Goal: Task Accomplishment & Management: Use online tool/utility

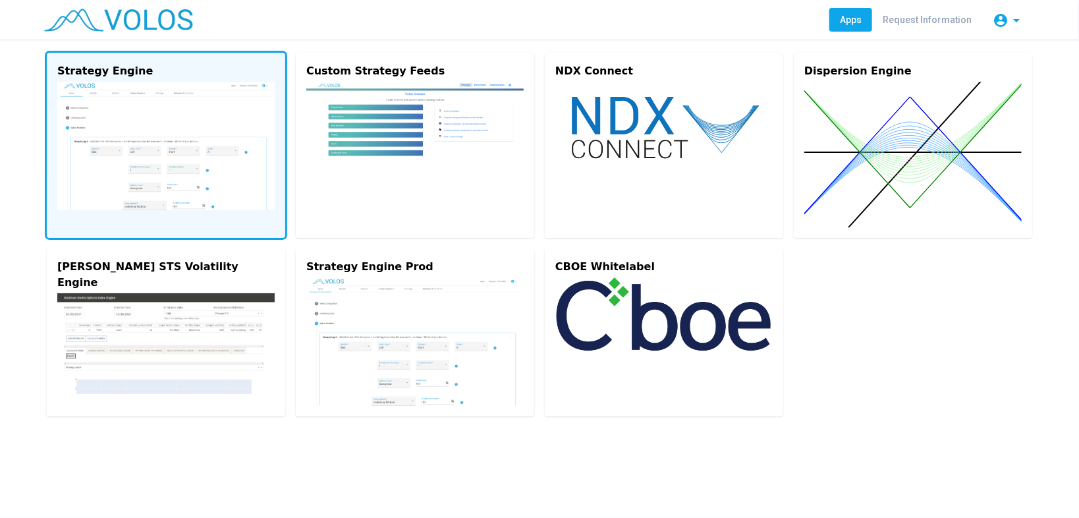
click at [161, 174] on img at bounding box center [165, 146] width 217 height 128
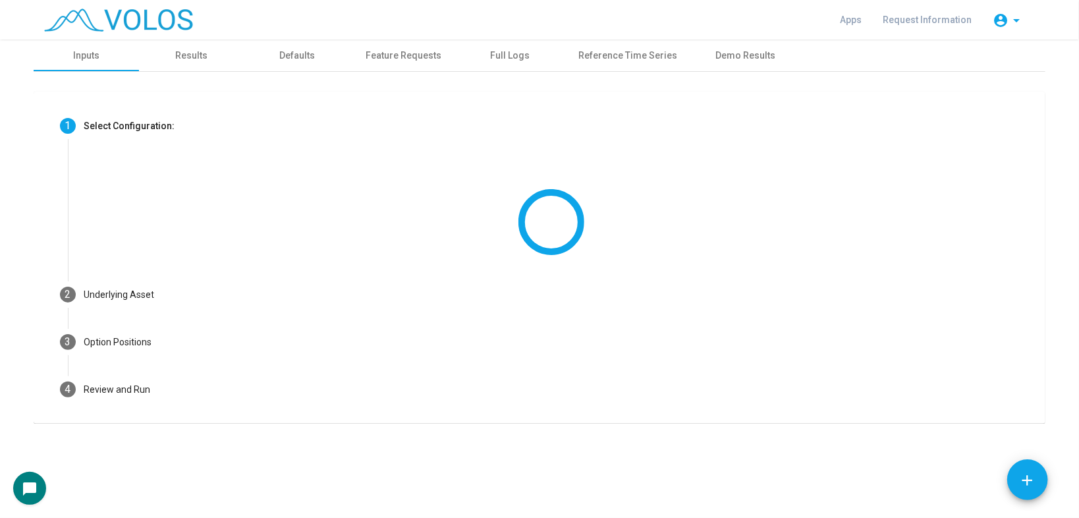
click at [164, 163] on div at bounding box center [551, 202] width 935 height 105
click at [190, 43] on div "Results" at bounding box center [191, 56] width 105 height 32
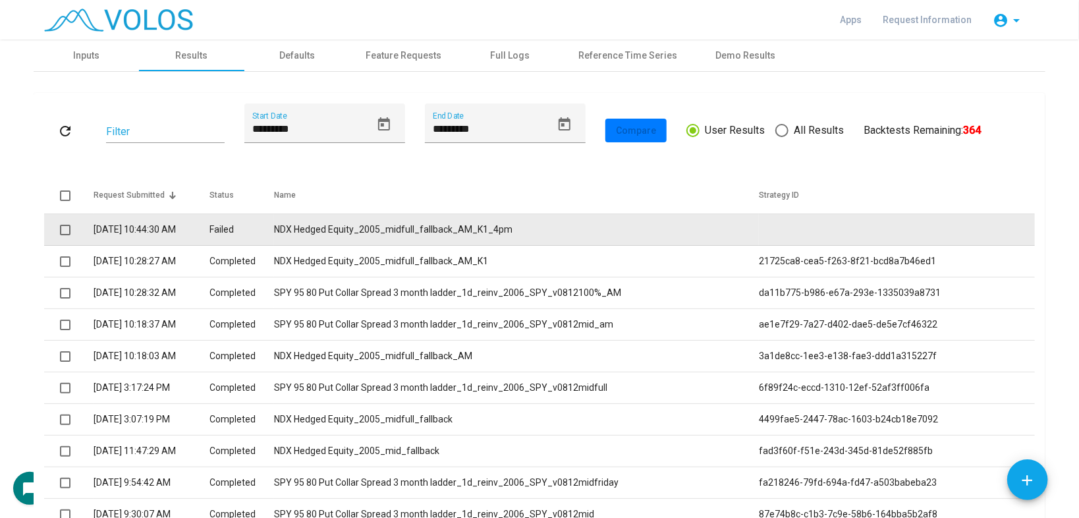
click at [476, 228] on td "NDX Hedged Equity_2005_midfull_fallback_AM_K1_4pm" at bounding box center [516, 230] width 485 height 32
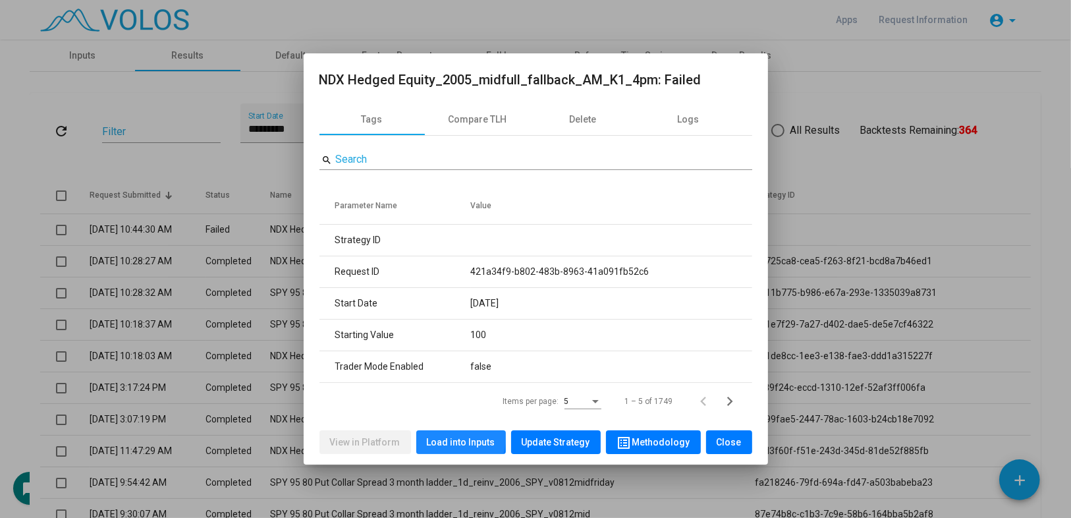
click at [456, 438] on span "Load into Inputs" at bounding box center [461, 442] width 69 height 11
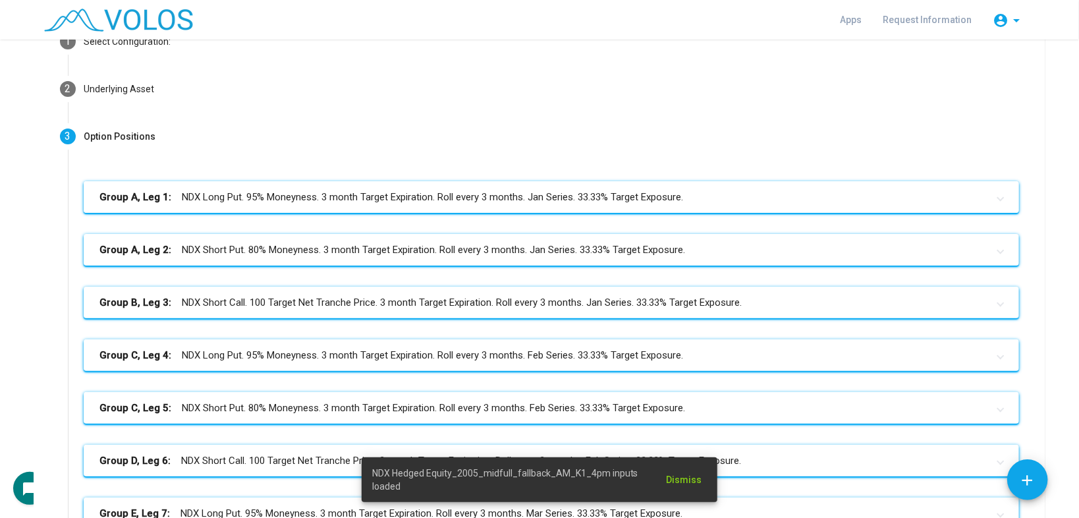
scroll to position [211, 0]
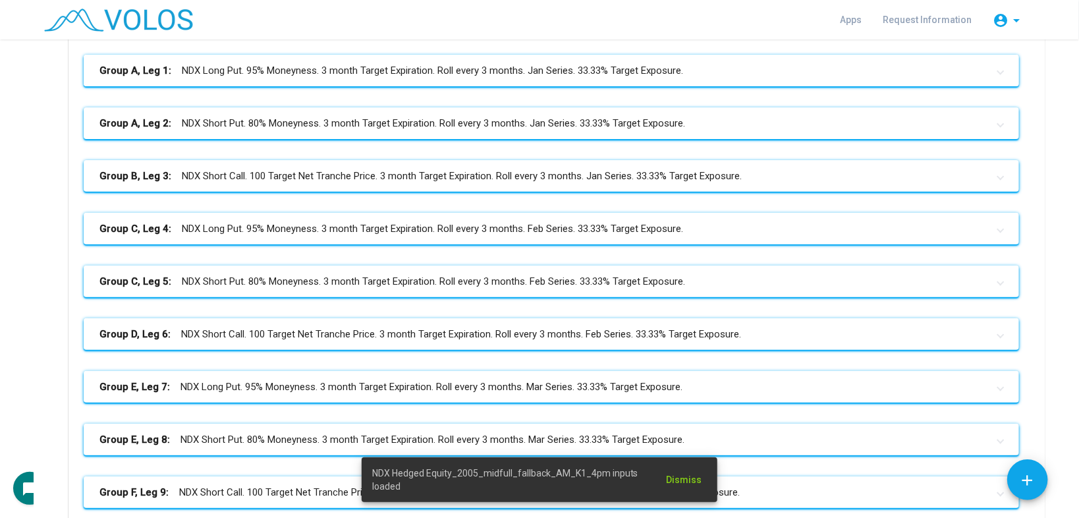
click at [438, 79] on mat-expansion-panel-header "Group A, Leg 1: NDX Long Put. 95% Moneyness. 3 month Target Expiration. Roll ev…" at bounding box center [551, 71] width 935 height 32
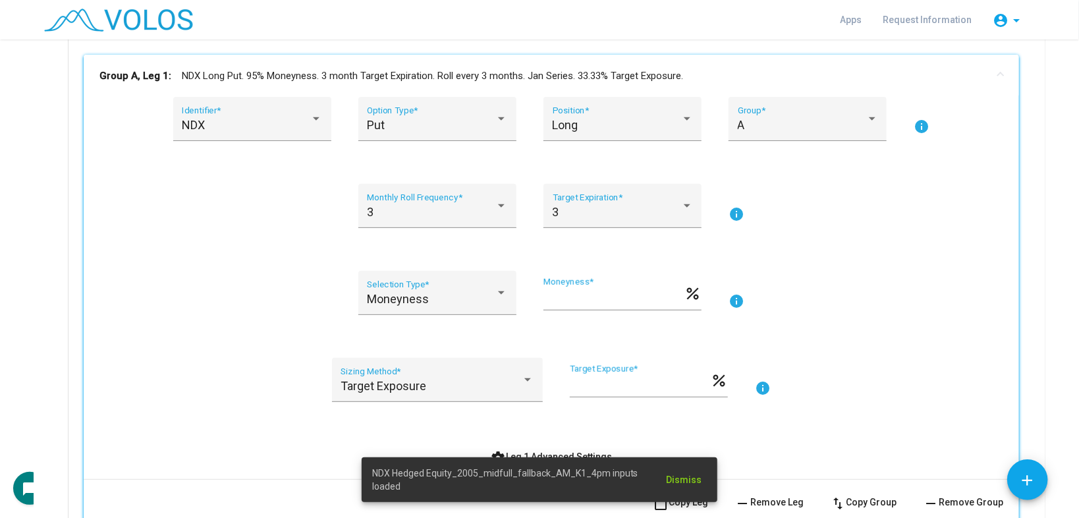
scroll to position [422, 0]
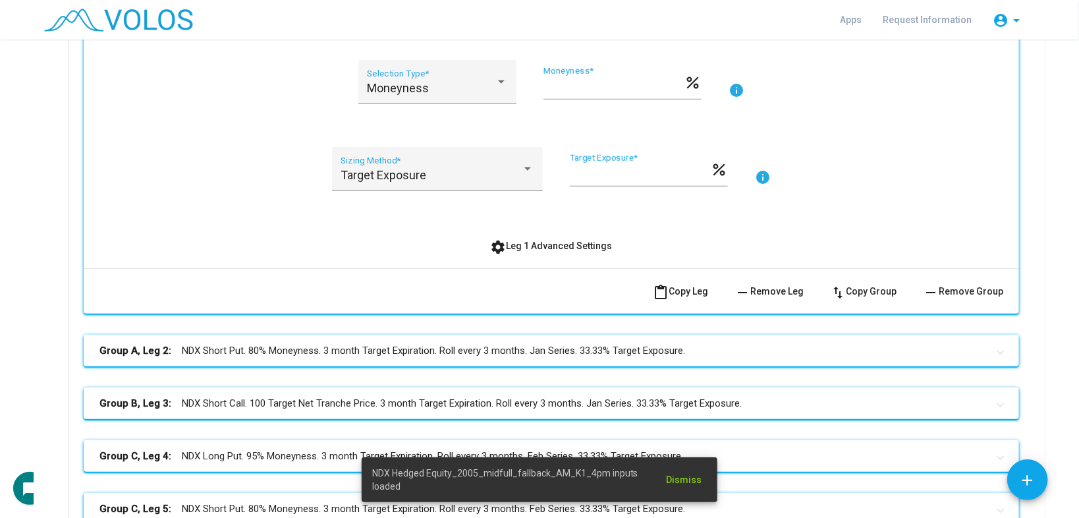
click at [538, 258] on div "NDX Identifier * Put Option Type * Long Position * A Group * info 3 Monthly Rol…" at bounding box center [551, 77] width 935 height 382
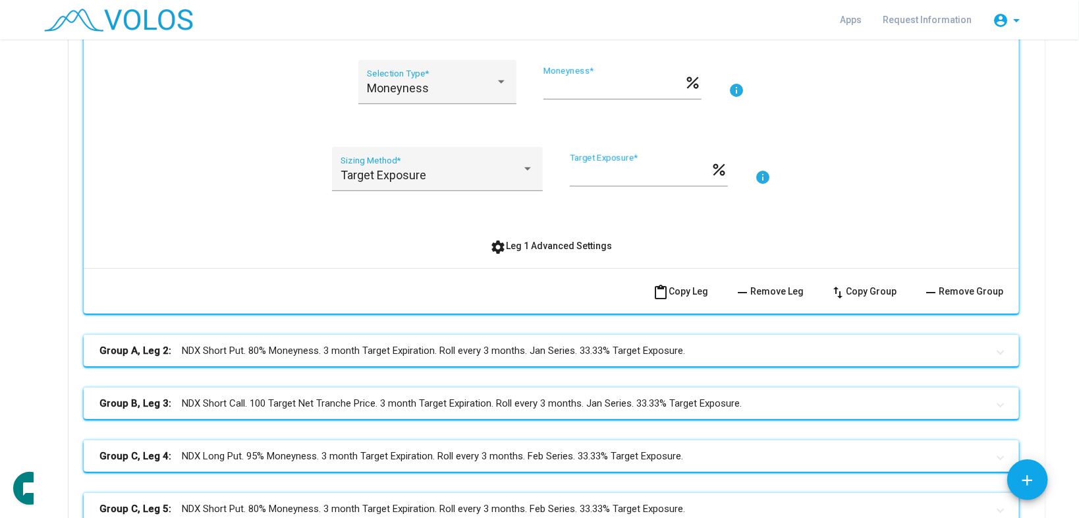
click at [534, 249] on span "settings Leg 1 Advanced Settings" at bounding box center [552, 245] width 122 height 11
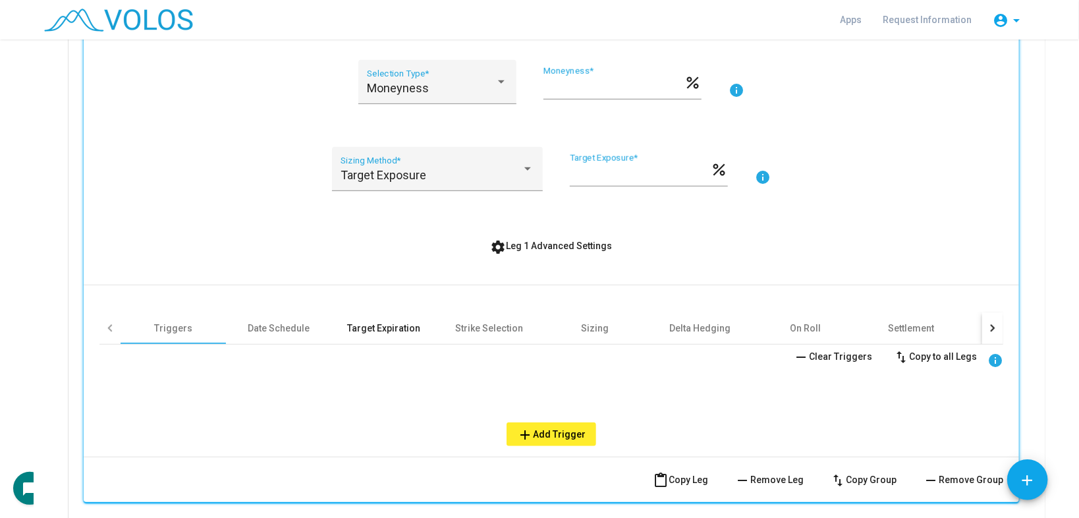
click at [374, 331] on div "Target Expiration" at bounding box center [384, 327] width 73 height 13
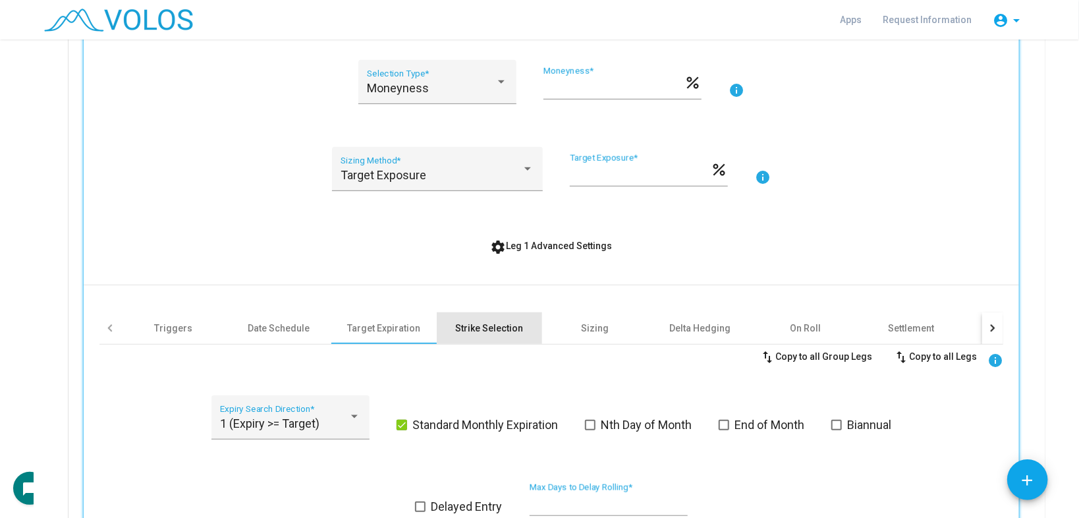
click at [476, 325] on div "Strike Selection" at bounding box center [490, 327] width 68 height 13
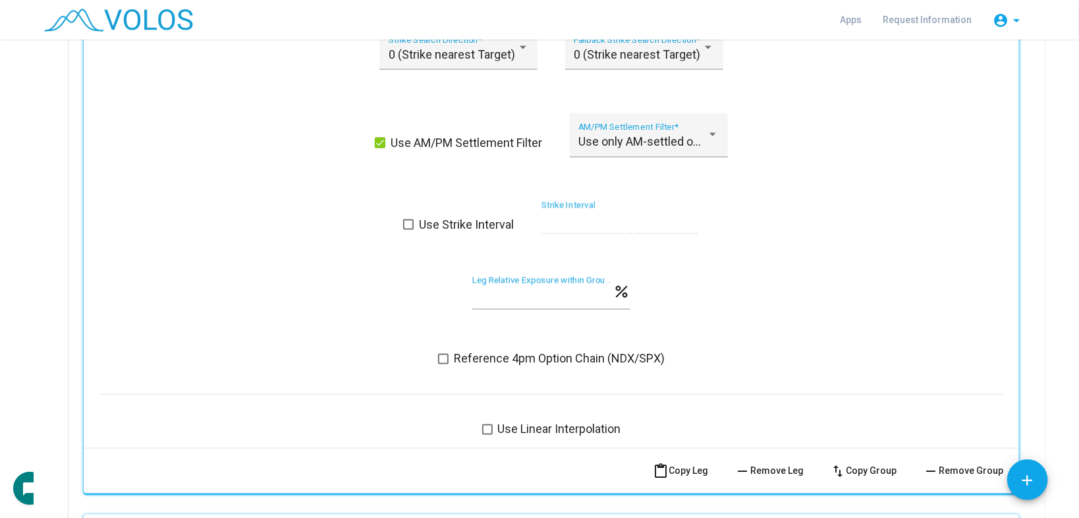
scroll to position [1159, 0]
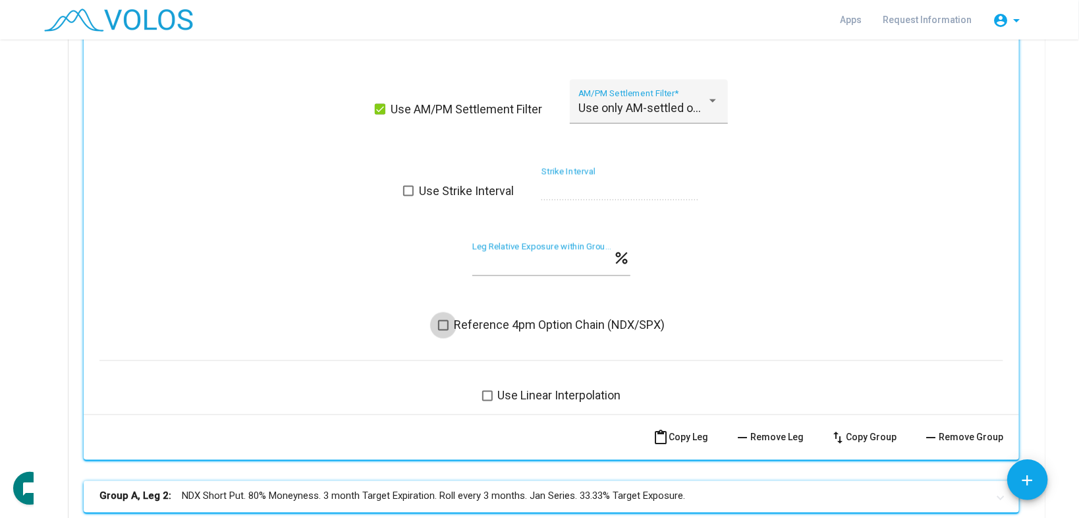
click at [438, 320] on span at bounding box center [443, 325] width 11 height 11
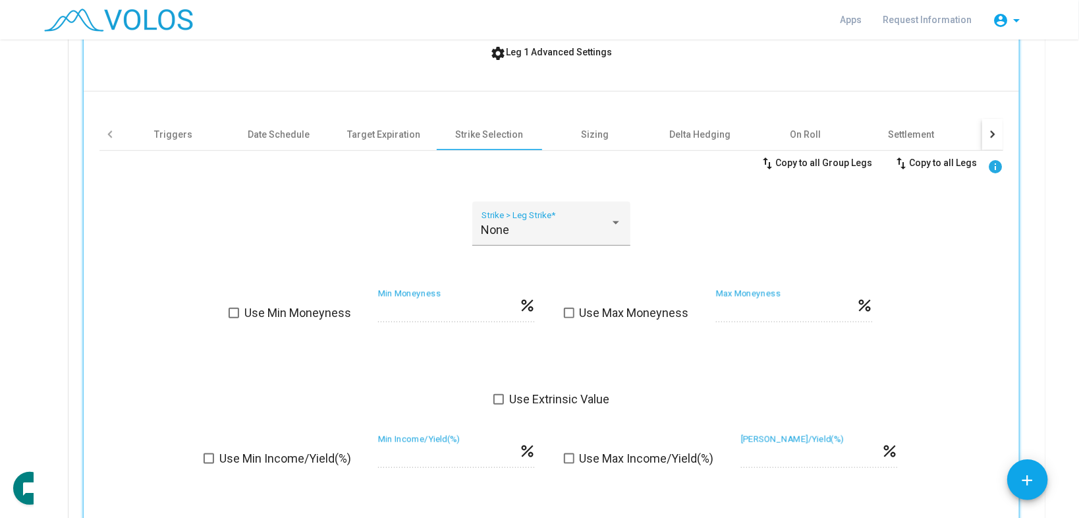
scroll to position [632, 0]
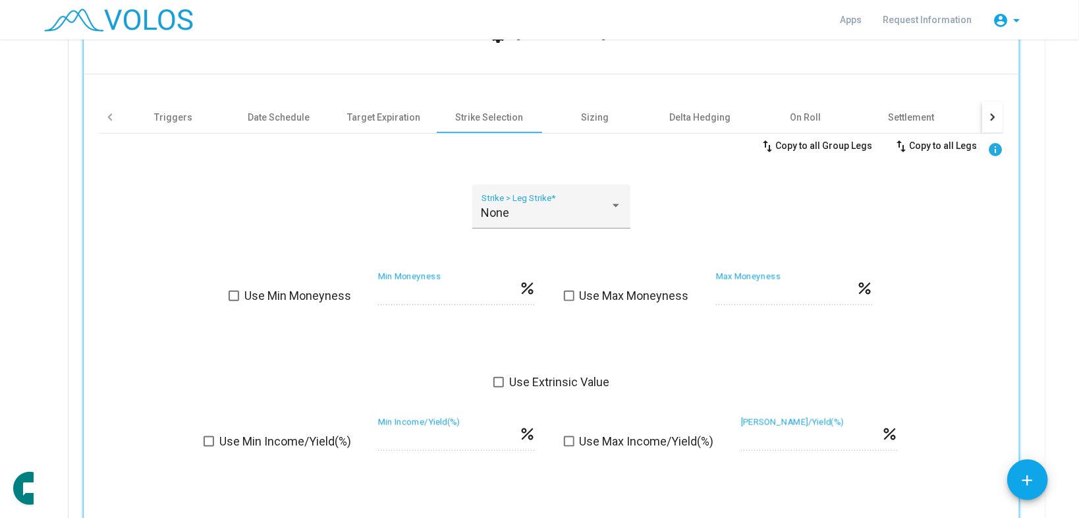
click at [952, 136] on button "swap_vert Copy to all Legs" at bounding box center [935, 146] width 105 height 24
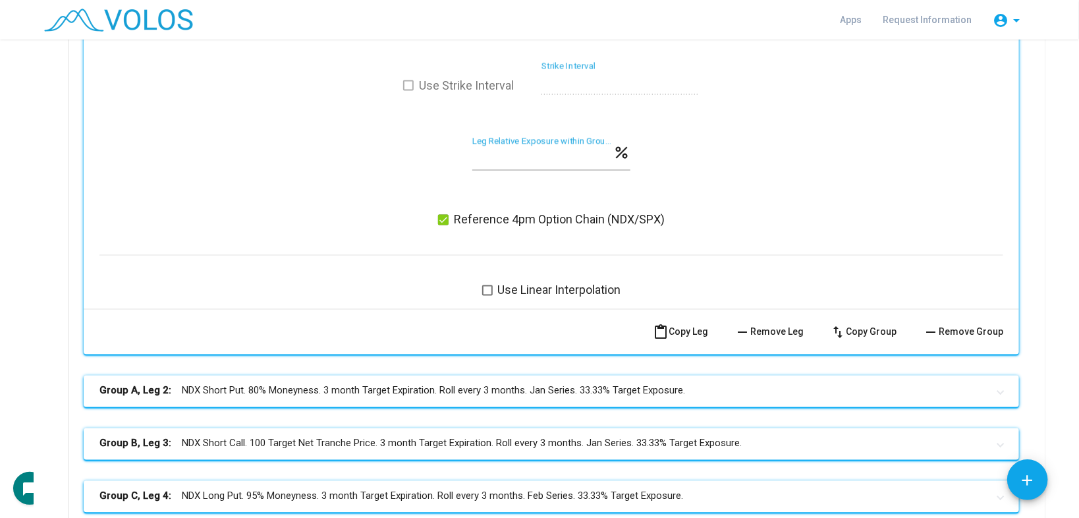
scroll to position [1476, 0]
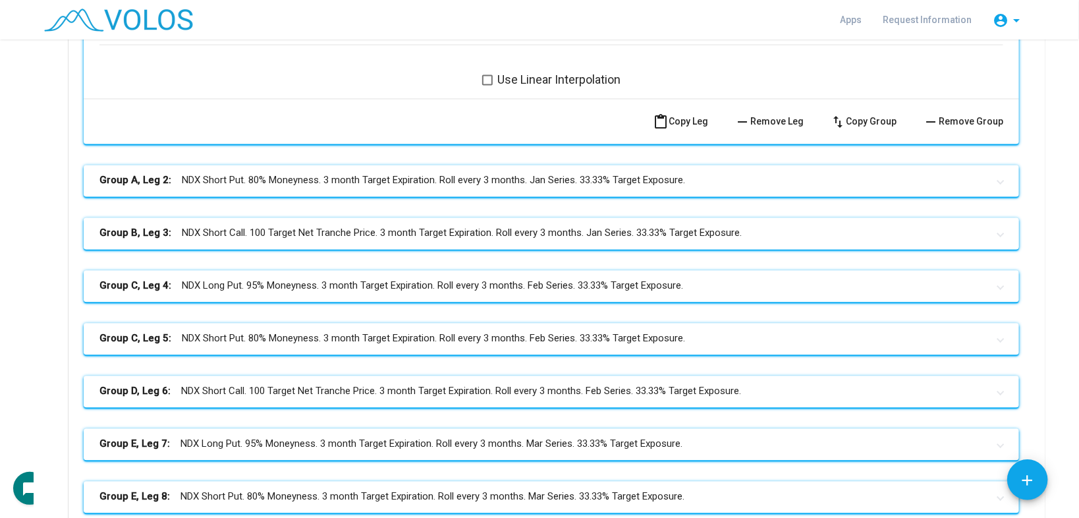
click at [526, 237] on mat-panel-title "Group B, Leg 3: NDX Short Call. 100 Target Net Tranche Price. 3 month Target Ex…" at bounding box center [543, 232] width 888 height 15
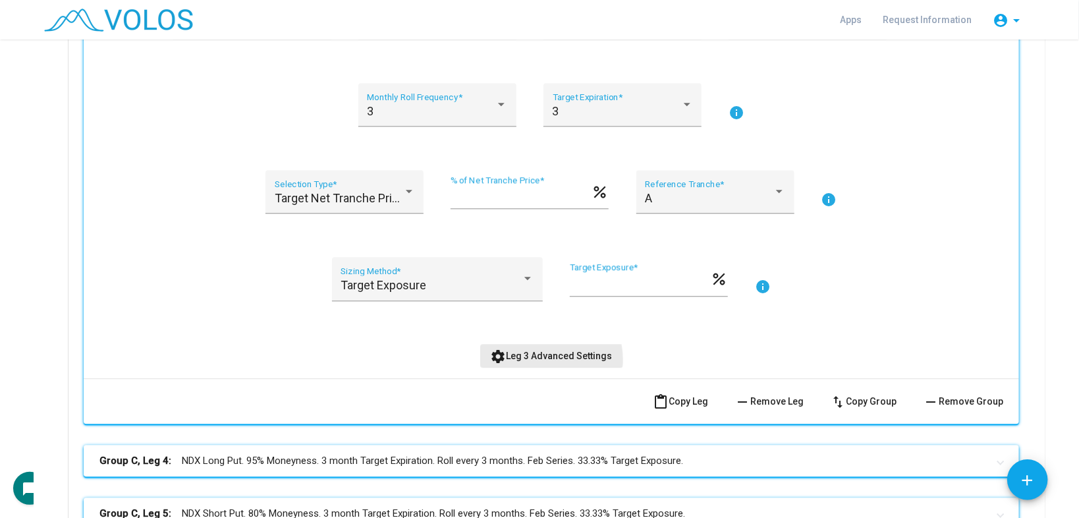
click at [541, 356] on span "settings Leg 3 Advanced Settings" at bounding box center [552, 355] width 122 height 11
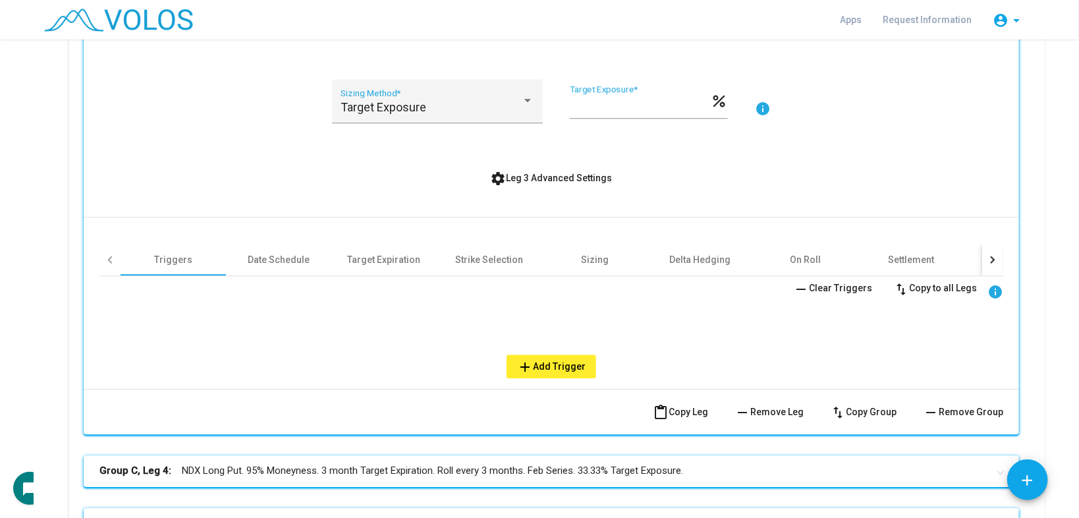
scroll to position [2003, 0]
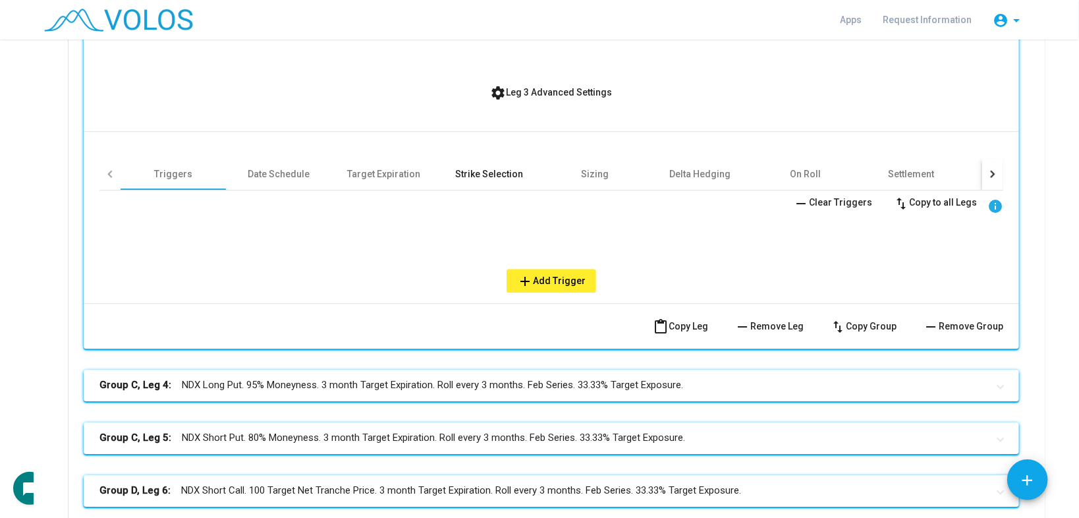
click at [467, 169] on div "Strike Selection" at bounding box center [490, 173] width 68 height 13
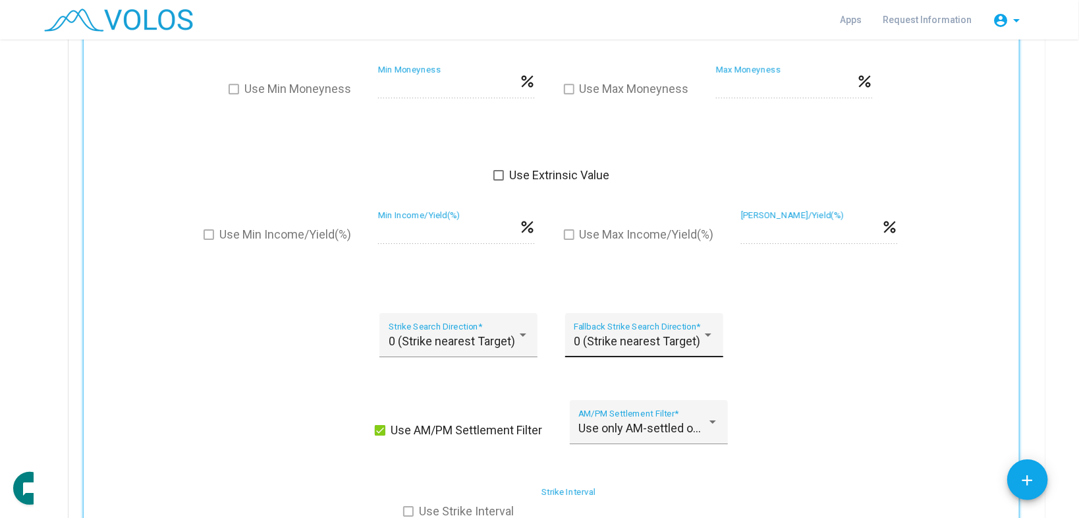
scroll to position [2266, 0]
click at [498, 337] on span "0 (Strike nearest Target)" at bounding box center [452, 341] width 126 height 14
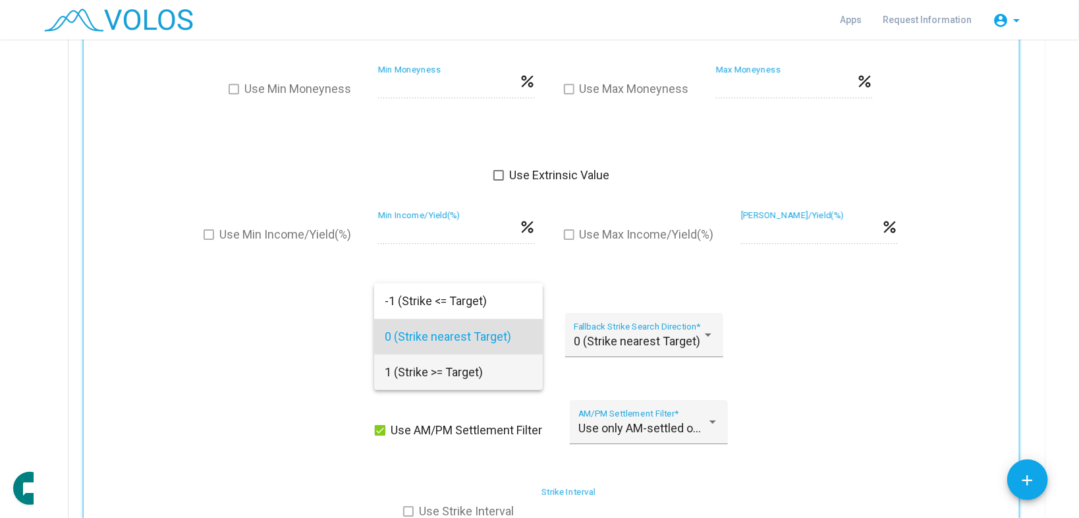
click at [424, 368] on span "1 (Strike >= Target)" at bounding box center [459, 372] width 148 height 36
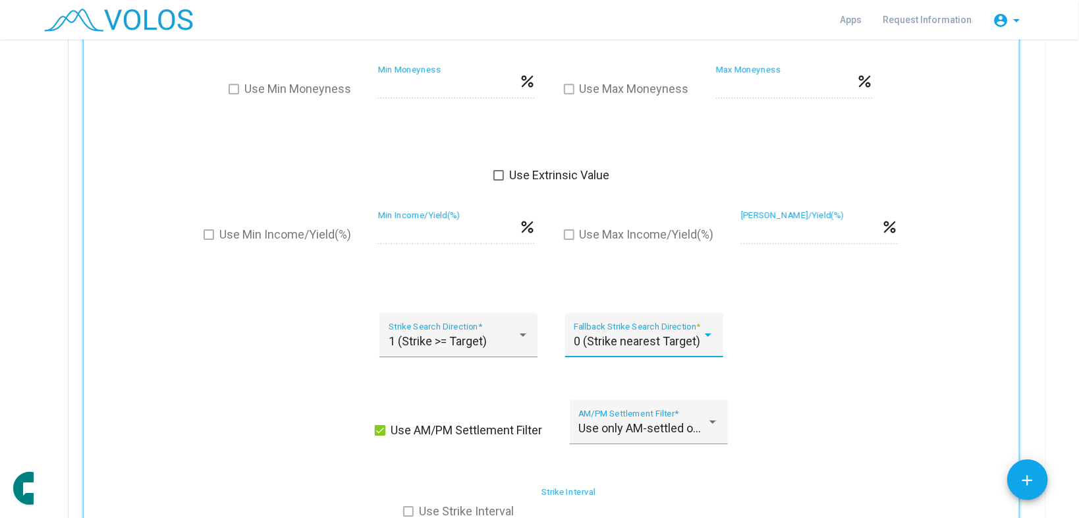
click at [607, 338] on span "0 (Strike nearest Target)" at bounding box center [637, 341] width 126 height 14
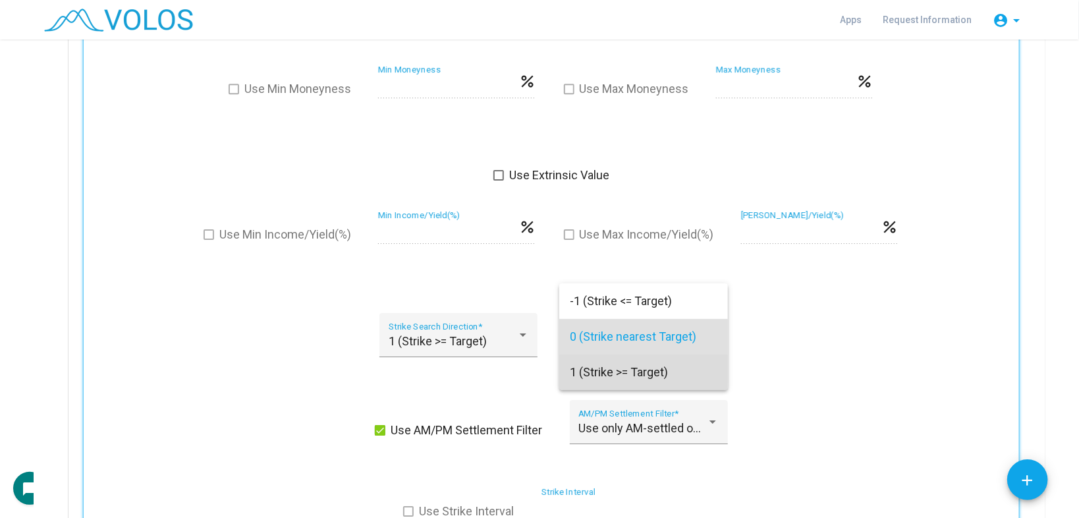
click at [611, 370] on span "1 (Strike >= Target)" at bounding box center [644, 372] width 148 height 36
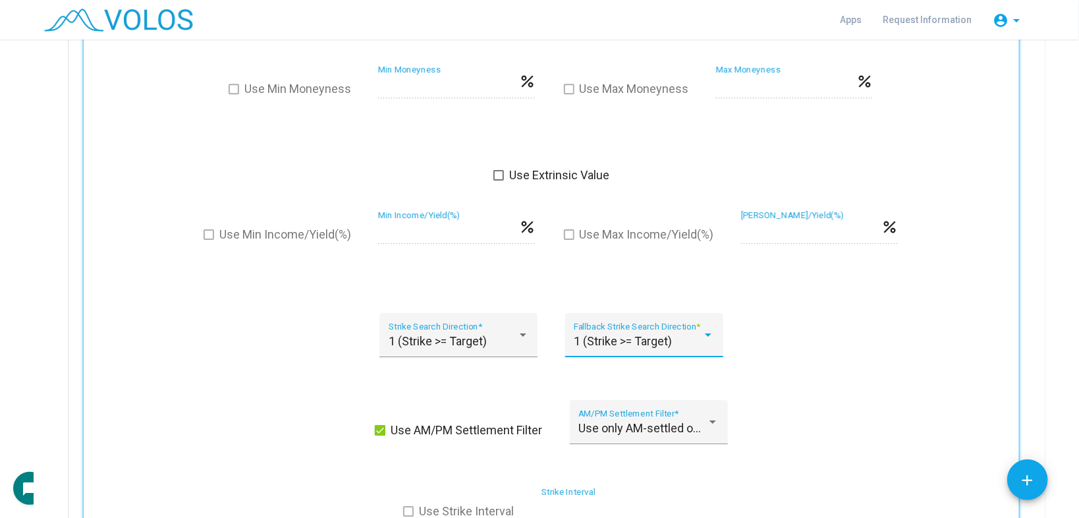
scroll to position [2530, 0]
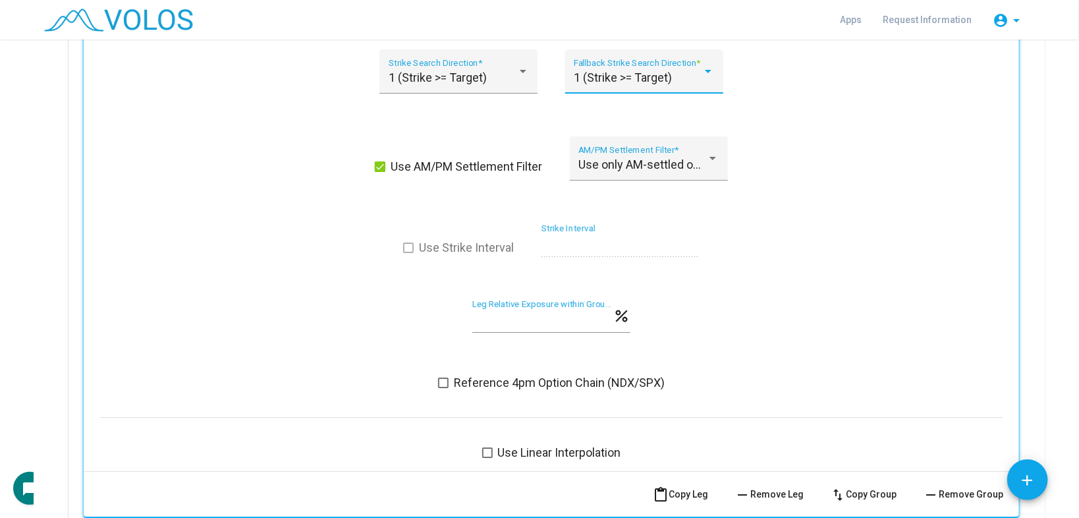
click at [470, 380] on span "Reference 4pm Option Chain (NDX/SPX)" at bounding box center [559, 383] width 211 height 16
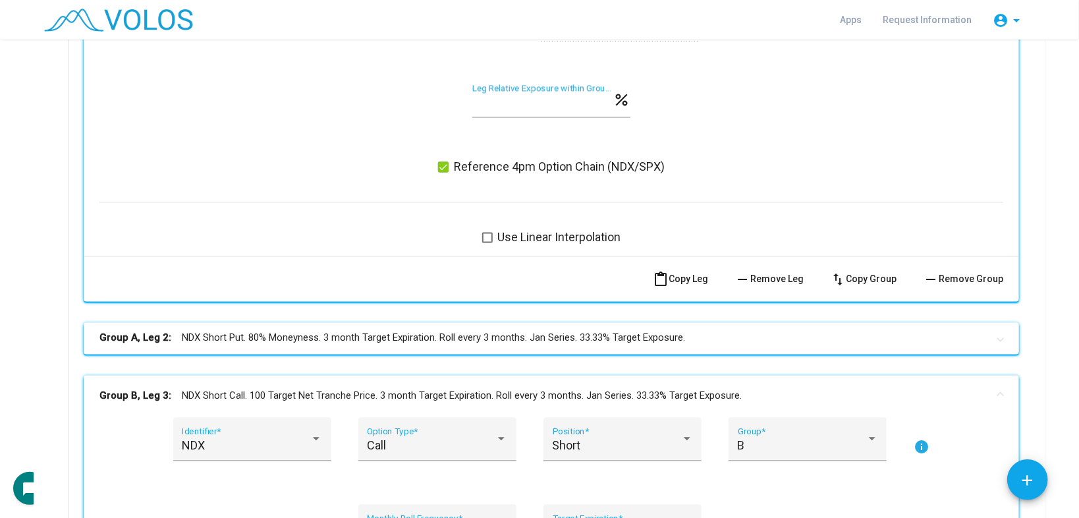
click at [458, 344] on mat-expansion-panel-header "Group A, Leg 2: NDX Short Put. 80% Moneyness. 3 month Target Expiration. Roll e…" at bounding box center [551, 339] width 935 height 32
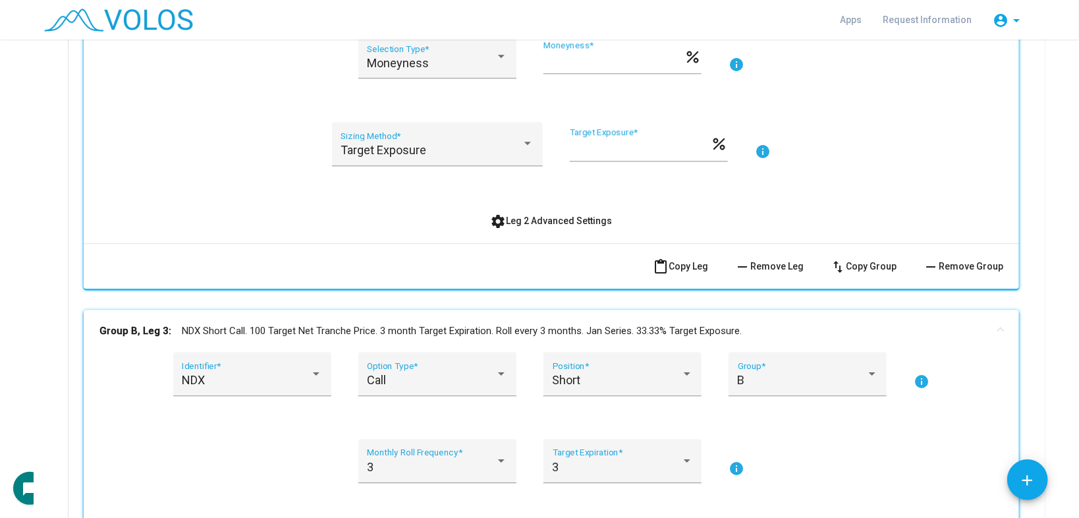
scroll to position [1739, 0]
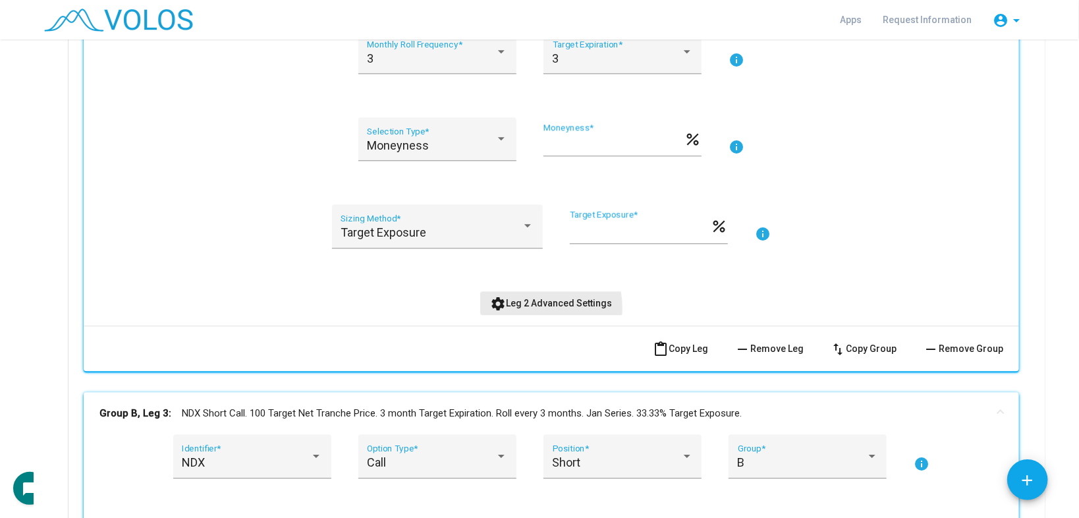
click at [528, 304] on span "settings Leg 2 Advanced Settings" at bounding box center [552, 303] width 122 height 11
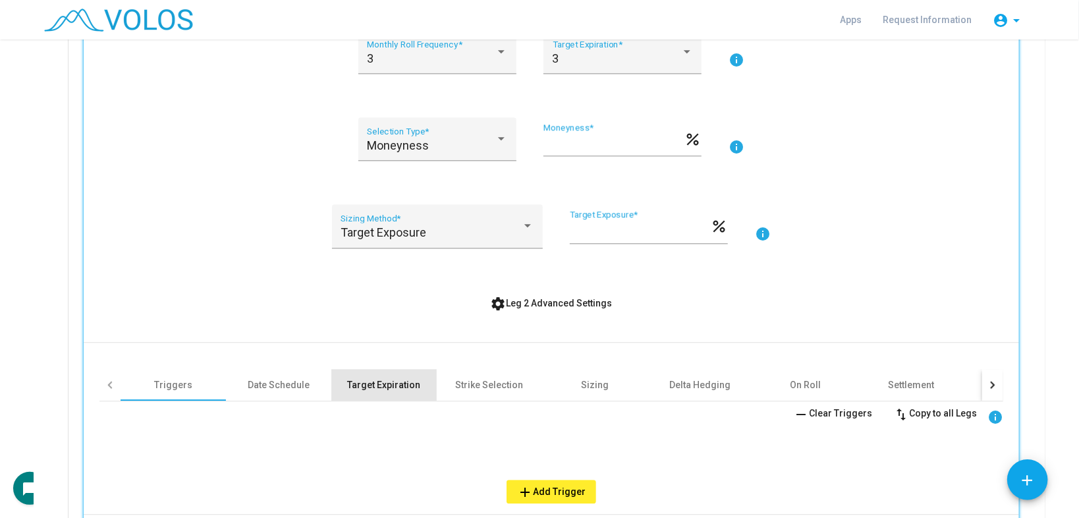
click at [398, 380] on div "Target Expiration" at bounding box center [384, 384] width 73 height 13
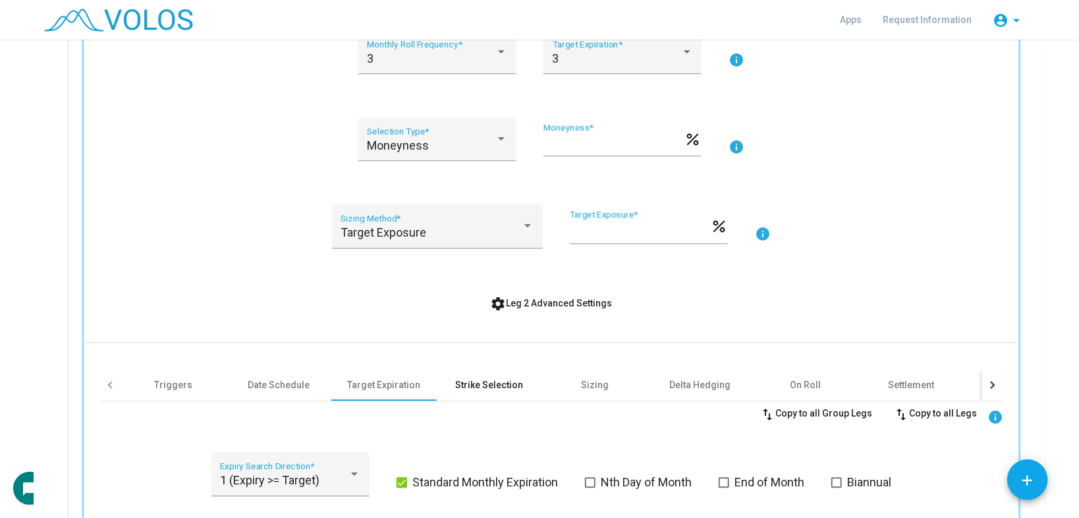
click at [472, 378] on div "Strike Selection" at bounding box center [490, 384] width 68 height 13
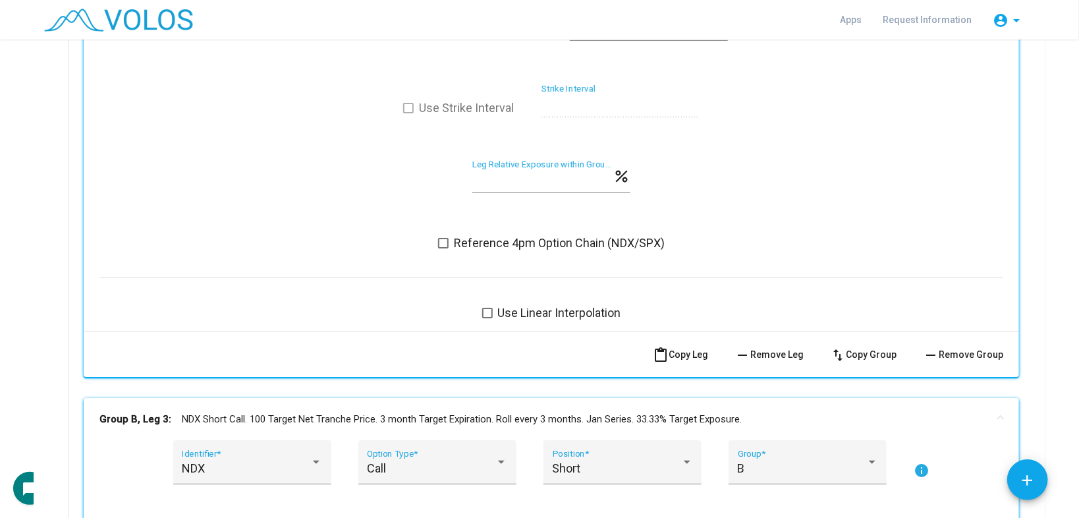
scroll to position [2635, 0]
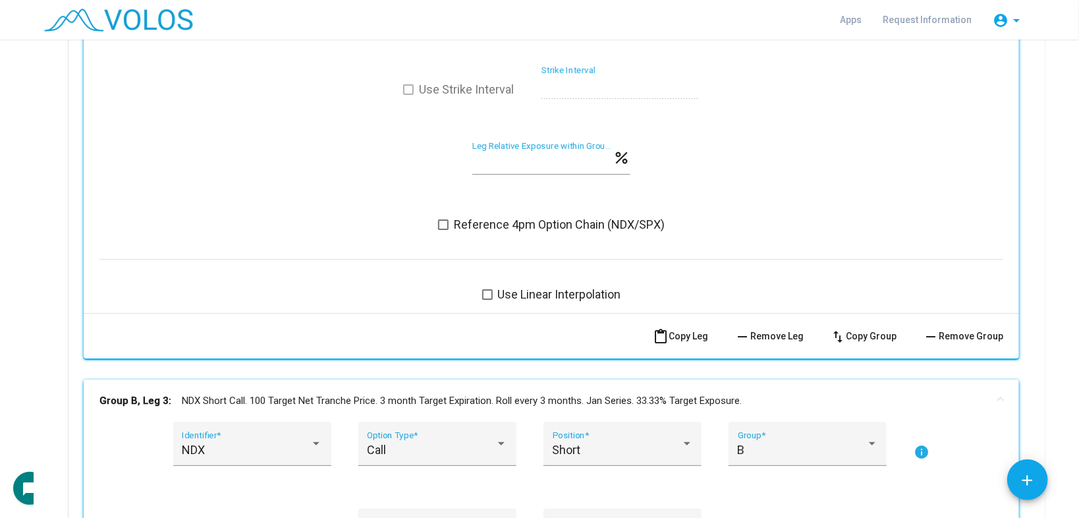
click at [499, 218] on span "Reference 4pm Option Chain (NDX/SPX)" at bounding box center [559, 225] width 211 height 16
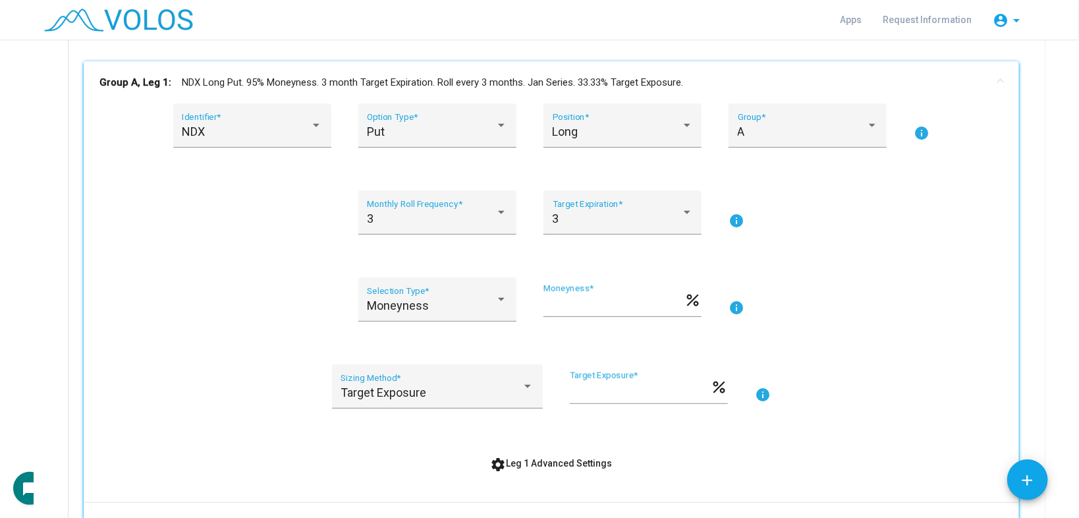
scroll to position [105, 0]
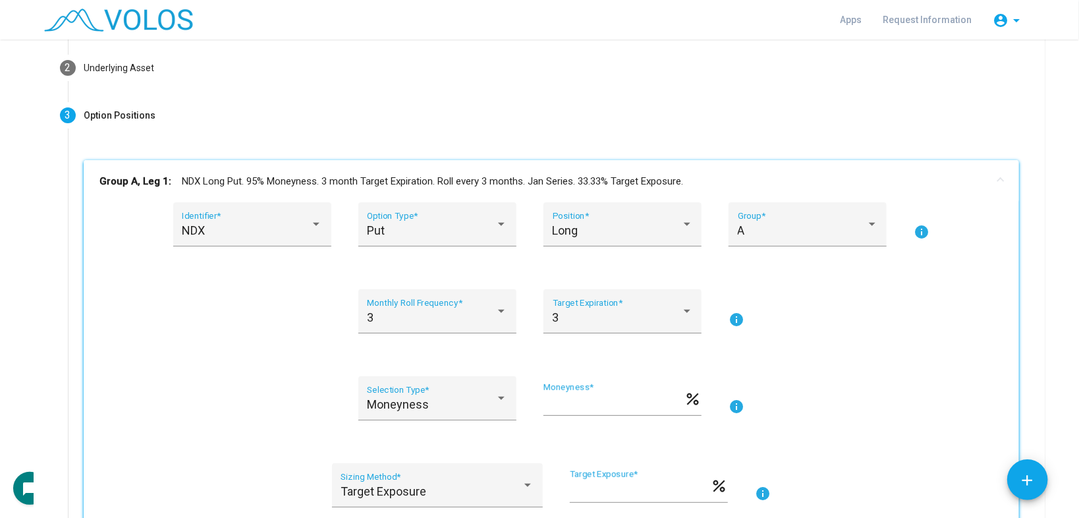
click at [517, 182] on mat-panel-title "Group A, Leg 1: NDX Long Put. 95% Moneyness. 3 month Target Expiration. Roll ev…" at bounding box center [543, 181] width 888 height 15
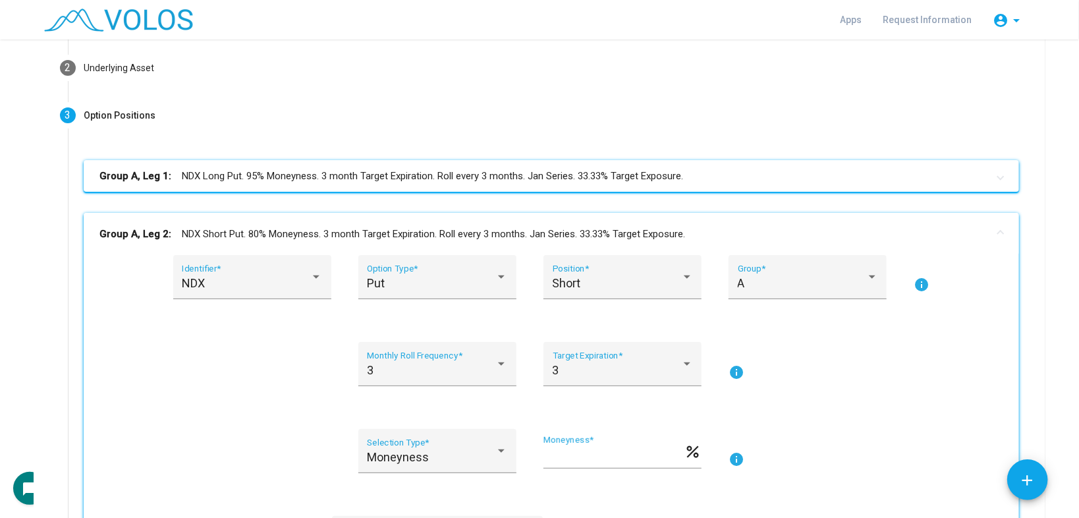
click at [515, 231] on mat-panel-title "Group A, Leg 2: NDX Short Put. 80% Moneyness. 3 month Target Expiration. Roll e…" at bounding box center [543, 234] width 888 height 15
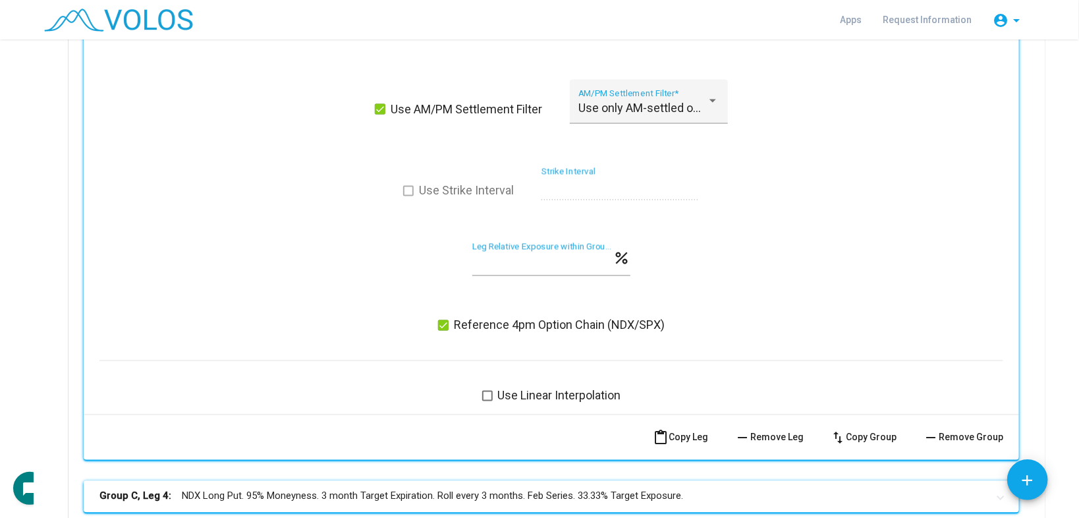
scroll to position [1528, 0]
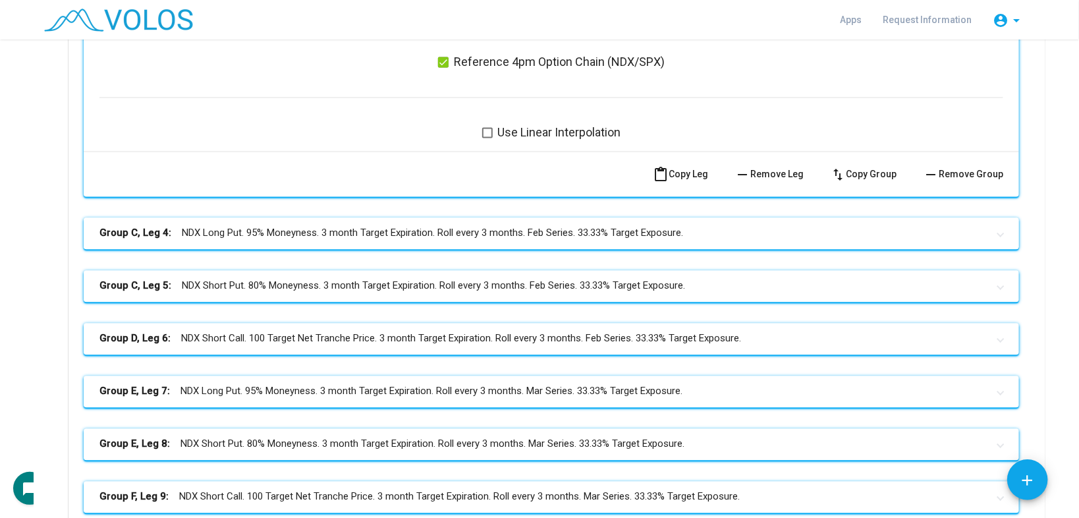
click at [385, 238] on mat-expansion-panel-header "Group C, Leg 4: NDX Long Put. 95% Moneyness. 3 month Target Expiration. Roll ev…" at bounding box center [551, 233] width 935 height 32
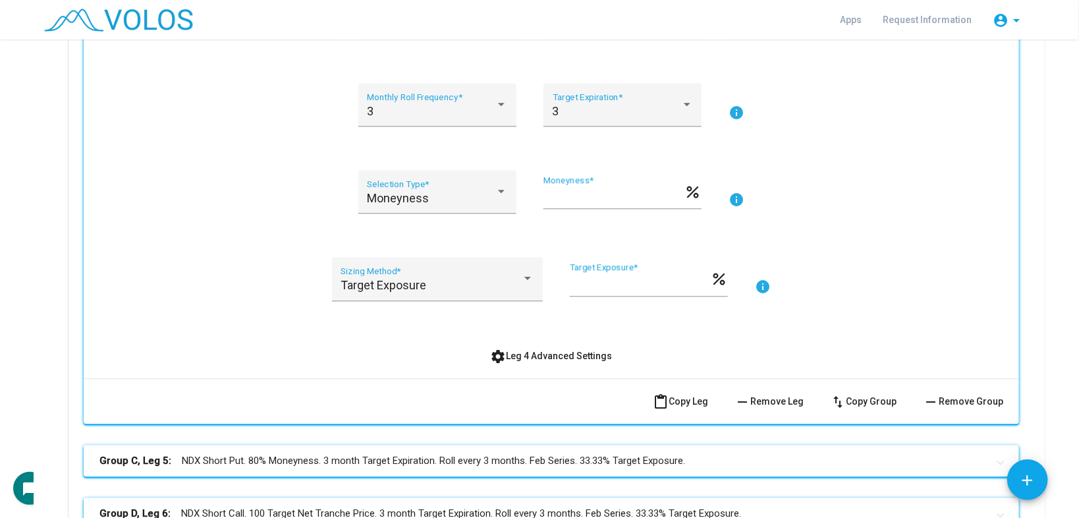
click at [518, 353] on span "settings Leg 4 Advanced Settings" at bounding box center [552, 355] width 122 height 11
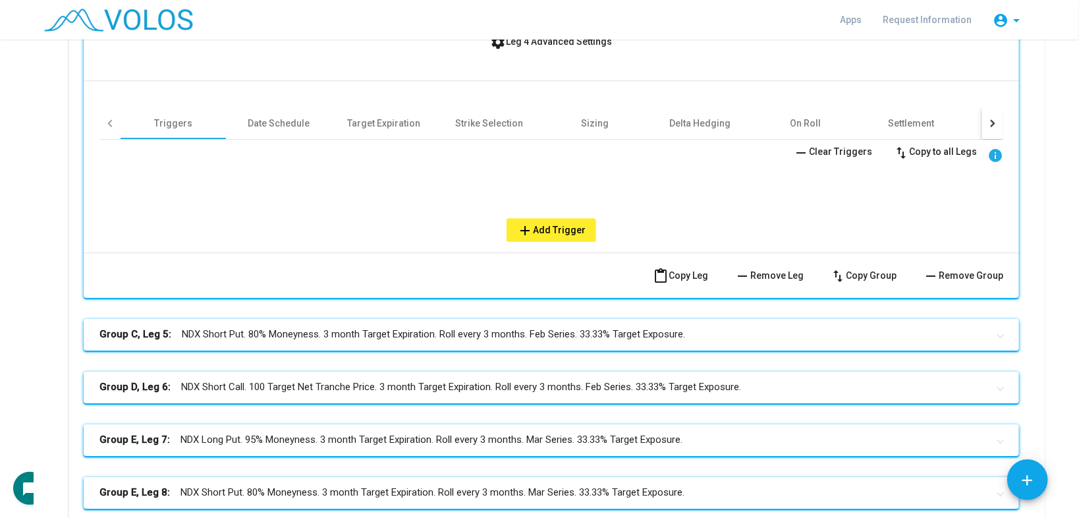
scroll to position [2108, 0]
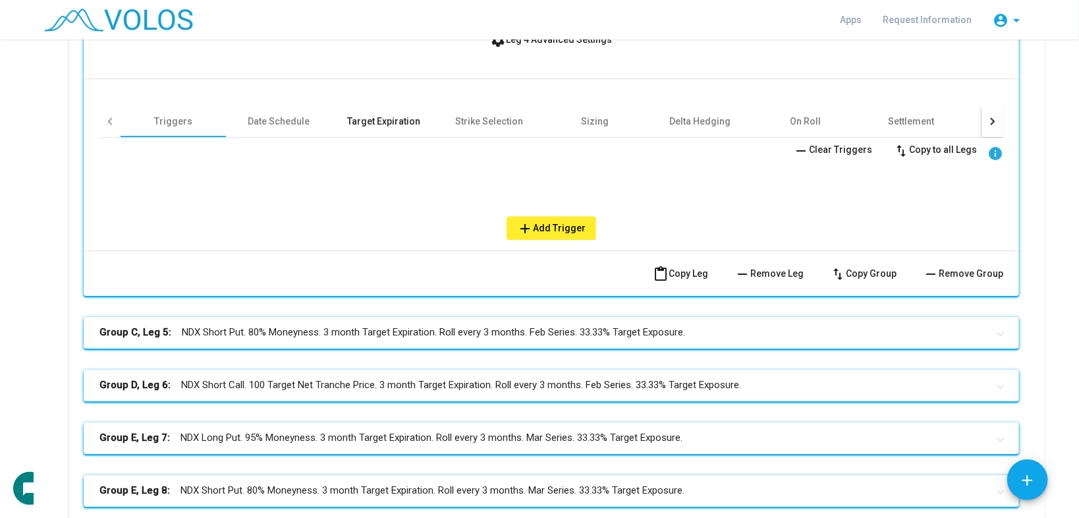
click at [374, 130] on div "Target Expiration" at bounding box center [383, 121] width 105 height 32
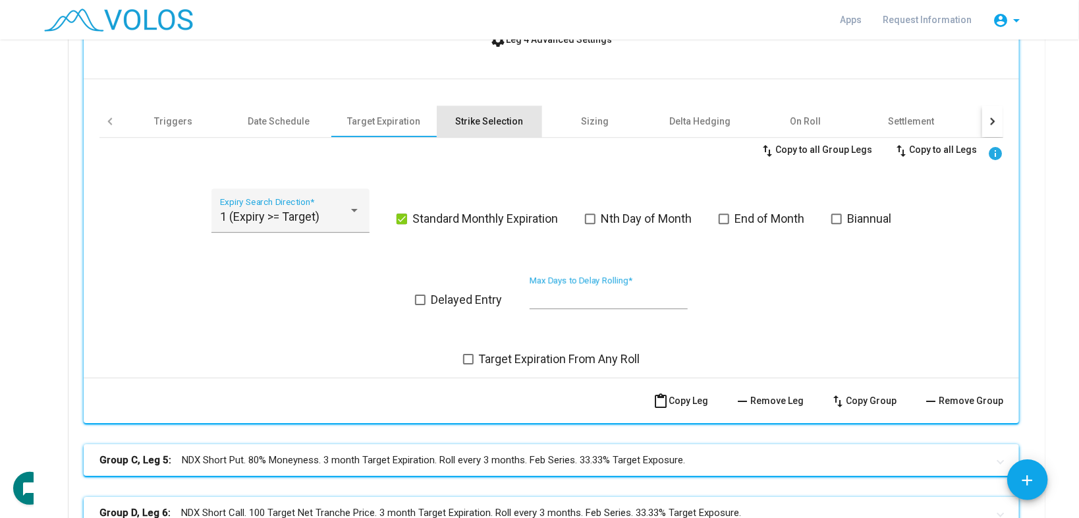
click at [479, 123] on div "Strike Selection" at bounding box center [490, 121] width 68 height 13
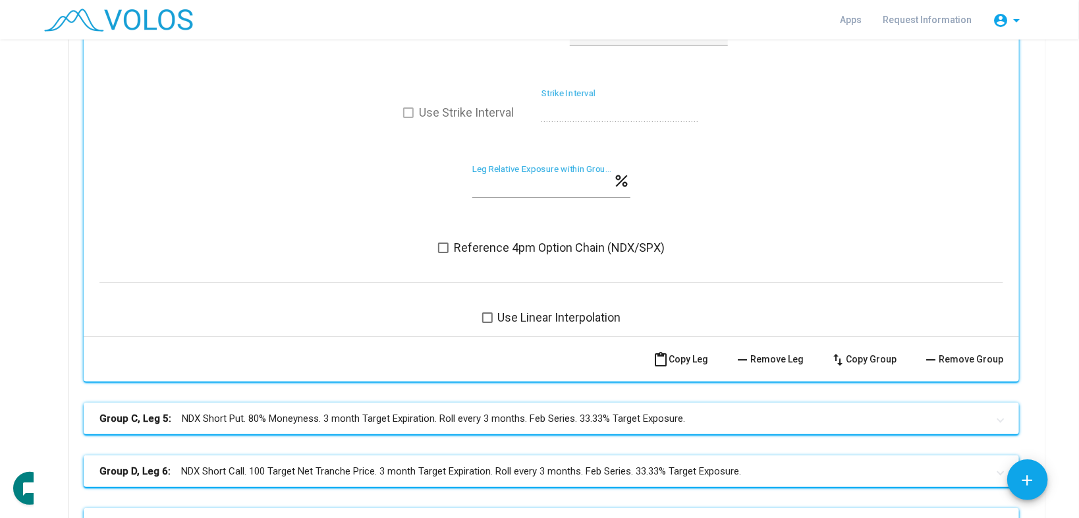
scroll to position [2741, 0]
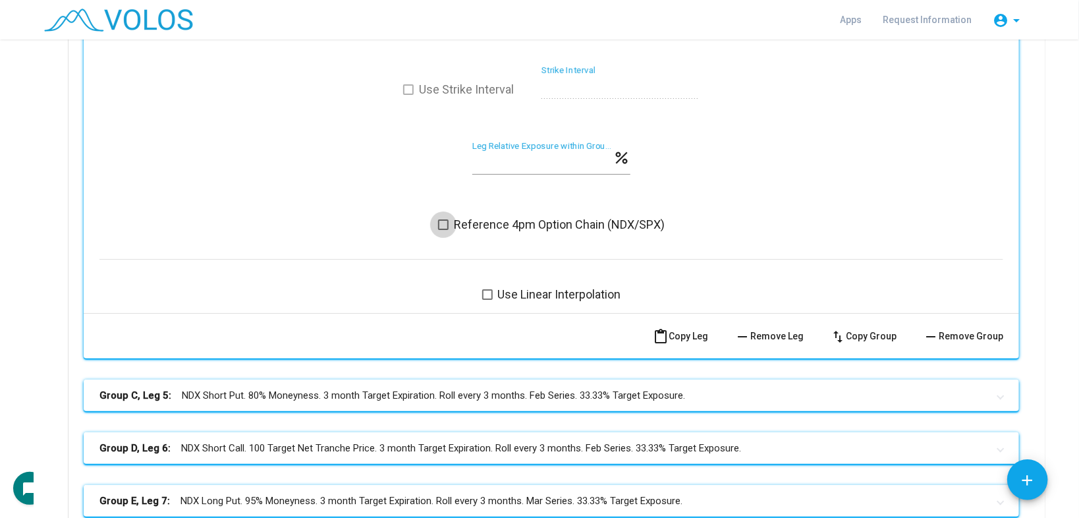
click at [472, 217] on span "Reference 4pm Option Chain (NDX/SPX)" at bounding box center [559, 225] width 211 height 16
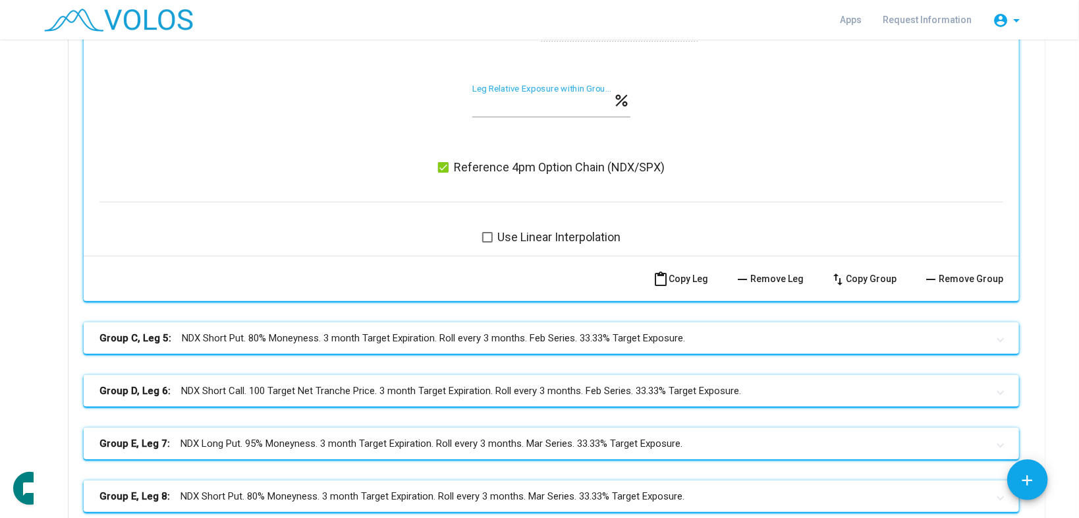
scroll to position [2899, 0]
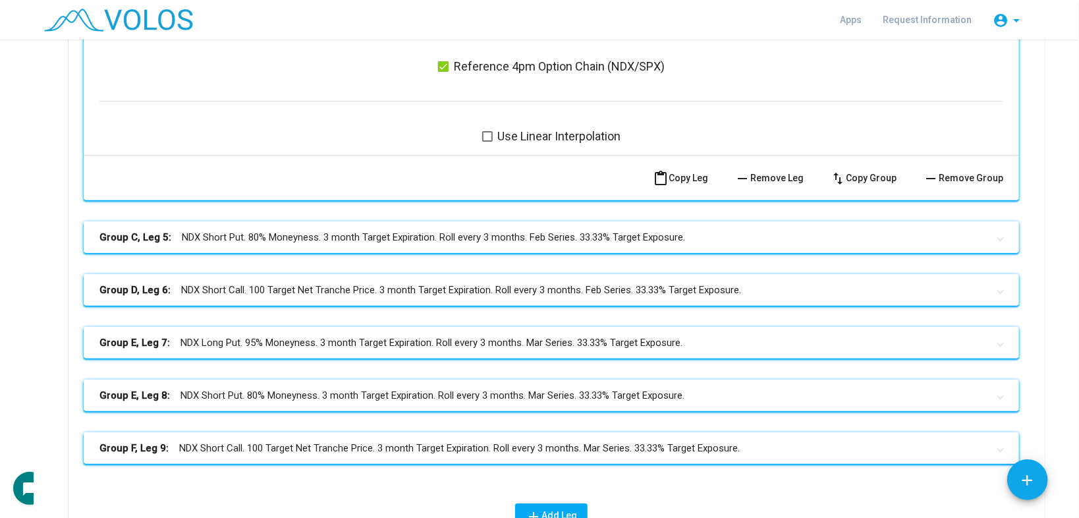
click at [522, 230] on mat-panel-title "Group C, Leg 5: NDX Short Put. 80% Moneyness. 3 month Target Expiration. Roll e…" at bounding box center [543, 237] width 888 height 15
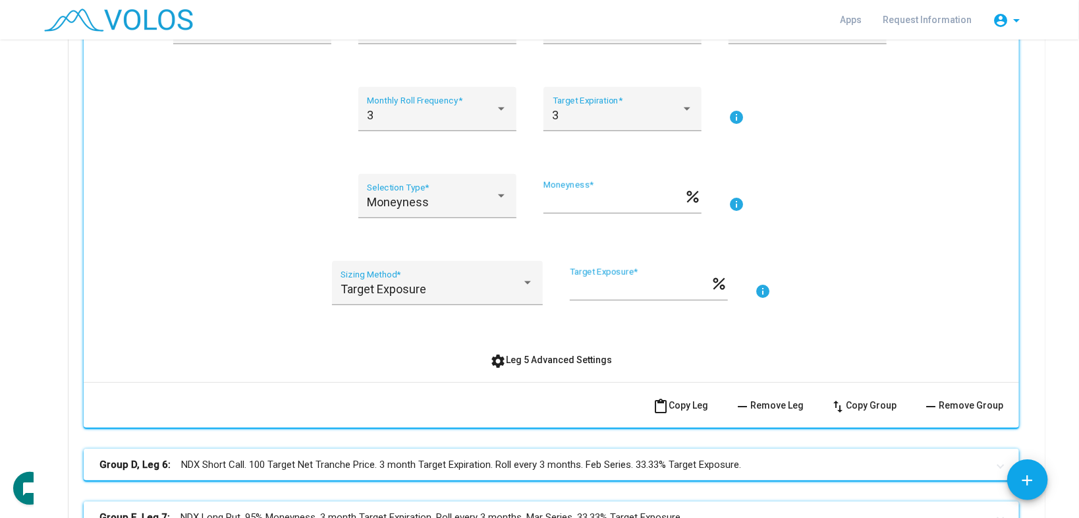
scroll to position [3320, 0]
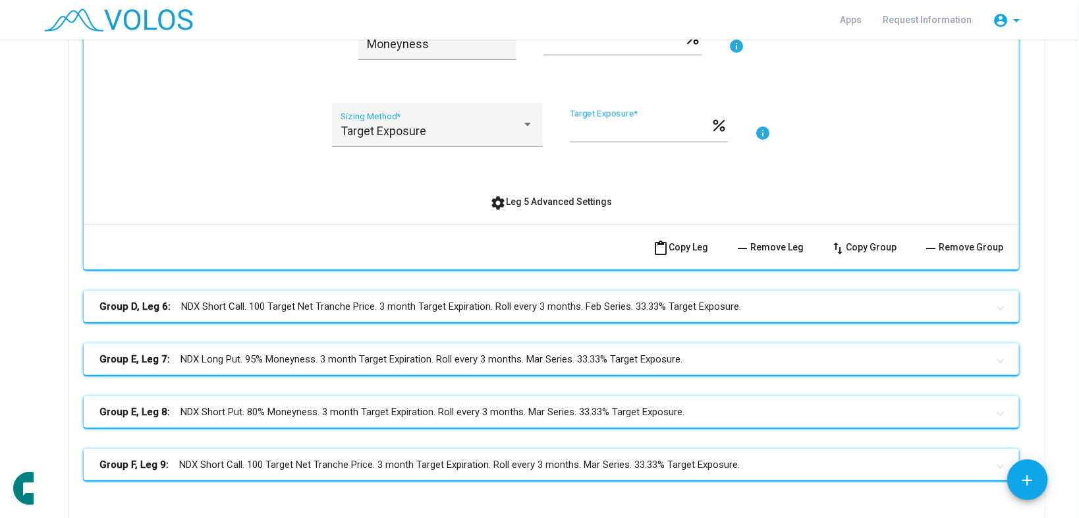
click at [520, 198] on span "settings Leg 5 Advanced Settings" at bounding box center [552, 201] width 122 height 11
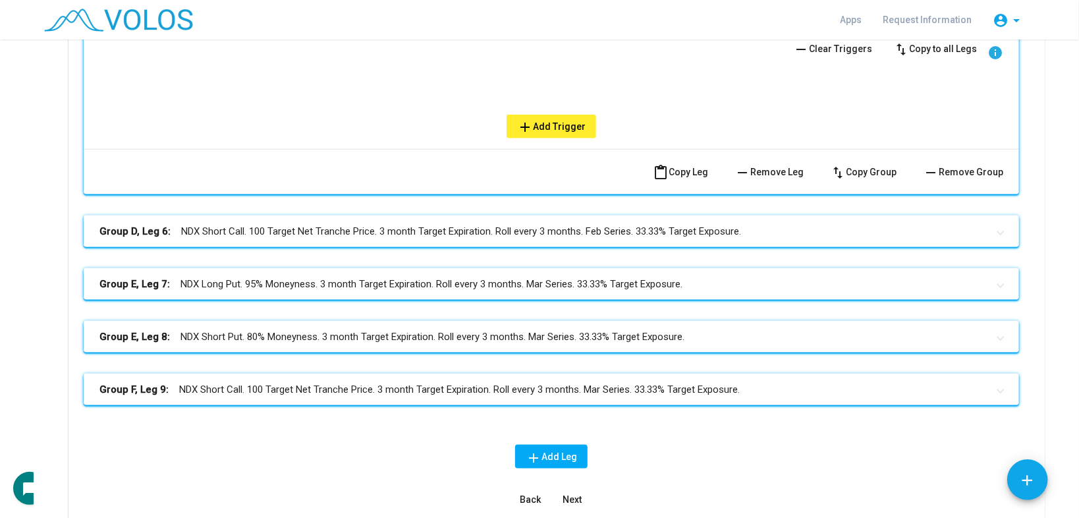
scroll to position [3426, 0]
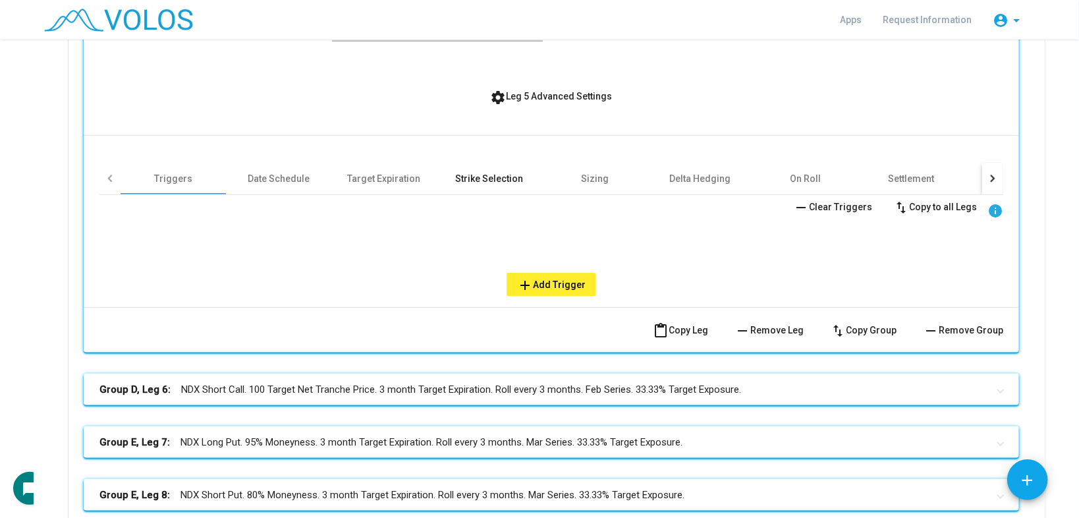
click at [477, 172] on div "Strike Selection" at bounding box center [490, 178] width 68 height 13
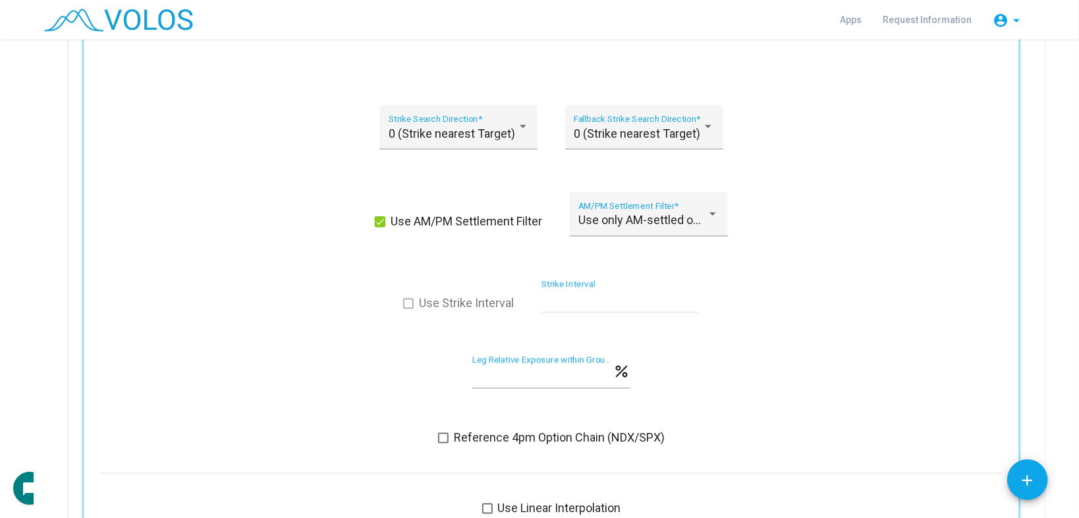
scroll to position [4111, 0]
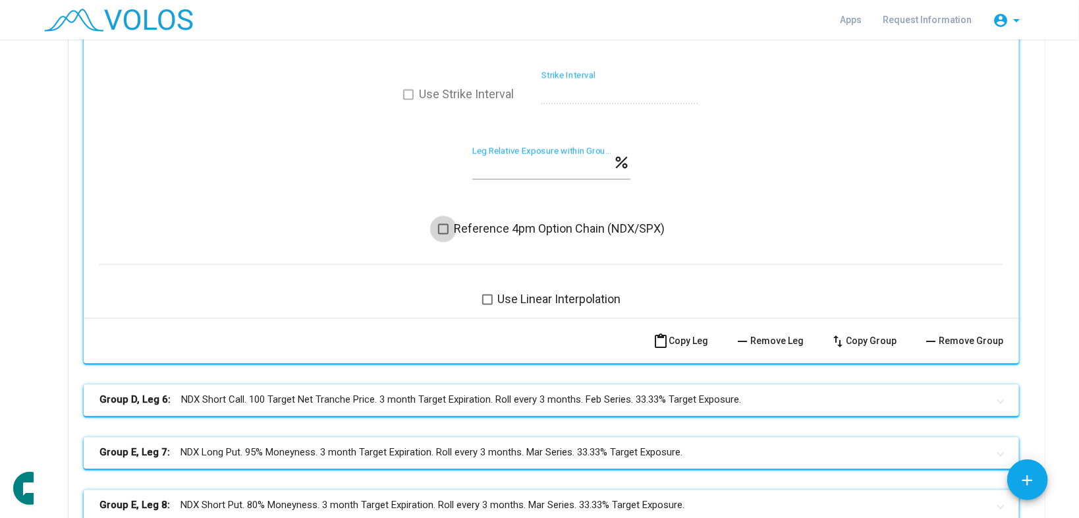
click at [477, 223] on span "Reference 4pm Option Chain (NDX/SPX)" at bounding box center [559, 229] width 211 height 16
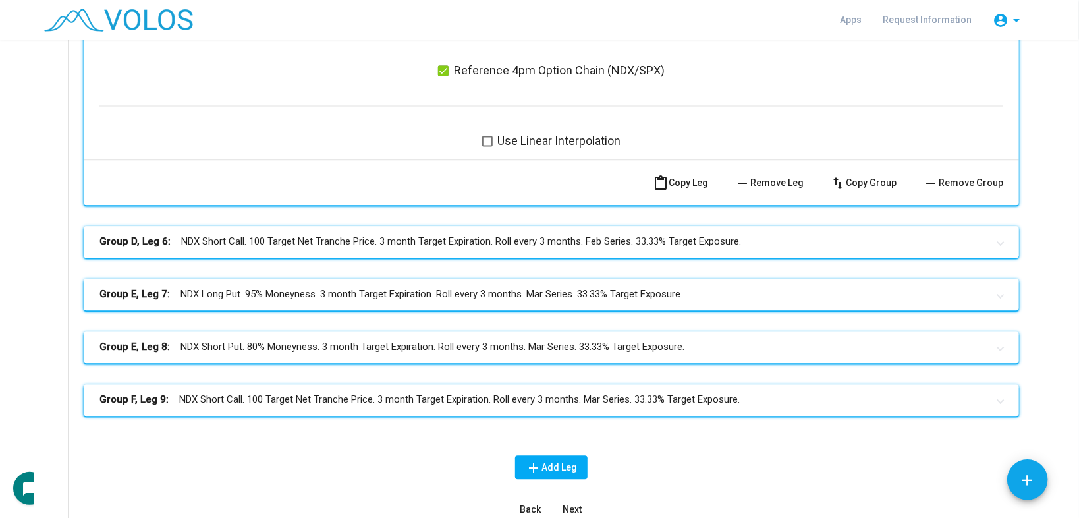
click at [470, 234] on mat-panel-title "Group D, Leg 6: NDX Short Call. 100 Target Net Tranche Price. 3 month Target Ex…" at bounding box center [543, 241] width 888 height 15
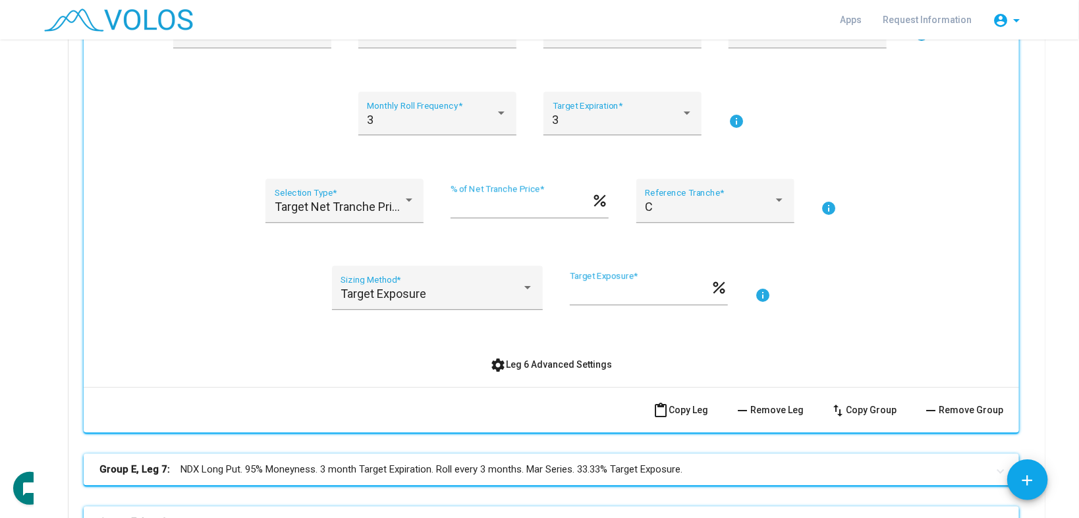
scroll to position [4691, 0]
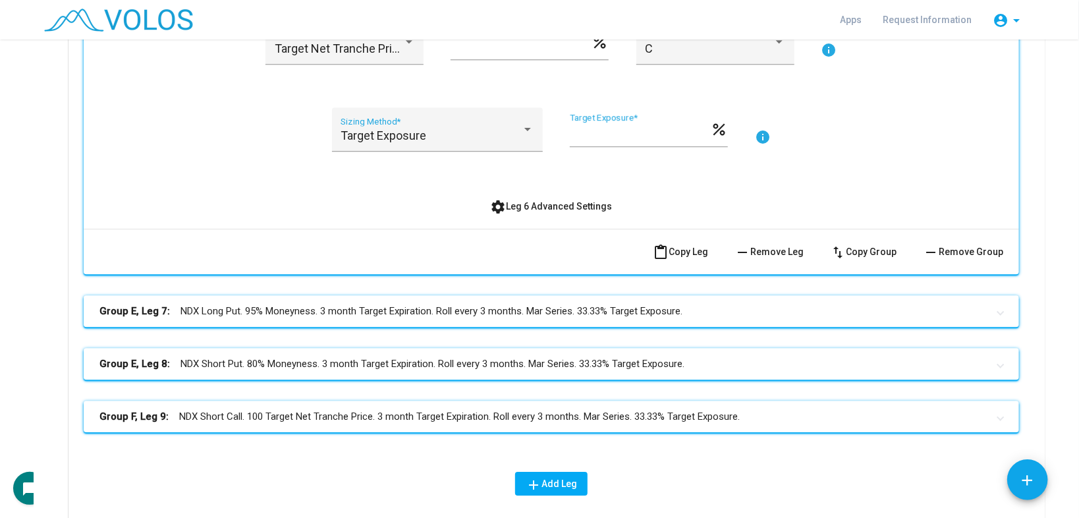
click at [530, 201] on span "settings Leg 6 Advanced Settings" at bounding box center [552, 206] width 122 height 11
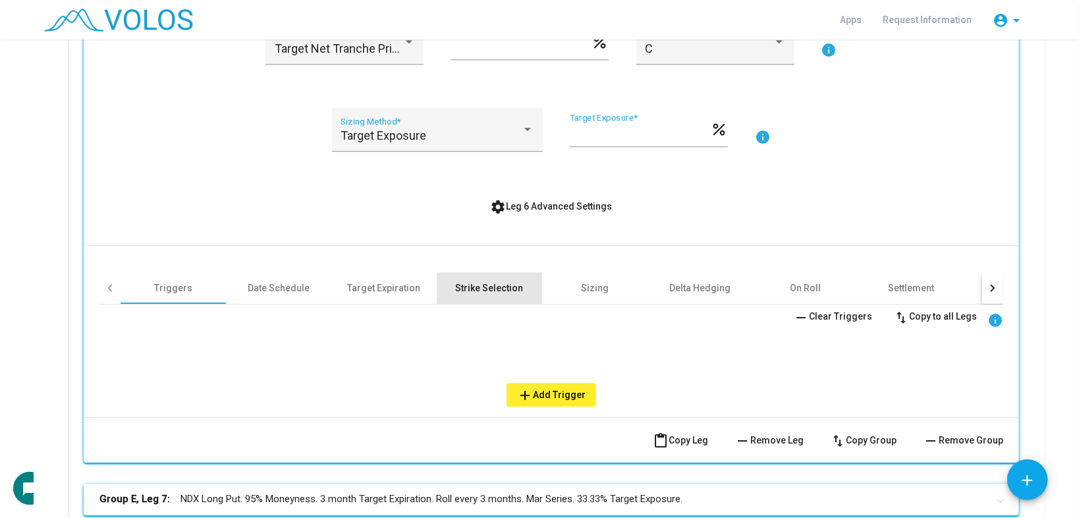
click at [488, 283] on div "Strike Selection" at bounding box center [490, 287] width 68 height 13
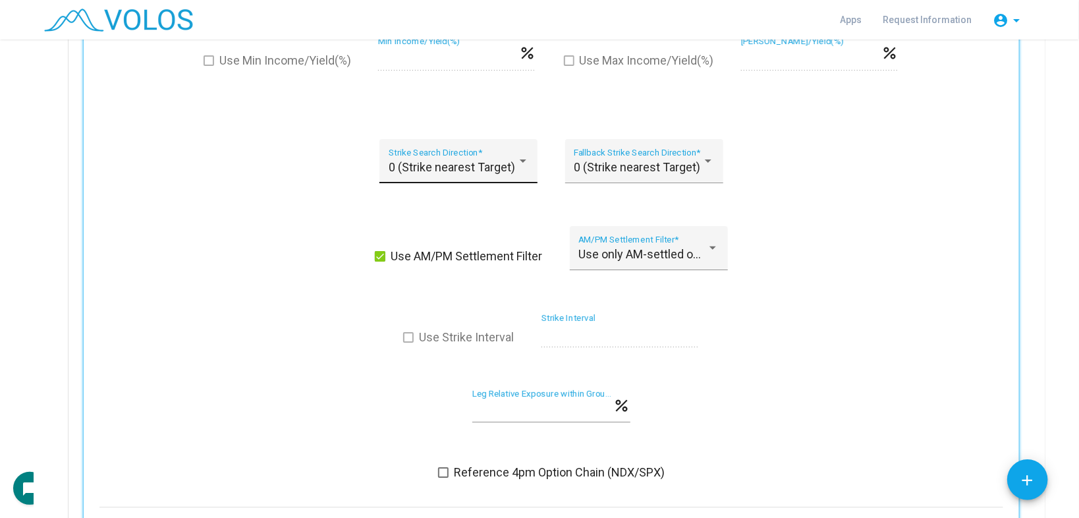
scroll to position [5270, 0]
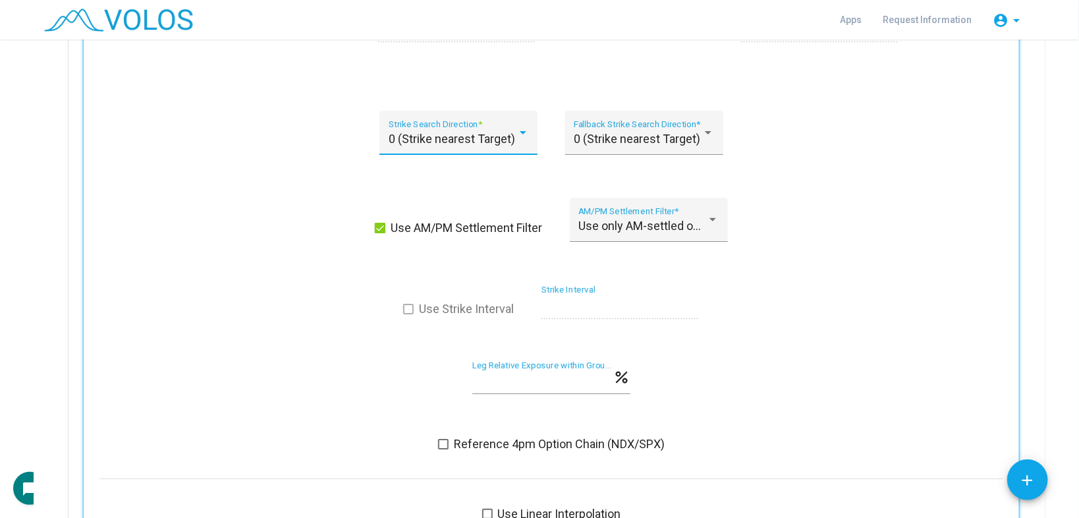
click at [454, 132] on span "0 (Strike nearest Target)" at bounding box center [452, 139] width 126 height 14
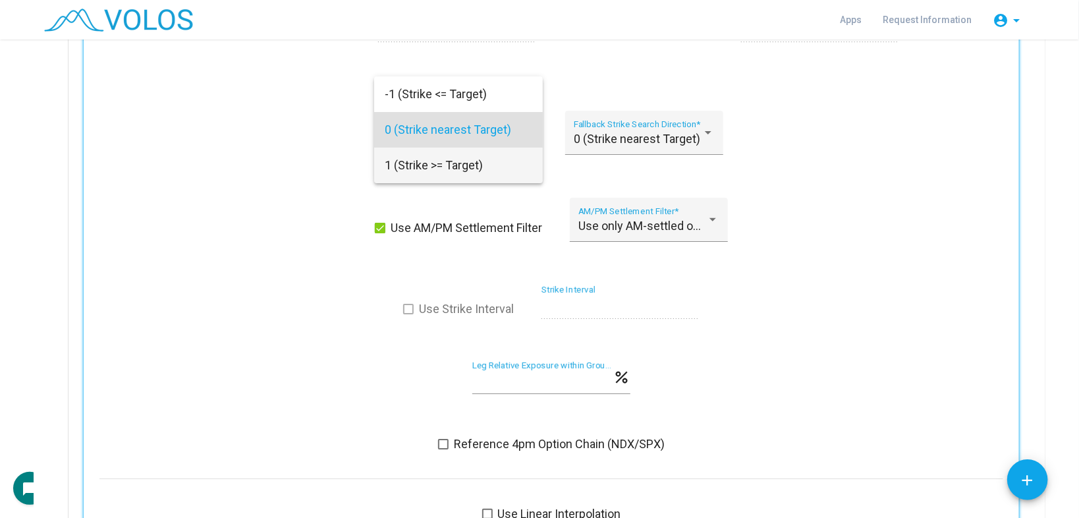
click at [432, 165] on span "1 (Strike >= Target)" at bounding box center [459, 166] width 148 height 36
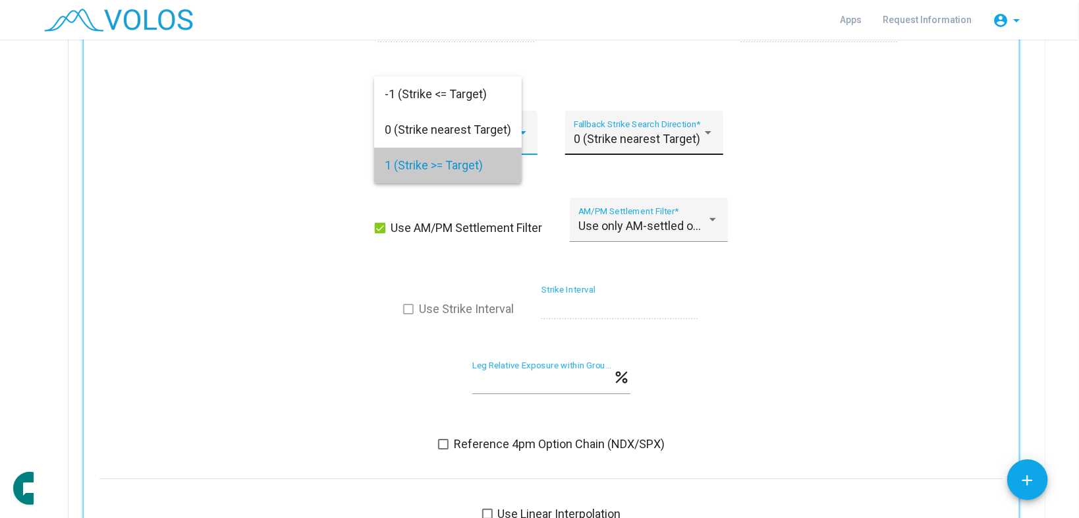
click at [605, 136] on div "0 (Strike nearest Target) Fallback Strike Search Direction *" at bounding box center [644, 137] width 140 height 35
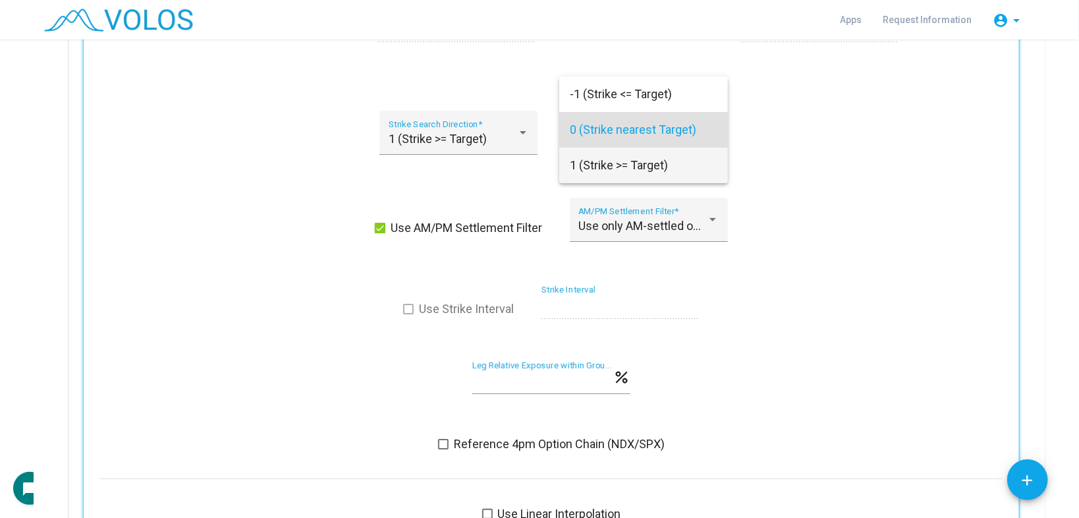
click at [600, 174] on span "1 (Strike >= Target)" at bounding box center [644, 166] width 148 height 36
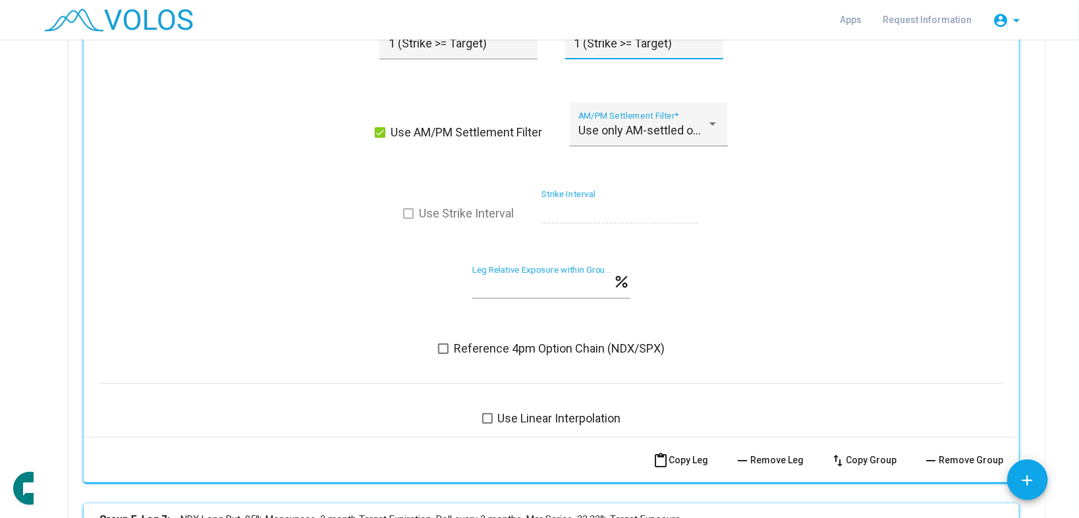
scroll to position [5534, 0]
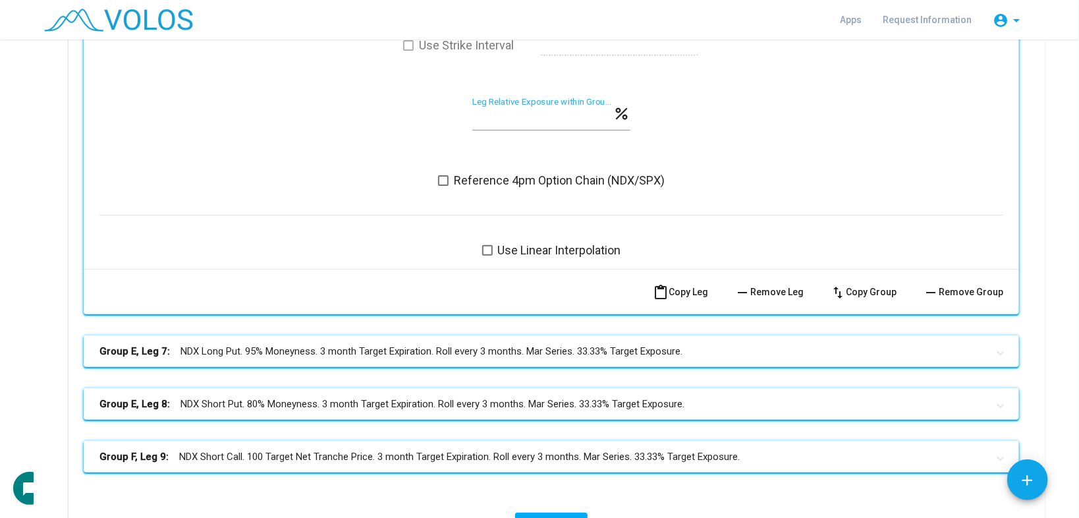
click at [532, 173] on span "Reference 4pm Option Chain (NDX/SPX)" at bounding box center [559, 181] width 211 height 16
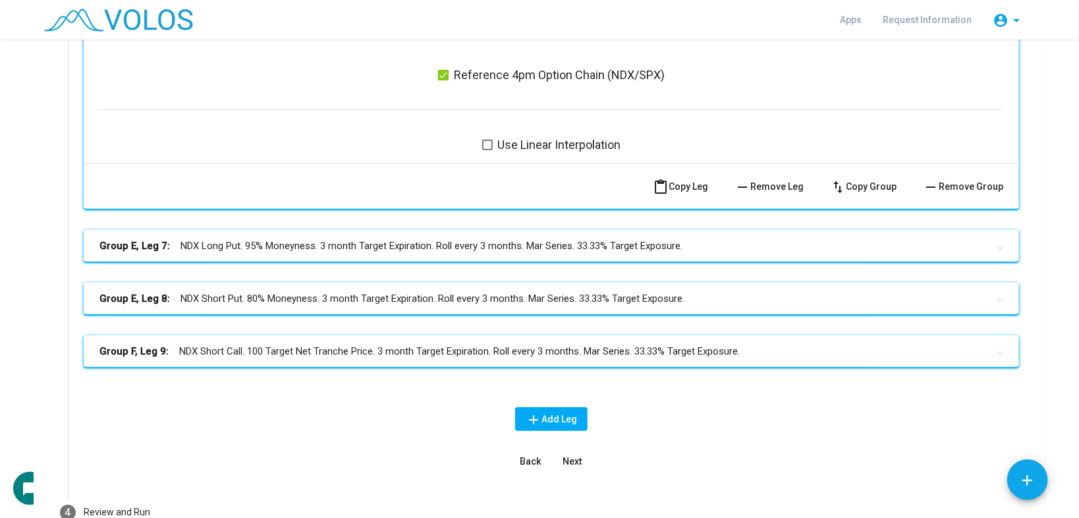
click at [515, 244] on mat-expansion-panel-header "Group E, Leg 7: NDX Long Put. 95% Moneyness. 3 month Target Expiration. Roll ev…" at bounding box center [551, 246] width 935 height 32
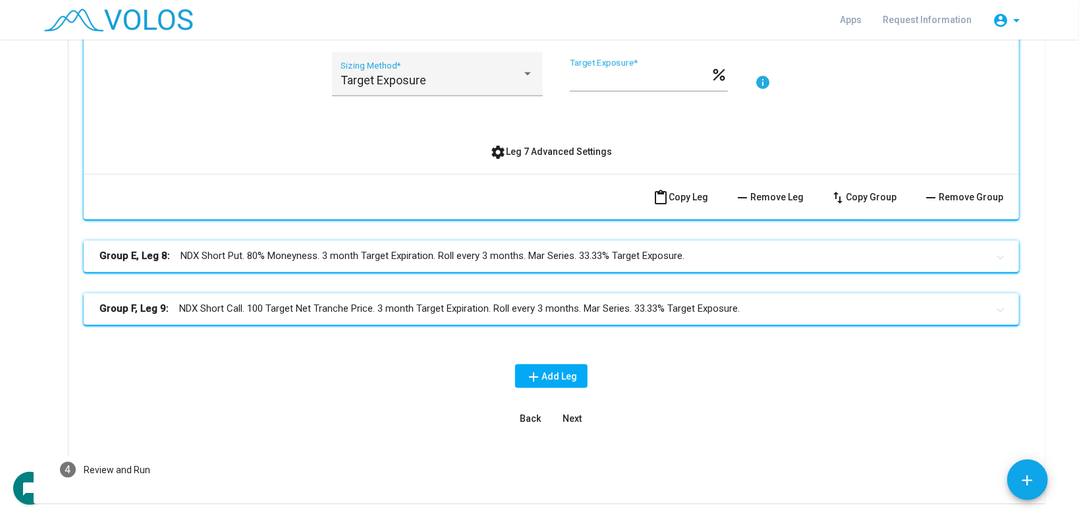
scroll to position [6094, 0]
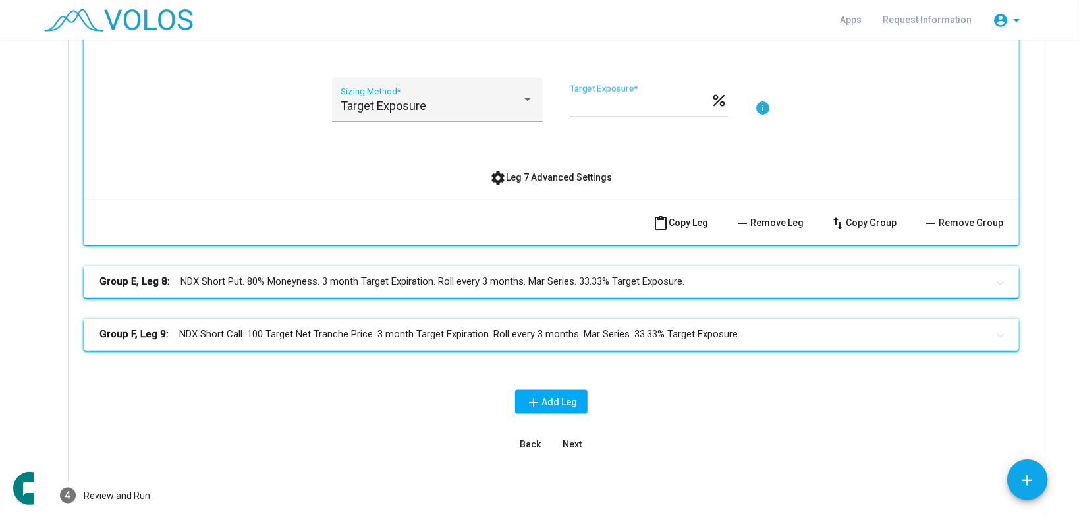
click at [532, 165] on button "settings Leg 7 Advanced Settings" at bounding box center [551, 177] width 143 height 24
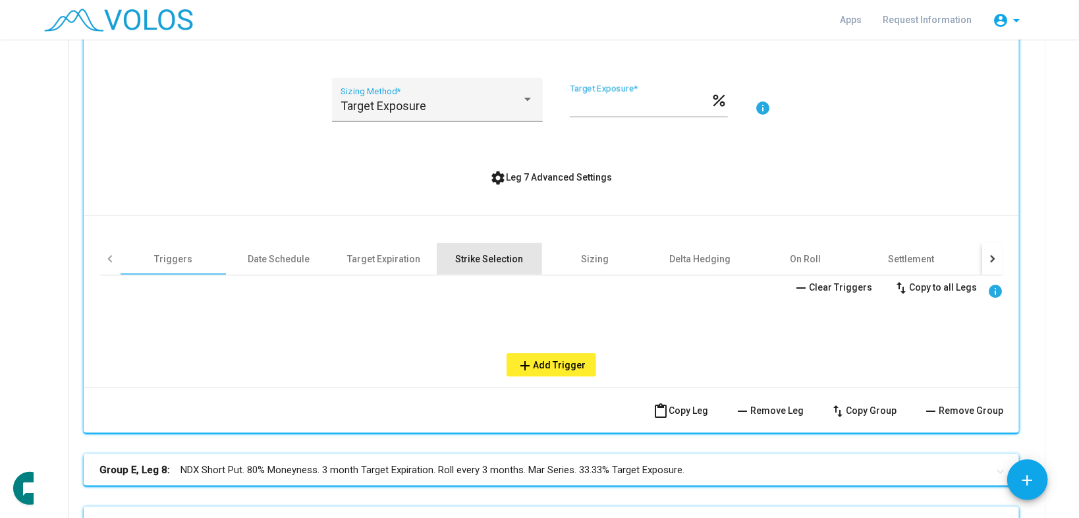
click at [481, 252] on div "Strike Selection" at bounding box center [490, 258] width 68 height 13
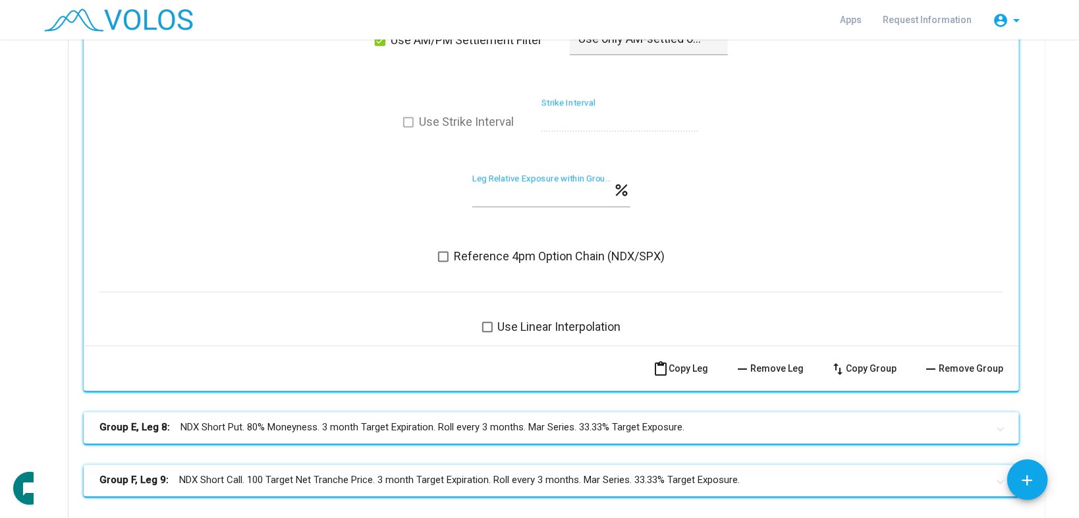
click at [488, 248] on span "Reference 4pm Option Chain (NDX/SPX)" at bounding box center [559, 256] width 211 height 16
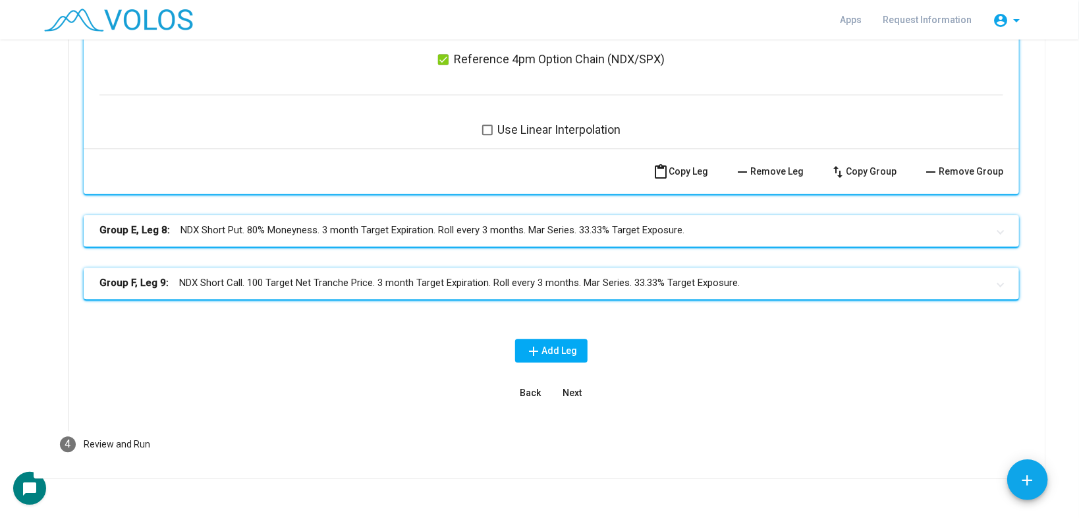
click at [497, 223] on mat-panel-title "Group E, Leg 8: NDX Short Put. 80% Moneyness. 3 month Target Expiration. Roll e…" at bounding box center [543, 230] width 888 height 15
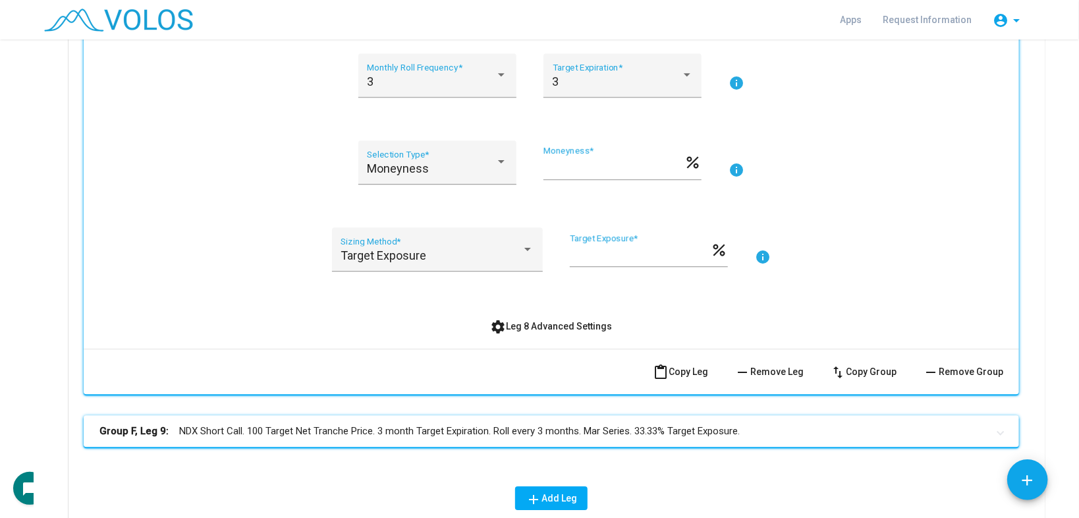
scroll to position [7345, 0]
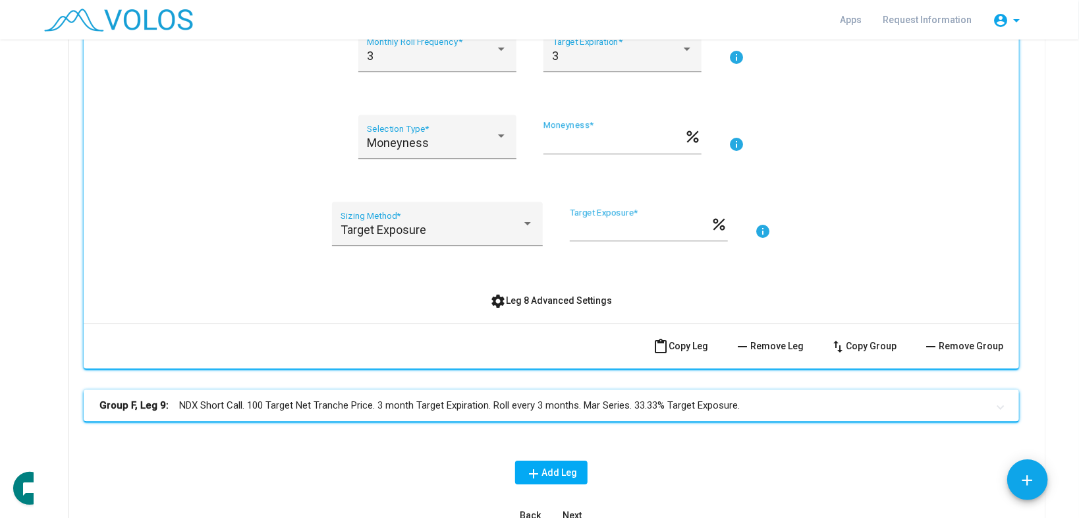
click at [541, 273] on div "NDX Identifier * Put Option Type * Short Position * E Group * info 3 Monthly Ro…" at bounding box center [551, 127] width 904 height 372
click at [541, 295] on span "settings Leg 8 Advanced Settings" at bounding box center [552, 300] width 122 height 11
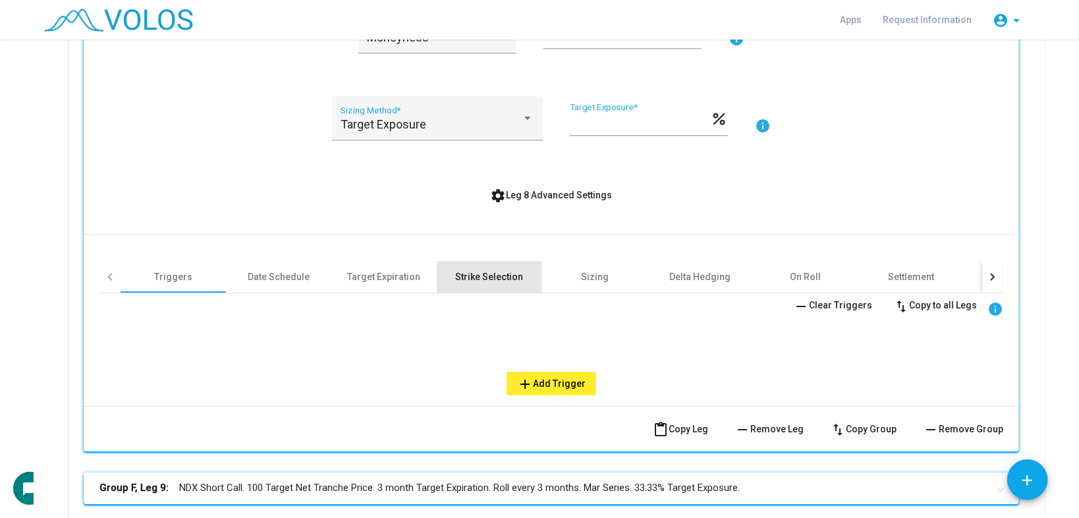
click at [496, 277] on div "Strike Selection" at bounding box center [489, 277] width 105 height 32
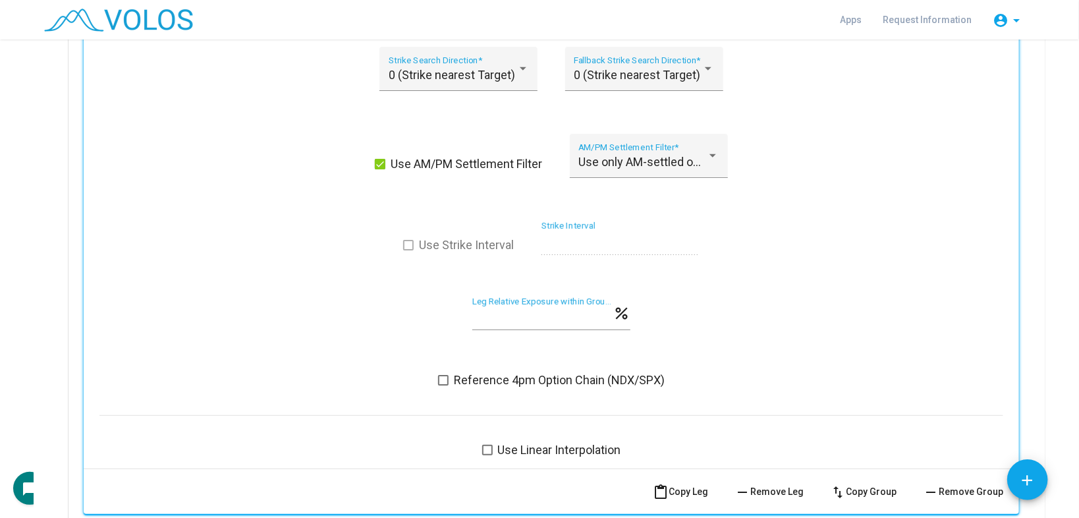
click at [521, 372] on span "Reference 4pm Option Chain (NDX/SPX)" at bounding box center [559, 380] width 211 height 16
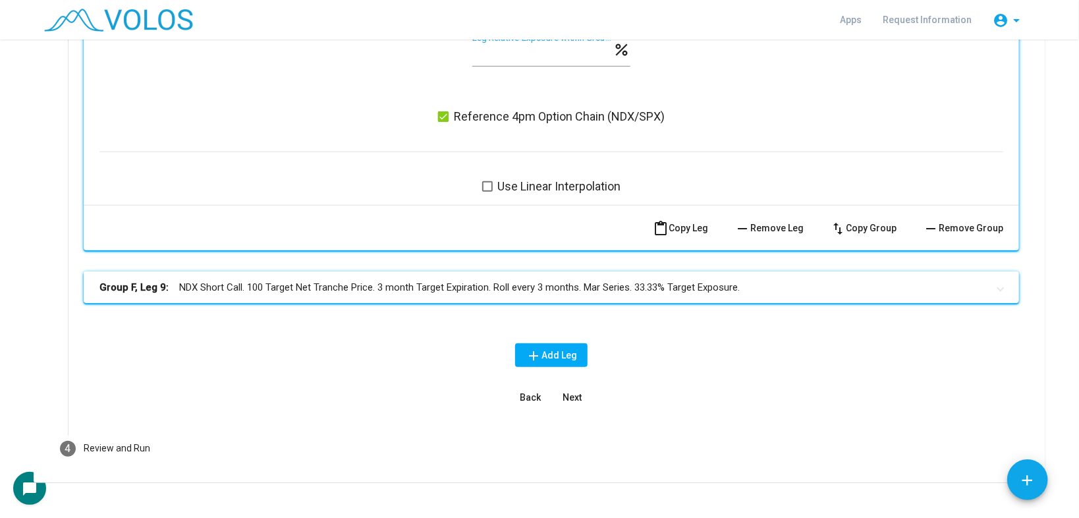
click at [516, 282] on mat-expansion-panel-header "Group F, Leg 9: NDX Short Call. 100 Target Net Tranche Price. 3 month Target Ex…" at bounding box center [551, 287] width 935 height 32
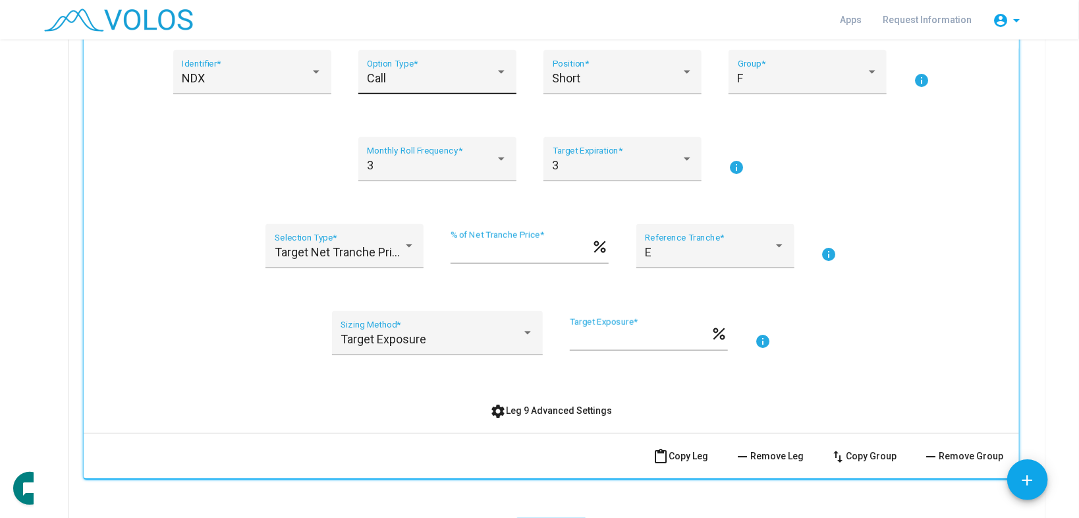
scroll to position [8786, 0]
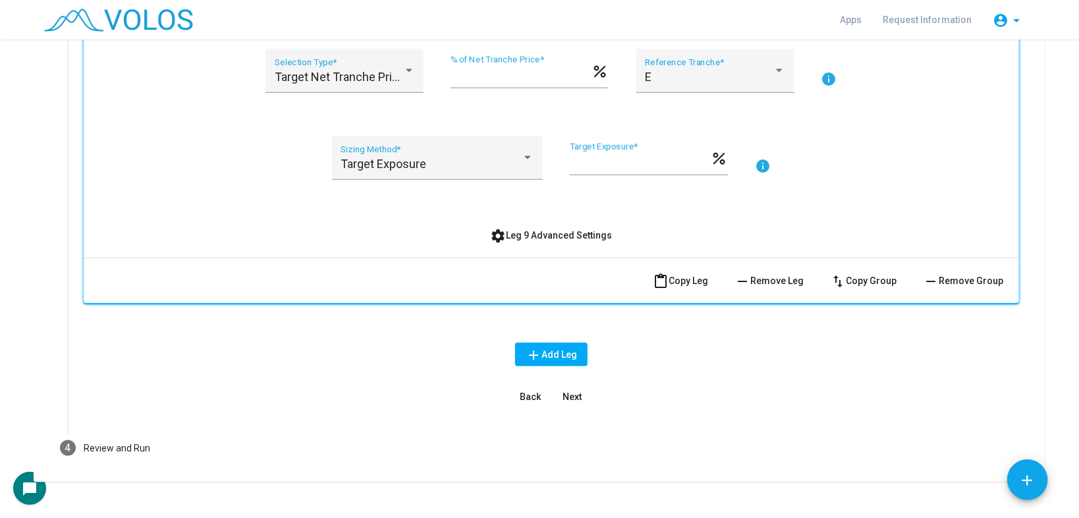
click at [520, 223] on button "settings Leg 9 Advanced Settings" at bounding box center [551, 235] width 143 height 24
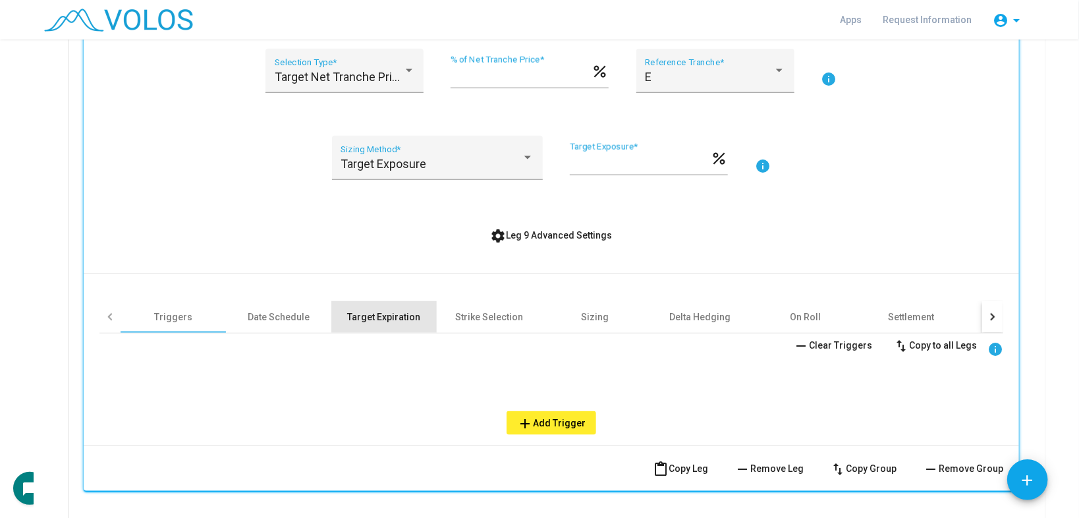
click at [401, 310] on div "Target Expiration" at bounding box center [384, 316] width 73 height 13
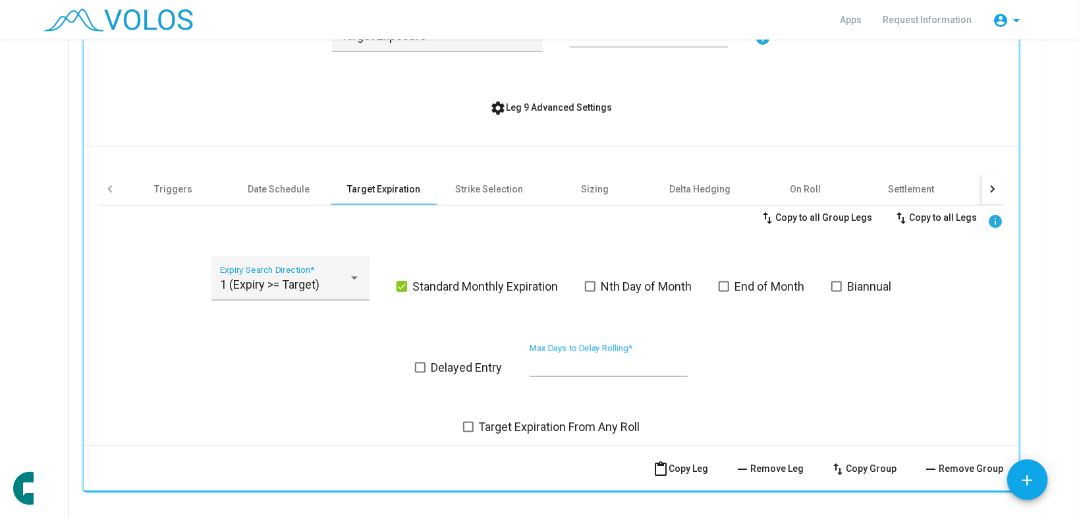
scroll to position [8996, 0]
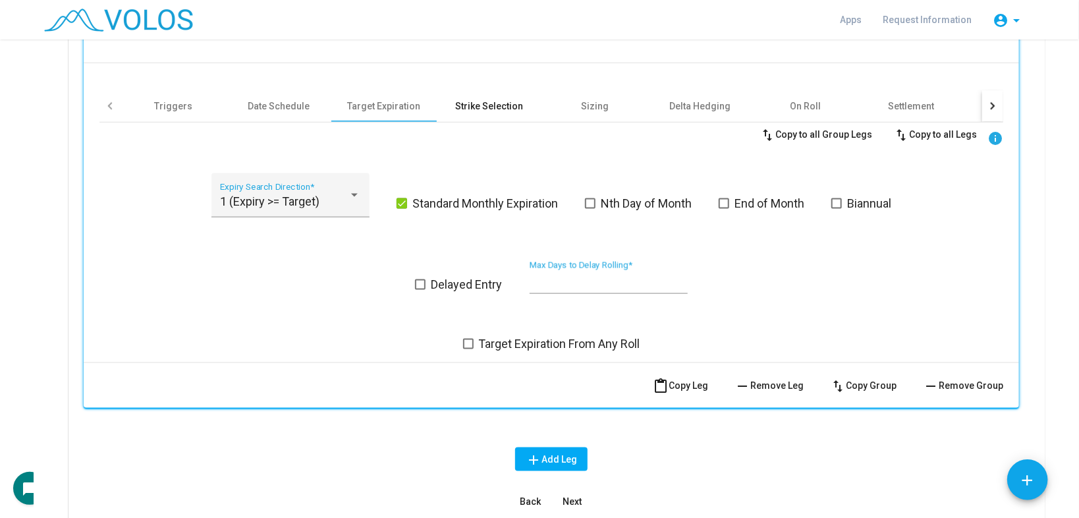
click at [503, 99] on div "Strike Selection" at bounding box center [490, 105] width 68 height 13
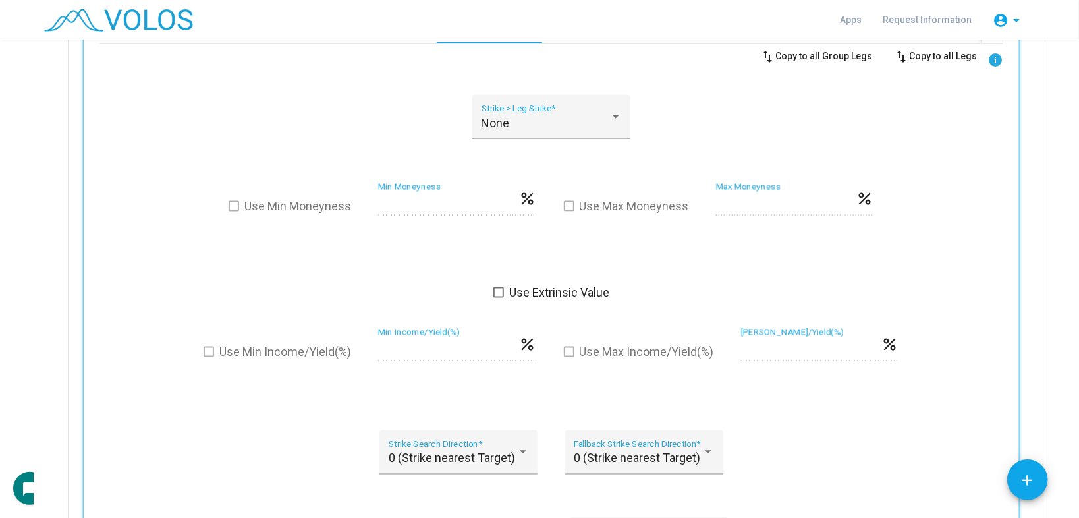
scroll to position [9207, 0]
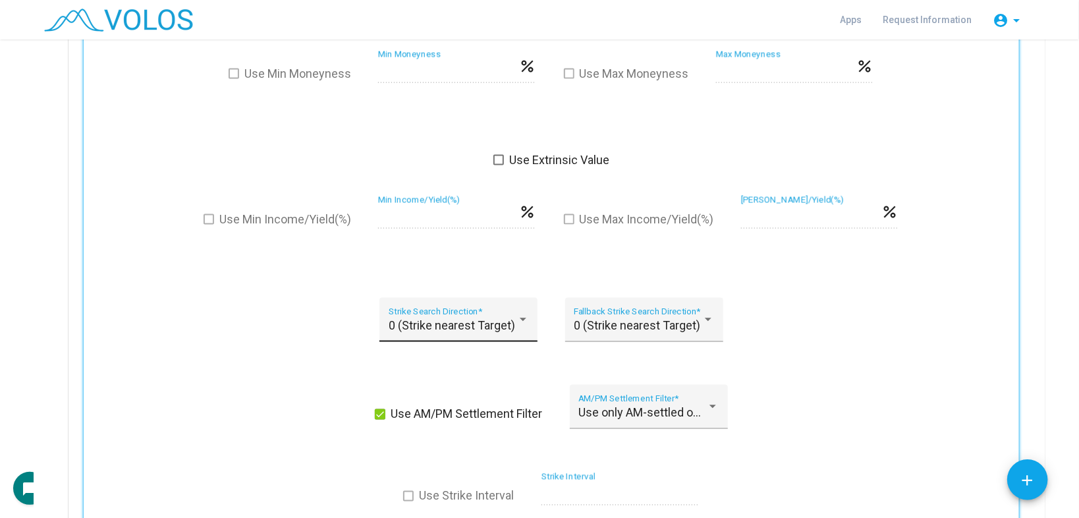
click at [520, 318] on div at bounding box center [523, 319] width 7 height 3
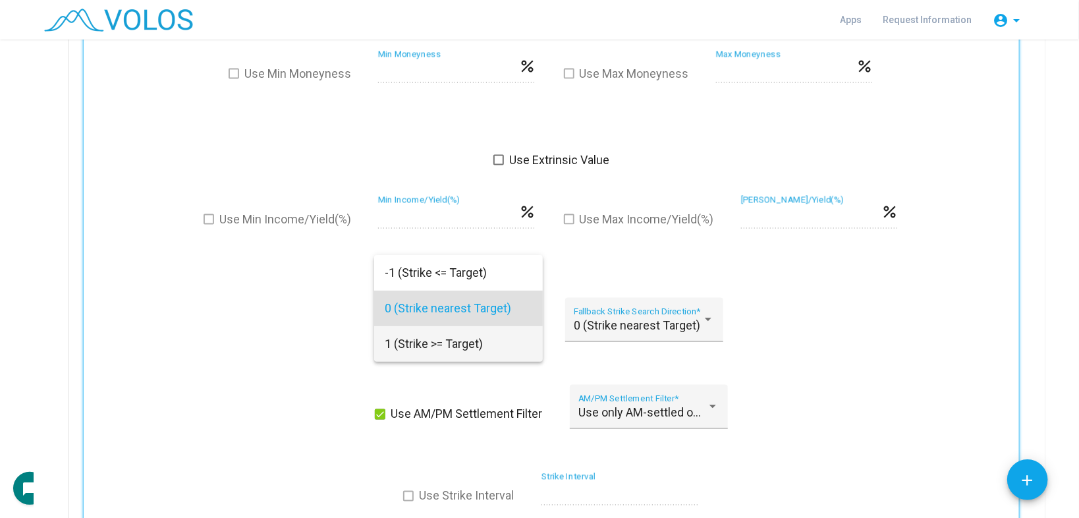
click at [440, 339] on span "1 (Strike >= Target)" at bounding box center [459, 344] width 148 height 36
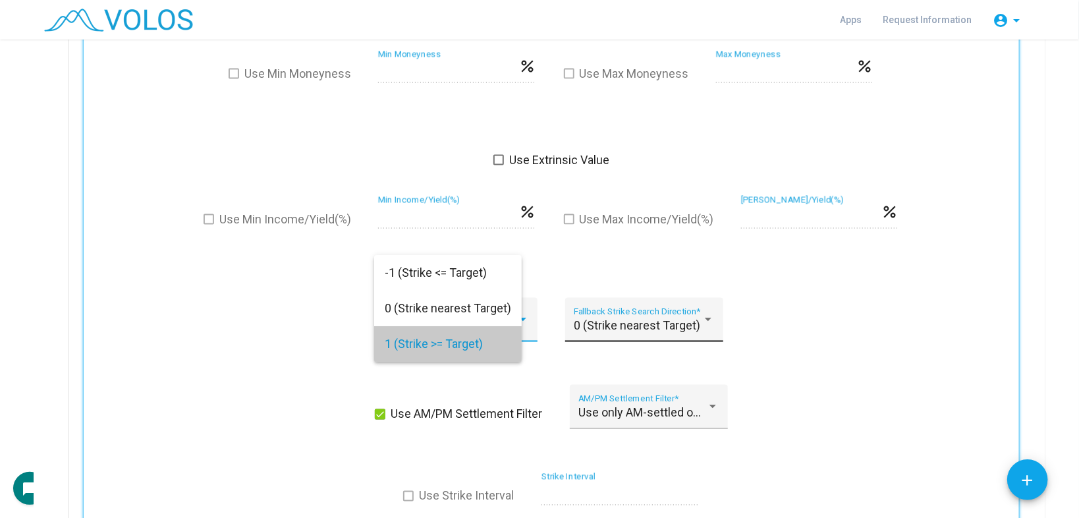
click at [604, 306] on div "0 (Strike nearest Target) Fallback Strike Search Direction *" at bounding box center [644, 323] width 140 height 35
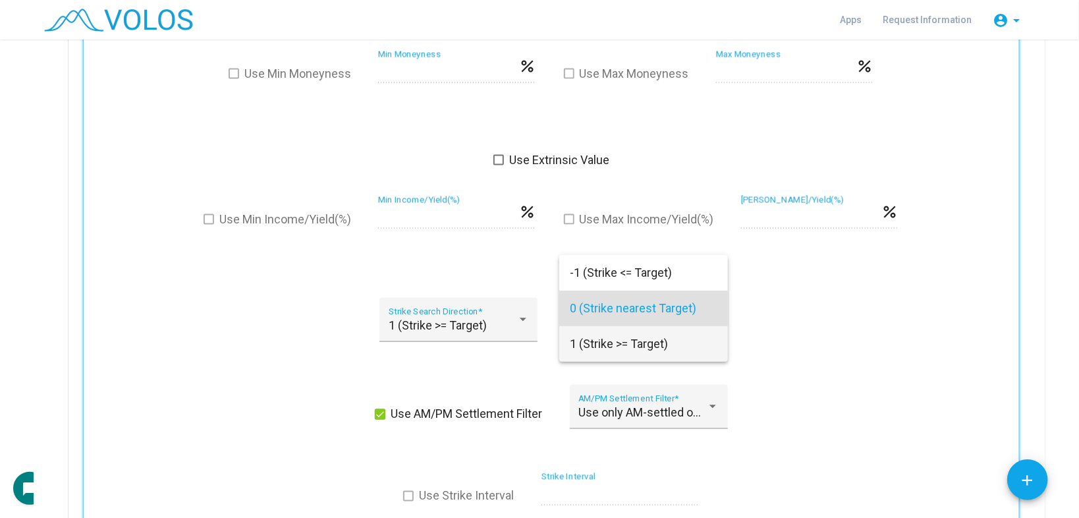
click at [597, 328] on span "1 (Strike >= Target)" at bounding box center [644, 344] width 148 height 36
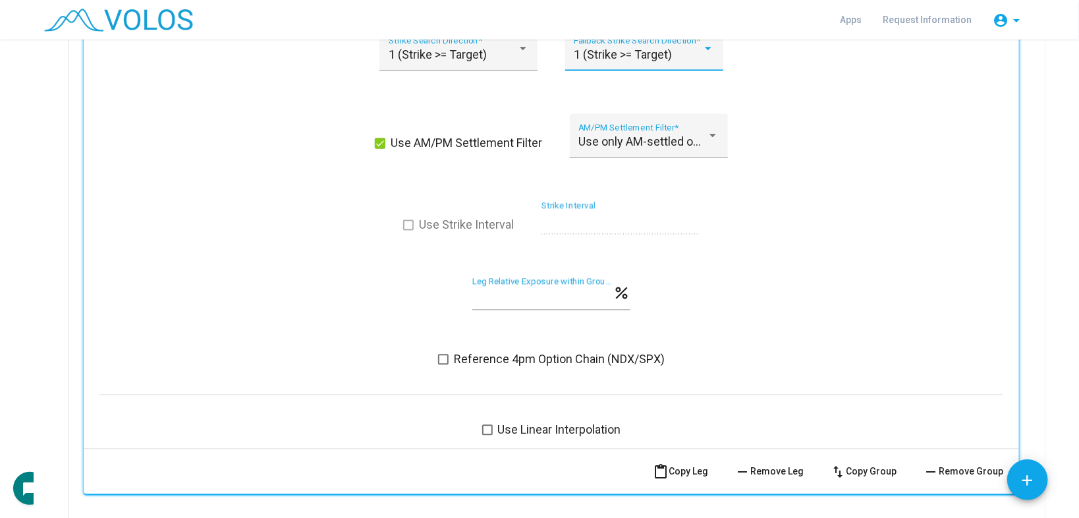
scroll to position [9523, 0]
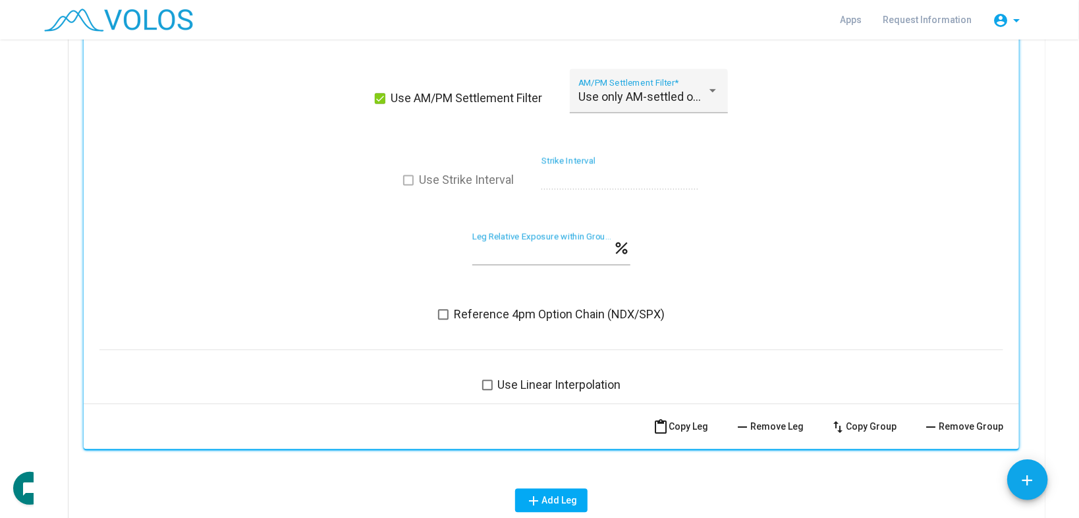
click at [505, 306] on span "Reference 4pm Option Chain (NDX/SPX)" at bounding box center [559, 314] width 211 height 16
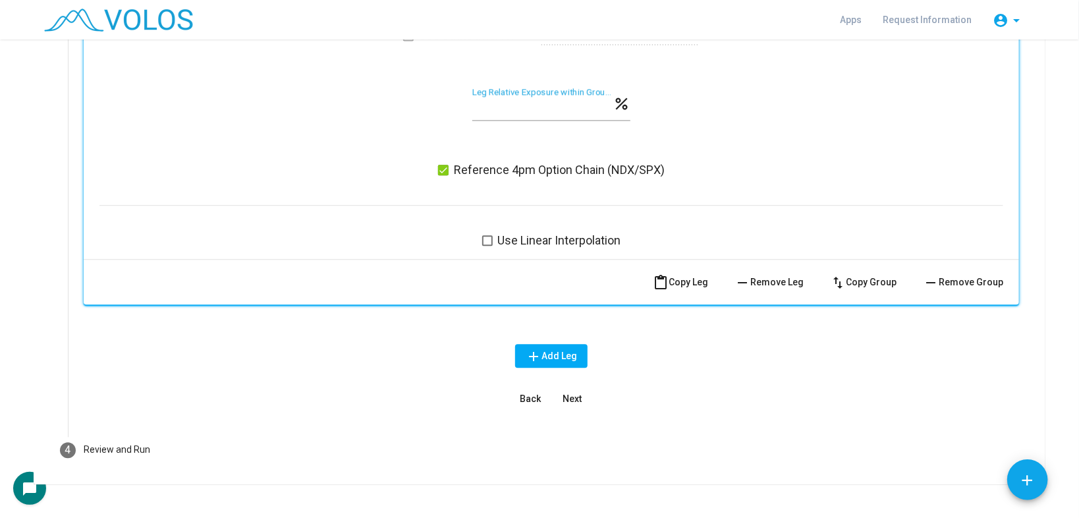
click at [571, 387] on button "Next" at bounding box center [572, 399] width 42 height 24
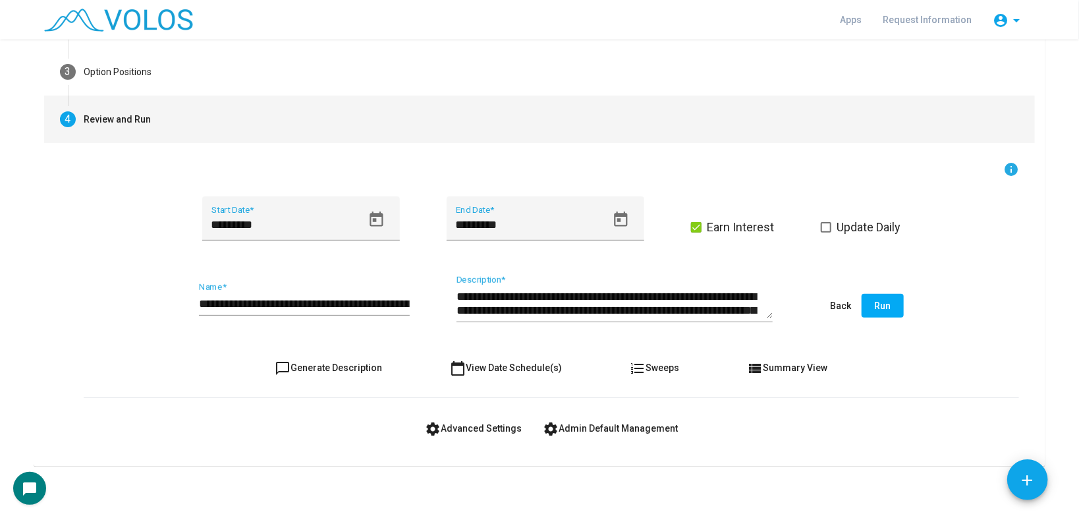
click at [311, 362] on span "chat_bubble_outline Generate Description" at bounding box center [328, 367] width 107 height 11
type textarea "**********"
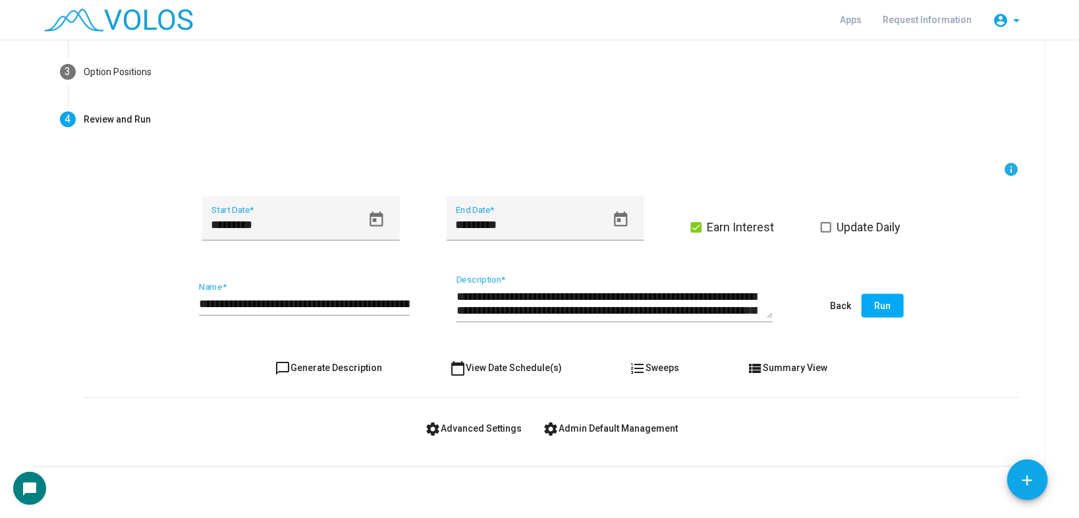
click at [364, 302] on input "**********" at bounding box center [304, 303] width 211 height 13
click at [350, 366] on span "chat_bubble_outline Generate Description" at bounding box center [328, 367] width 107 height 11
click at [473, 432] on span "settings Advanced Settings" at bounding box center [473, 428] width 97 height 11
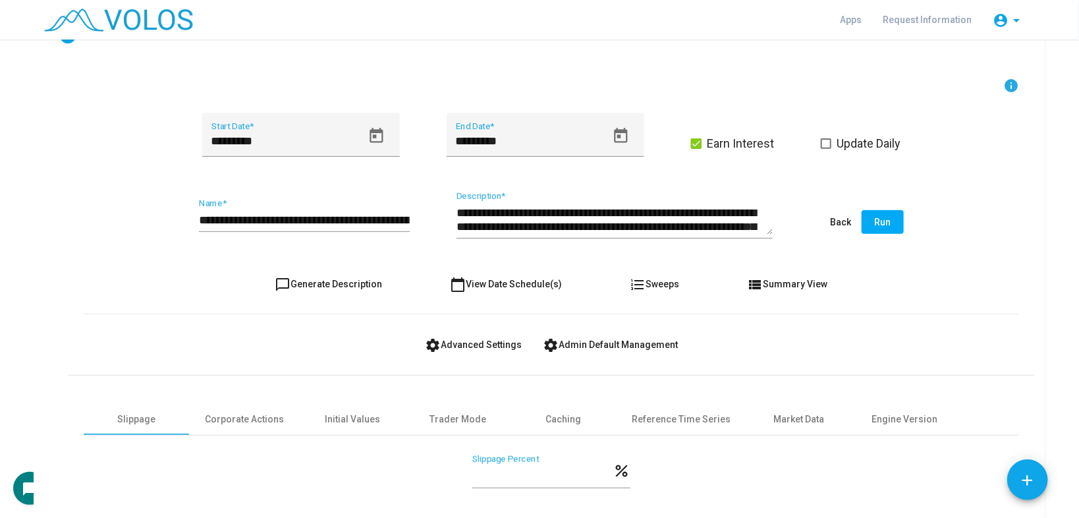
scroll to position [331, 0]
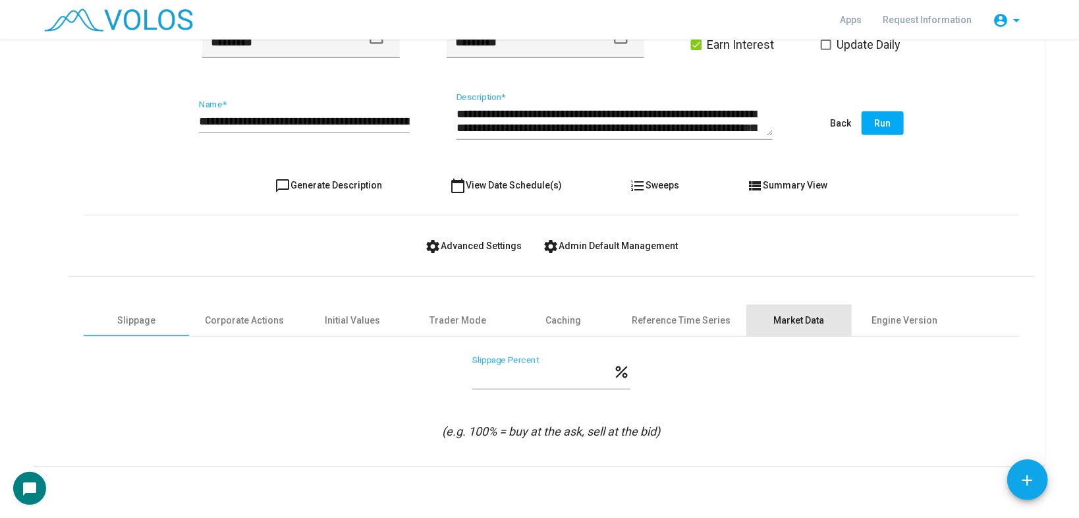
click at [774, 319] on div "Market Data" at bounding box center [799, 321] width 51 height 14
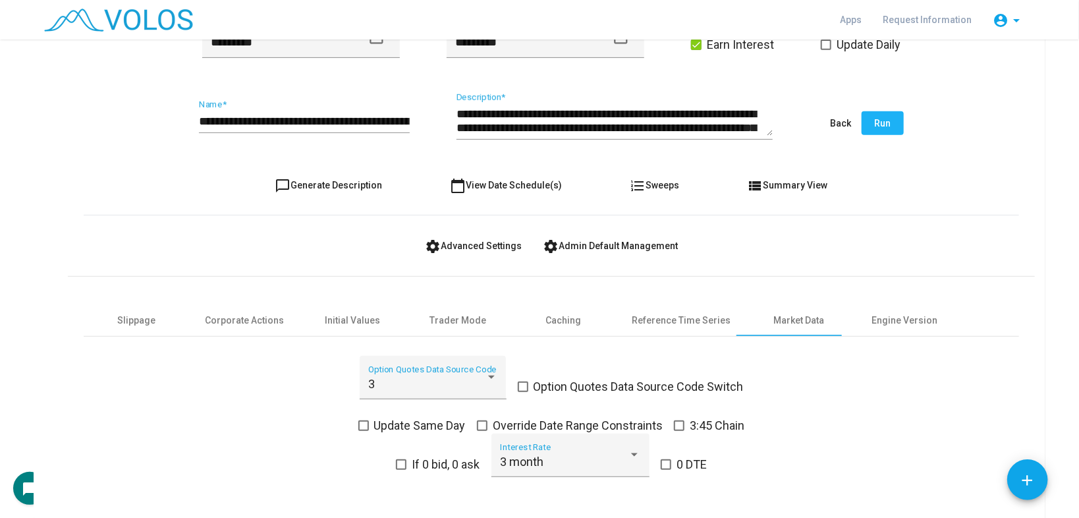
click at [879, 127] on span "Run" at bounding box center [883, 123] width 16 height 11
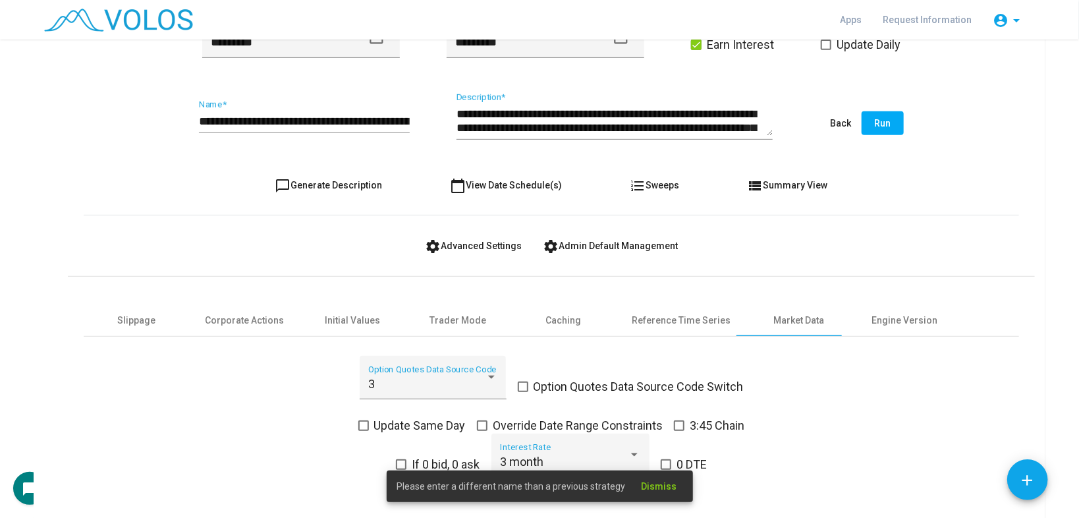
click at [875, 125] on span "Run" at bounding box center [883, 123] width 16 height 11
drag, startPoint x: 389, startPoint y: 131, endPoint x: 393, endPoint y: 116, distance: 15.7
click at [389, 130] on div "**********" at bounding box center [304, 116] width 211 height 34
click at [283, 115] on input "**********" at bounding box center [304, 121] width 211 height 13
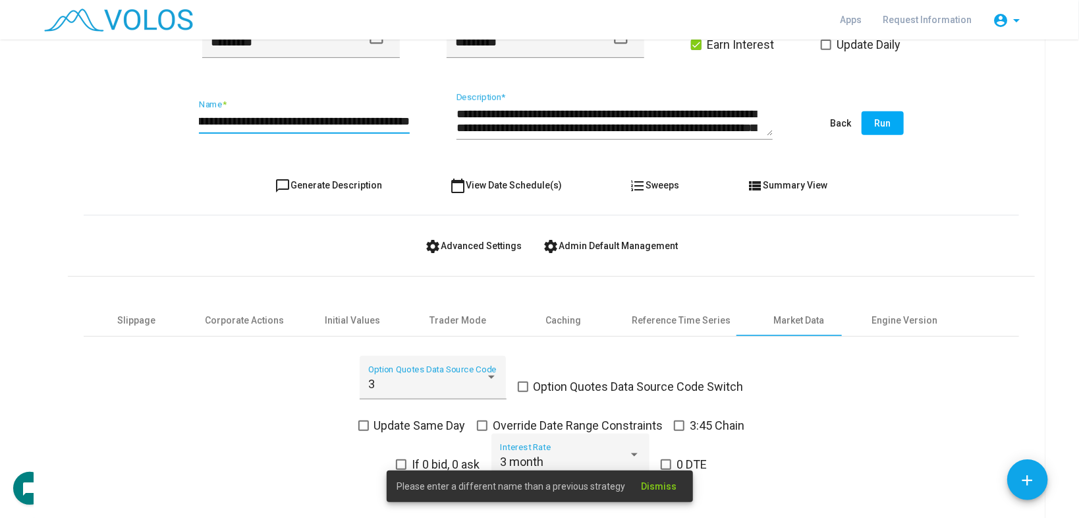
scroll to position [0, 101]
type input "**********"
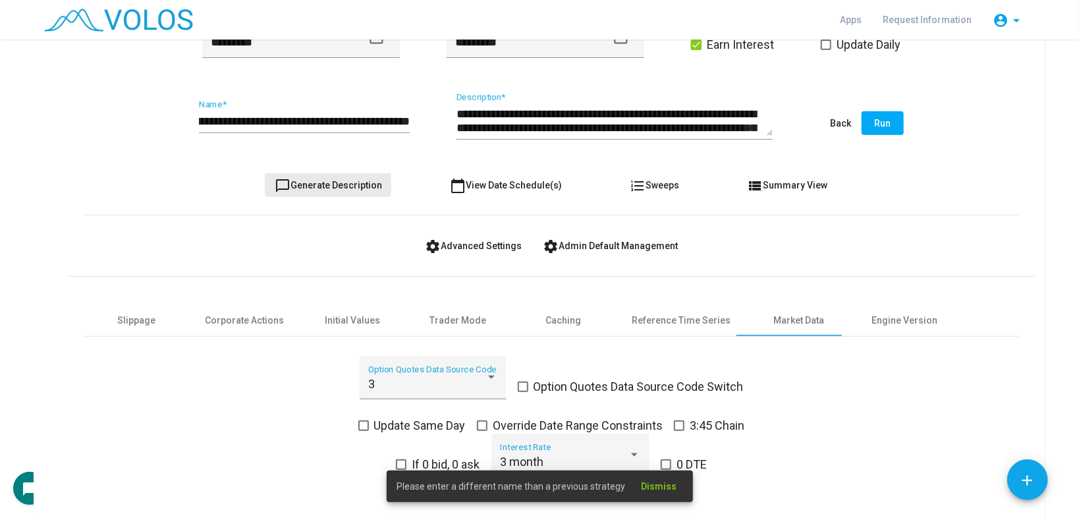
click at [298, 184] on span "chat_bubble_outline Generate Description" at bounding box center [328, 185] width 107 height 11
click at [866, 129] on button "Run" at bounding box center [883, 123] width 42 height 24
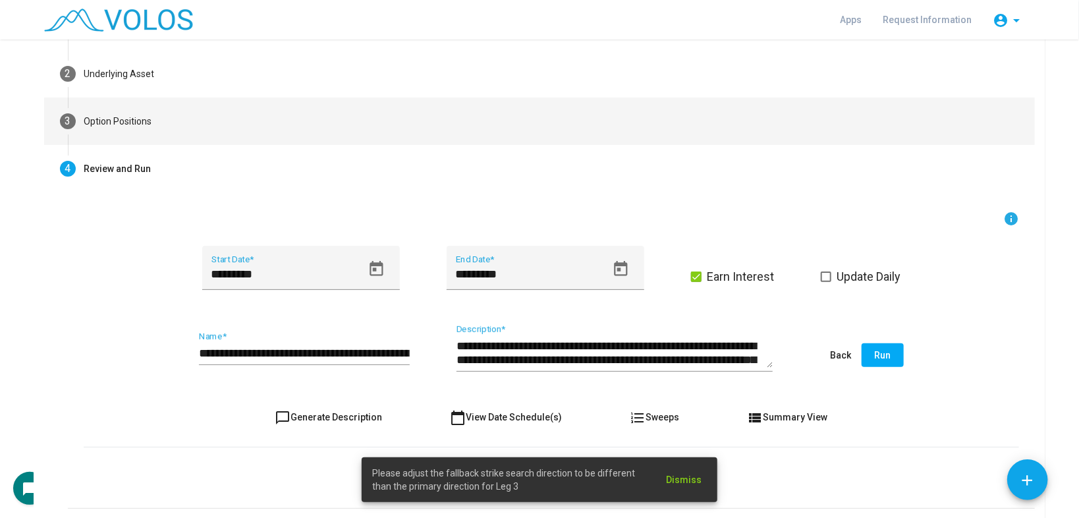
scroll to position [105, 0]
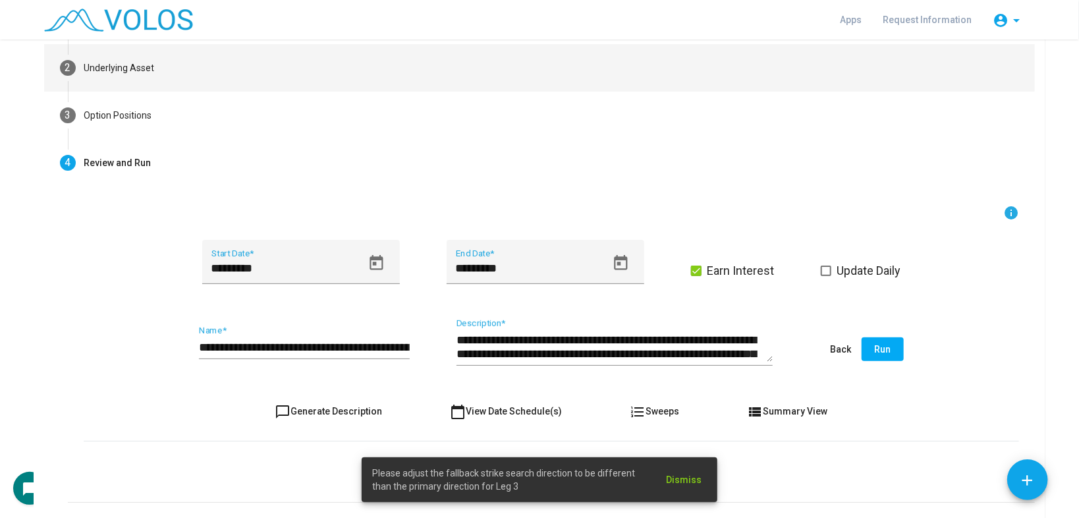
click at [268, 76] on mat-step-header "2 Underlying Asset" at bounding box center [539, 67] width 991 height 47
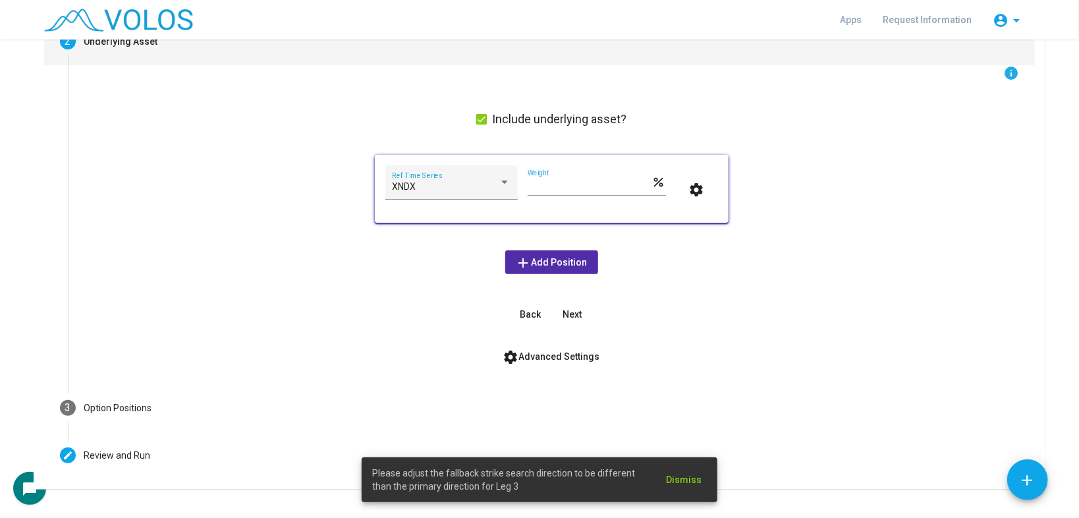
scroll to position [155, 0]
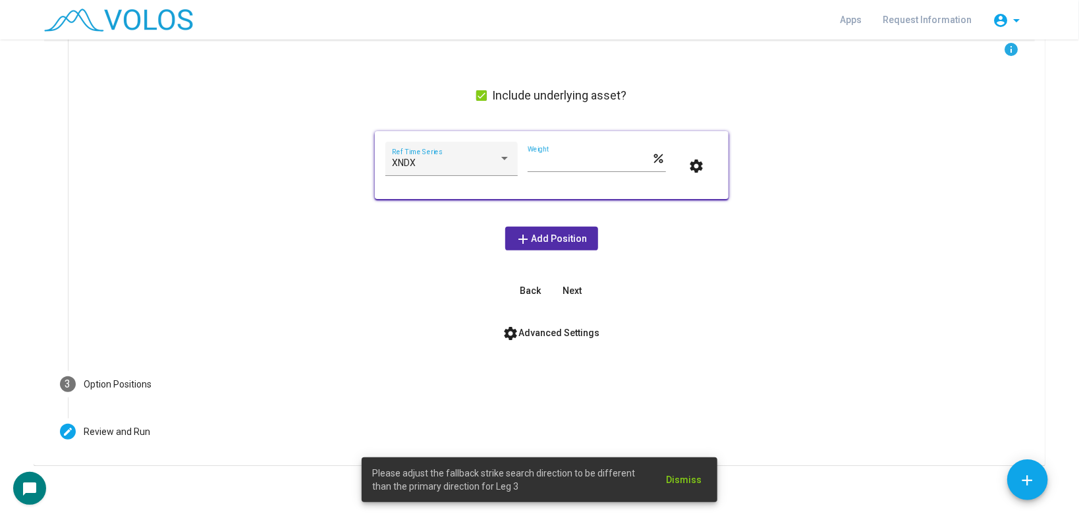
click at [237, 391] on mat-step-header "3 Option Positions" at bounding box center [539, 383] width 991 height 47
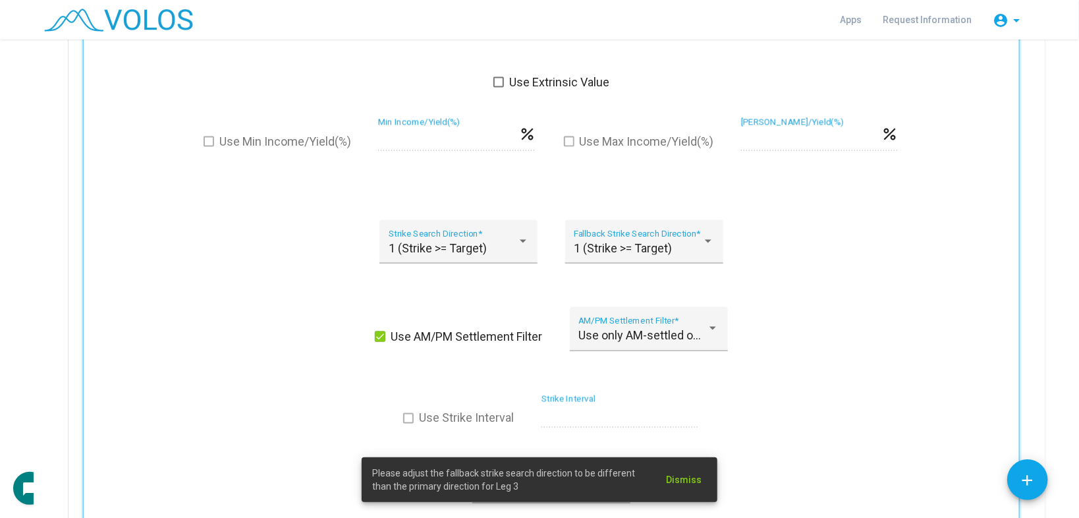
scroll to position [1054, 0]
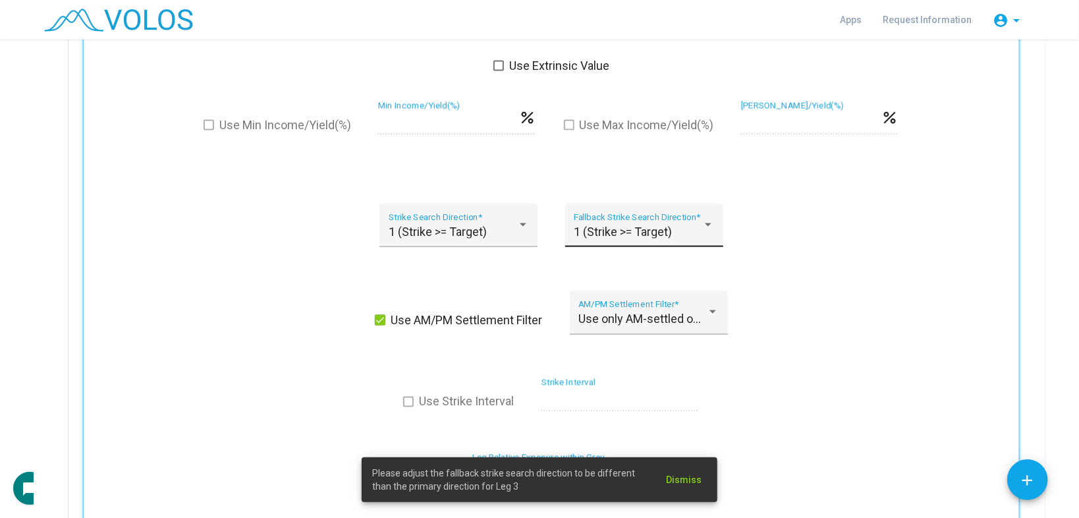
click at [655, 225] on span "1 (Strike >= Target)" at bounding box center [623, 232] width 98 height 14
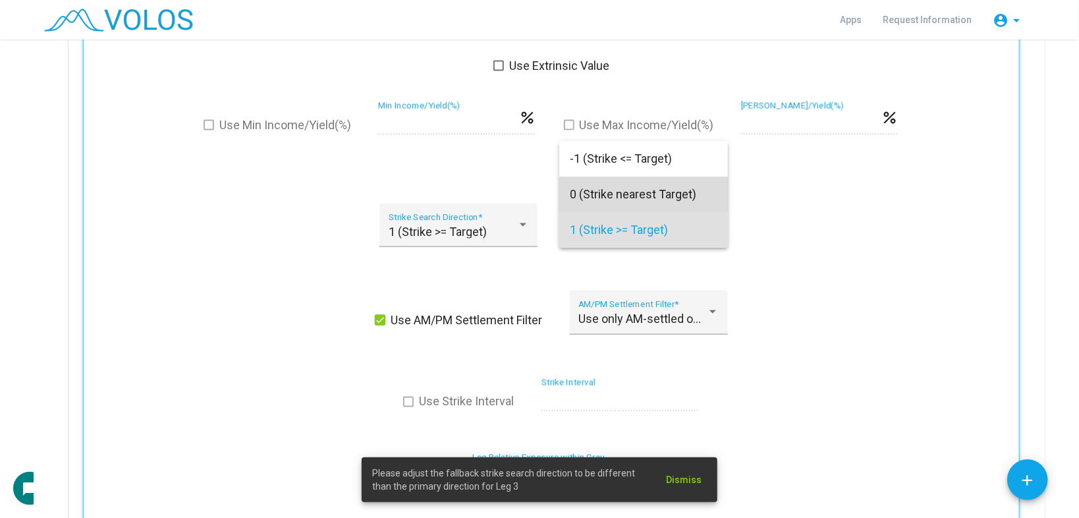
click at [621, 204] on span "0 (Strike nearest Target)" at bounding box center [644, 195] width 148 height 36
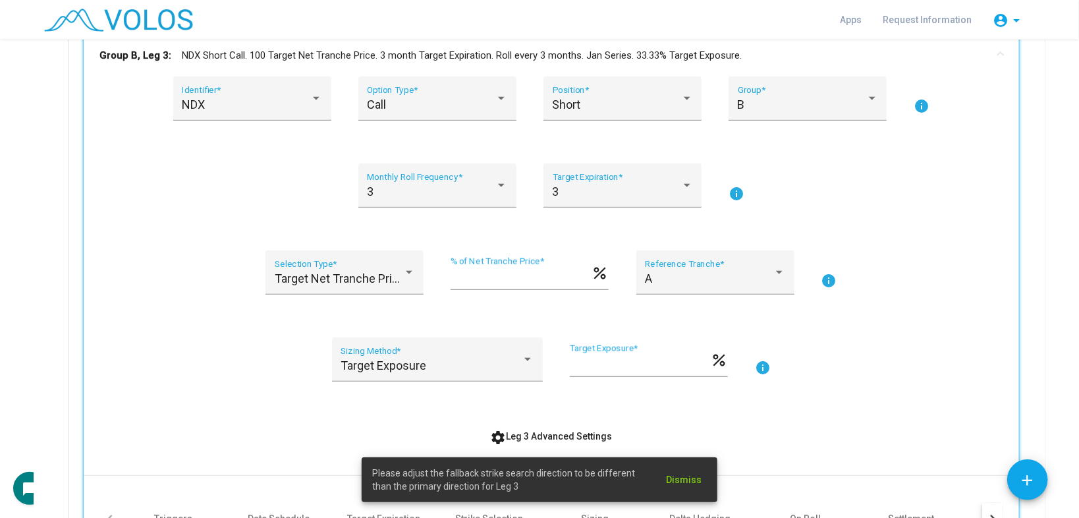
scroll to position [264, 0]
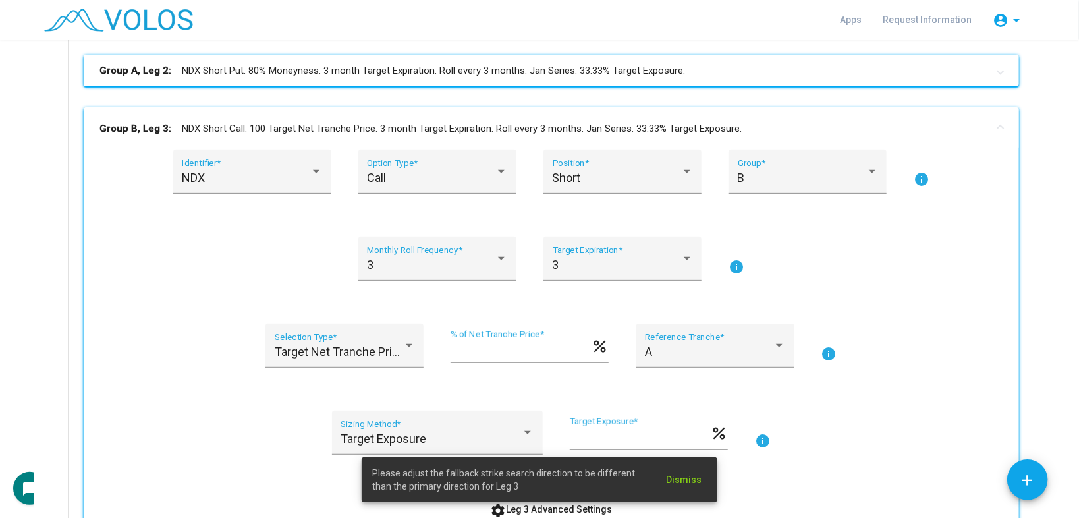
click at [555, 124] on mat-panel-title "Group B, Leg 3: NDX Short Call. 100 Target Net Tranche Price. 3 month Target Ex…" at bounding box center [543, 128] width 888 height 15
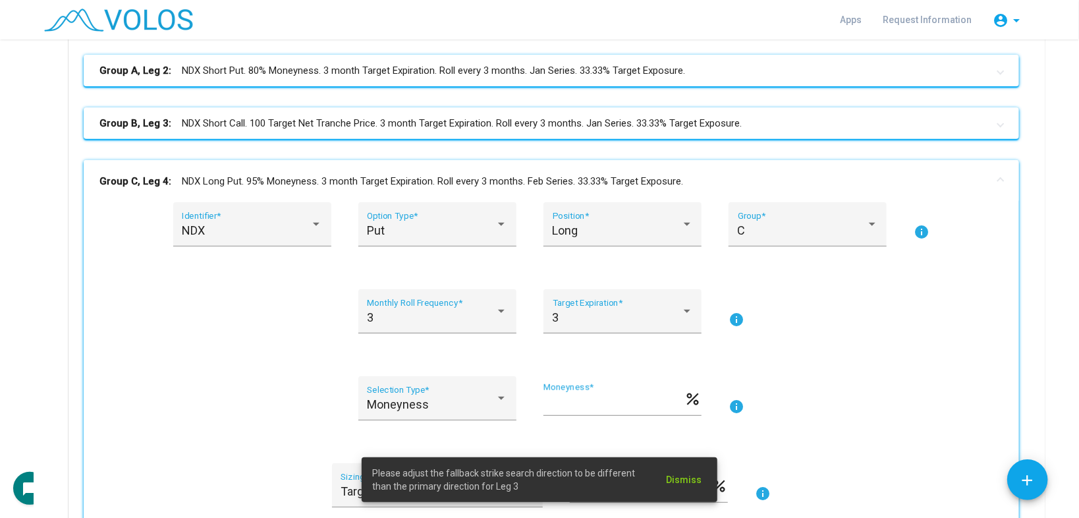
click at [491, 180] on mat-panel-title "Group C, Leg 4: NDX Long Put. 95% Moneyness. 3 month Target Expiration. Roll ev…" at bounding box center [543, 181] width 888 height 15
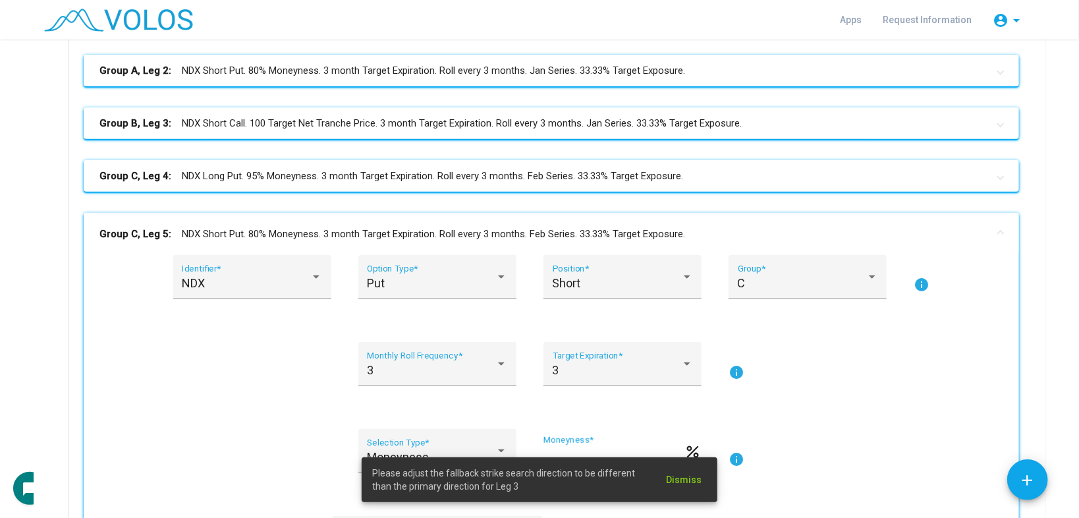
click at [465, 233] on mat-panel-title "Group C, Leg 5: NDX Short Put. 80% Moneyness. 3 month Target Expiration. Roll e…" at bounding box center [543, 234] width 888 height 15
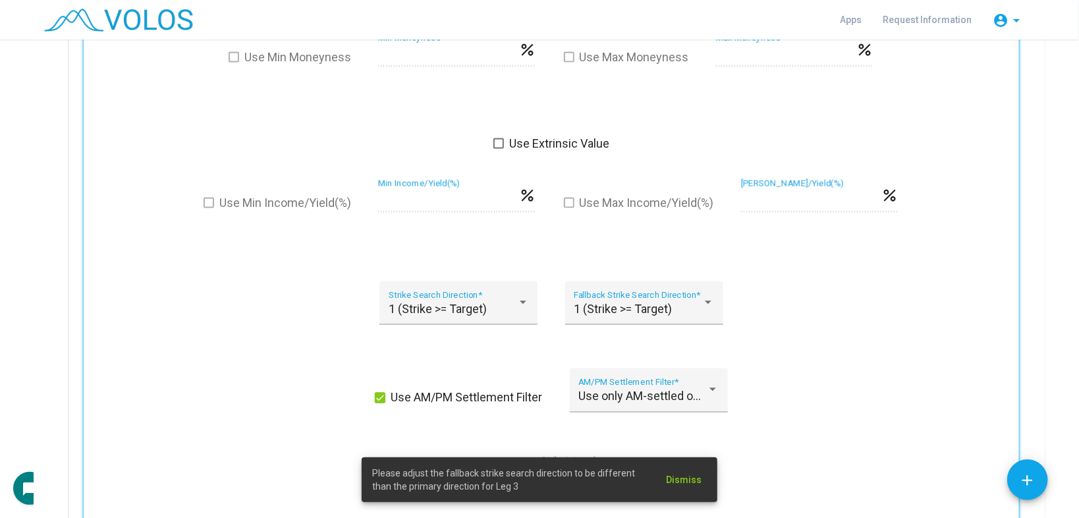
scroll to position [1159, 0]
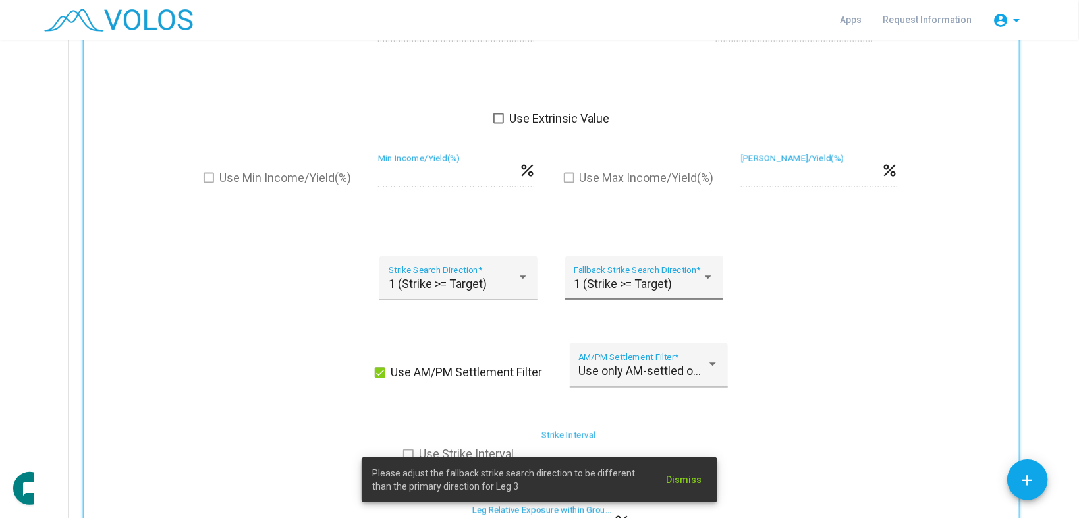
click at [592, 283] on span "1 (Strike >= Target)" at bounding box center [623, 284] width 98 height 14
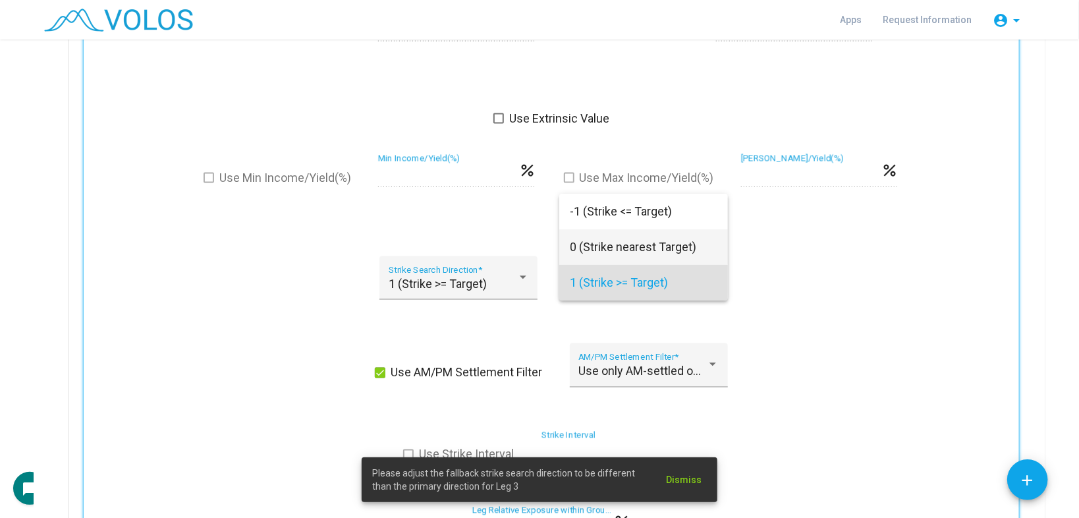
click at [603, 242] on span "0 (Strike nearest Target)" at bounding box center [644, 247] width 148 height 36
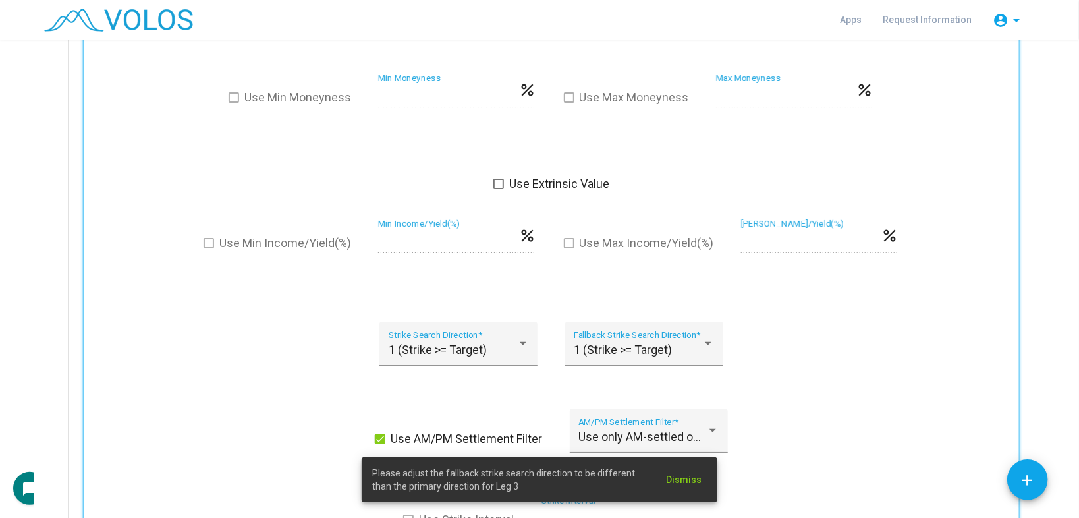
scroll to position [5323, 0]
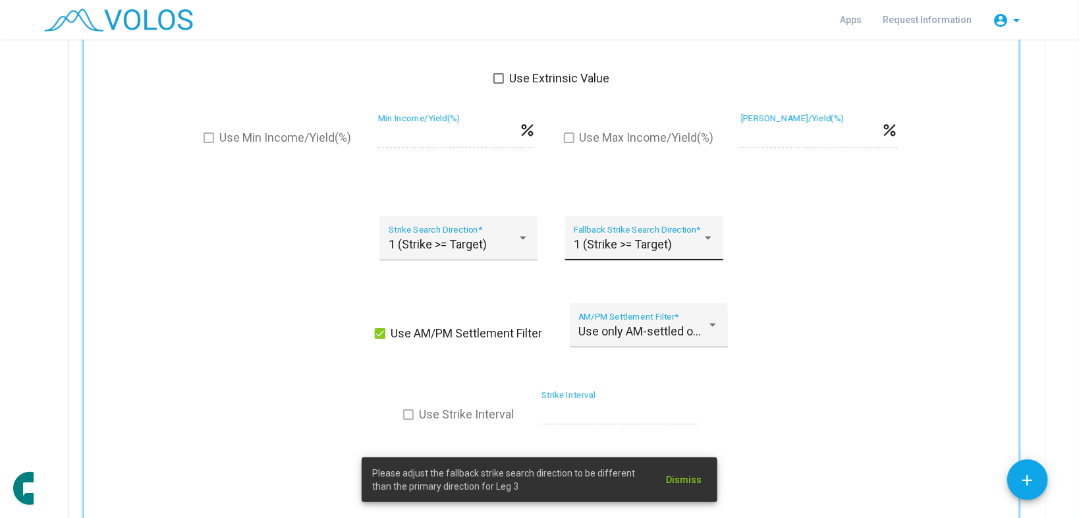
click at [583, 227] on div "1 (Strike >= Target) Fallback Strike Search Direction *" at bounding box center [644, 242] width 140 height 35
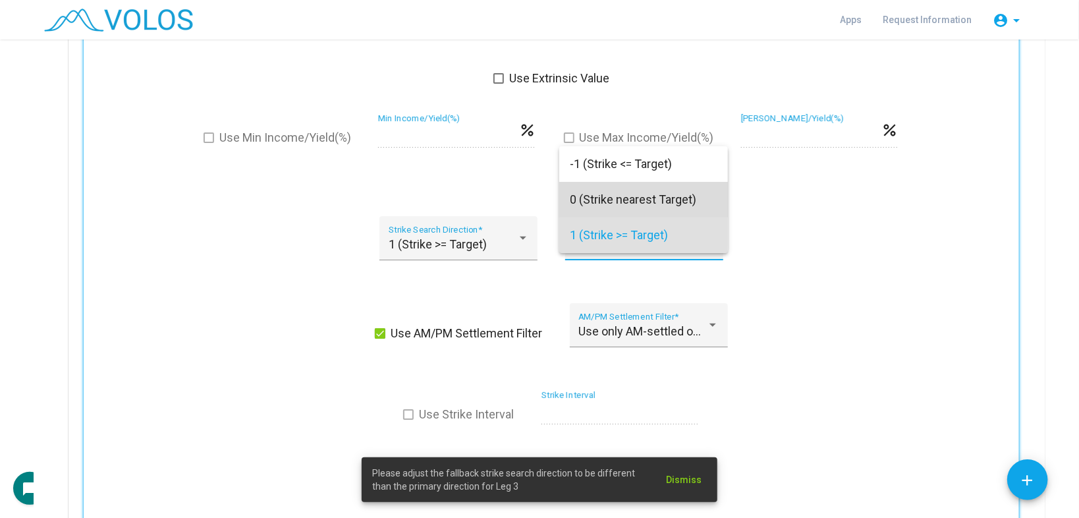
click at [594, 210] on span "0 (Strike nearest Target)" at bounding box center [644, 200] width 148 height 36
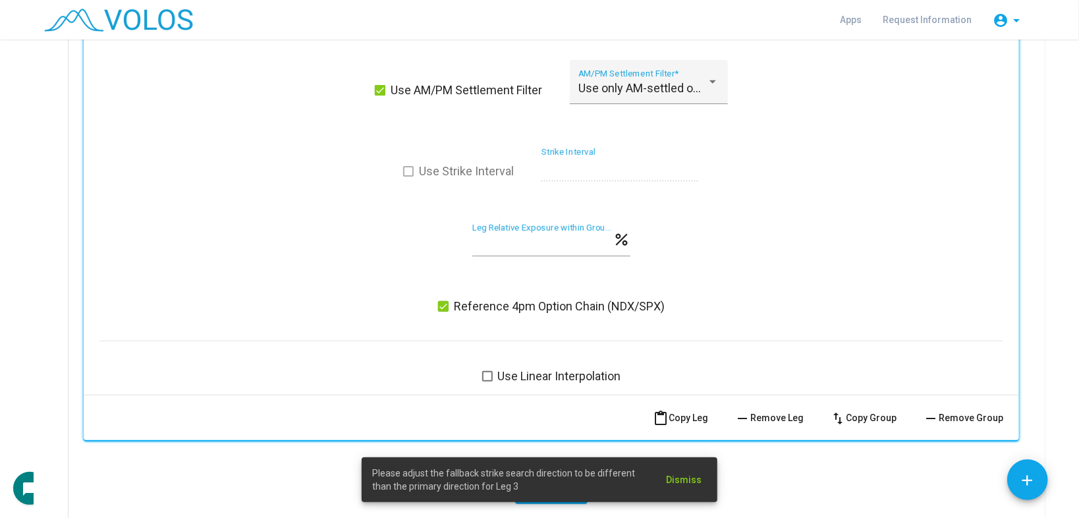
scroll to position [5710, 0]
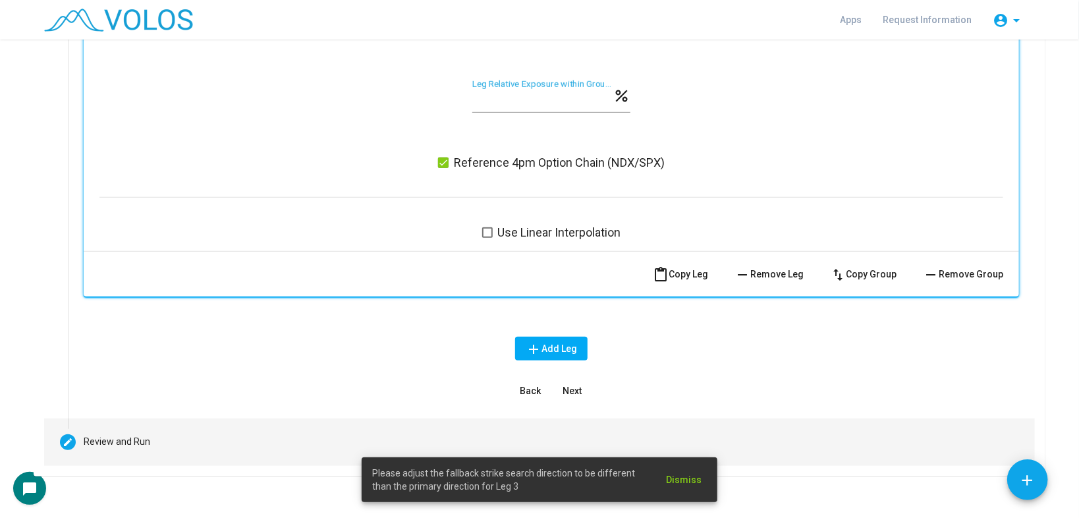
click at [310, 433] on mat-step-header "Editable create Review and Run" at bounding box center [539, 441] width 991 height 47
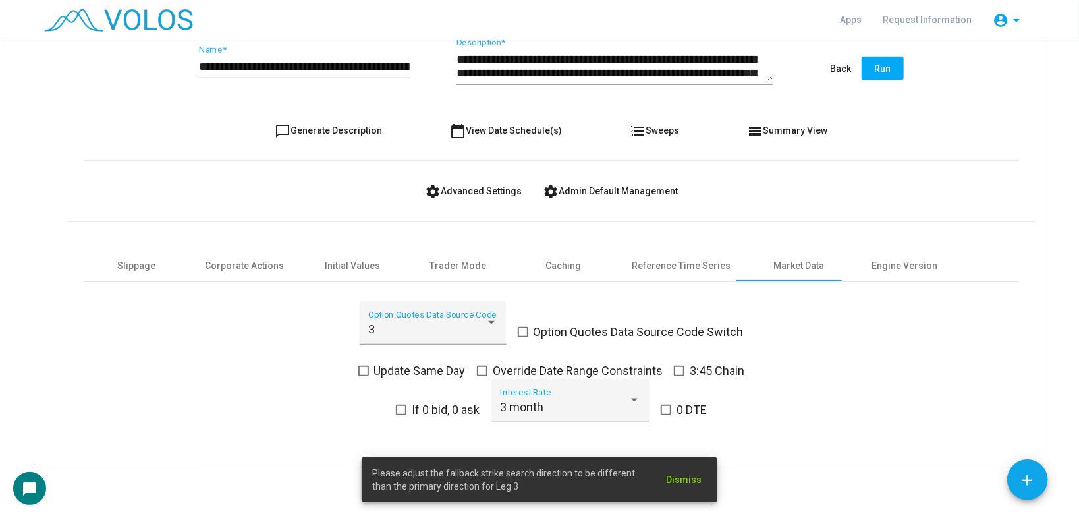
scroll to position [384, 0]
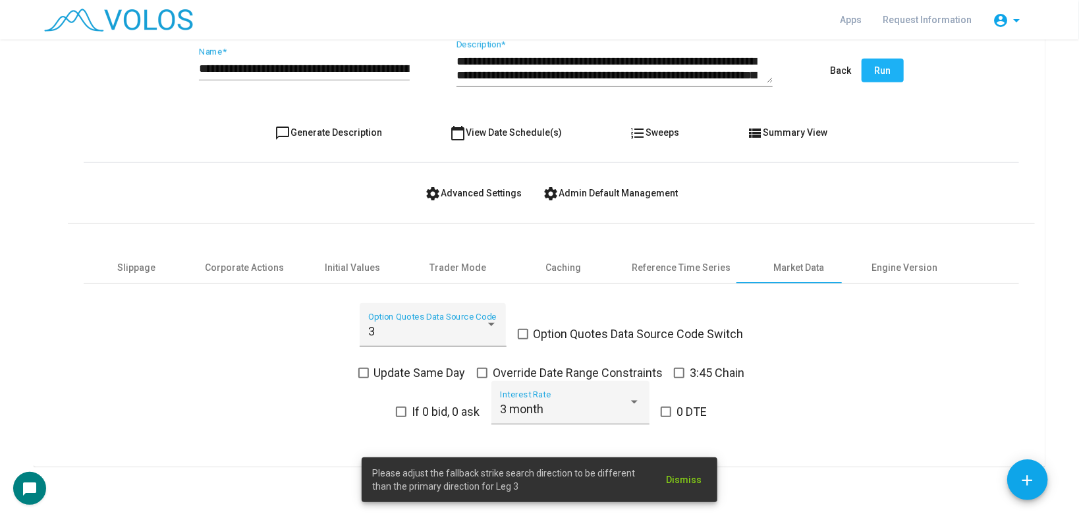
click at [895, 69] on button "Run" at bounding box center [883, 71] width 42 height 24
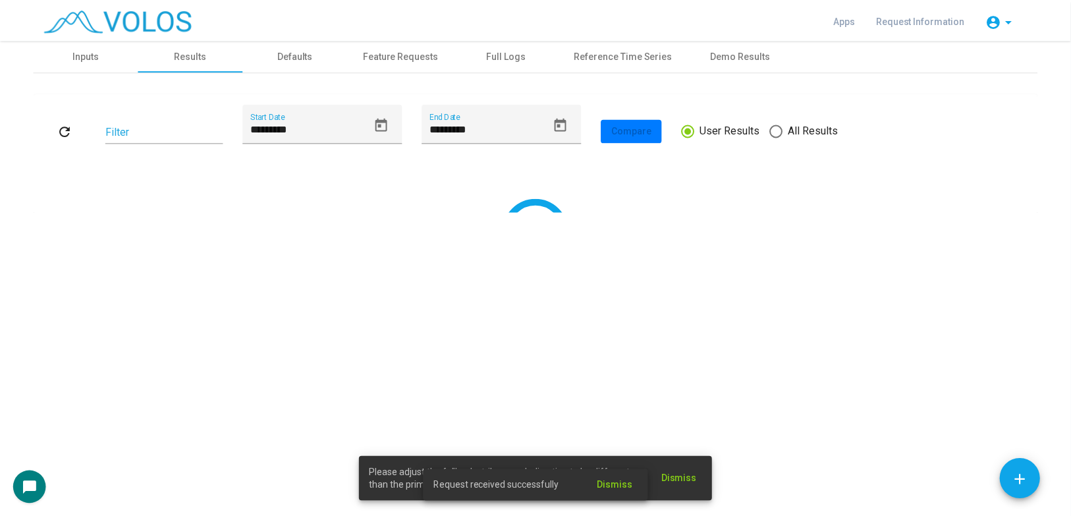
scroll to position [0, 0]
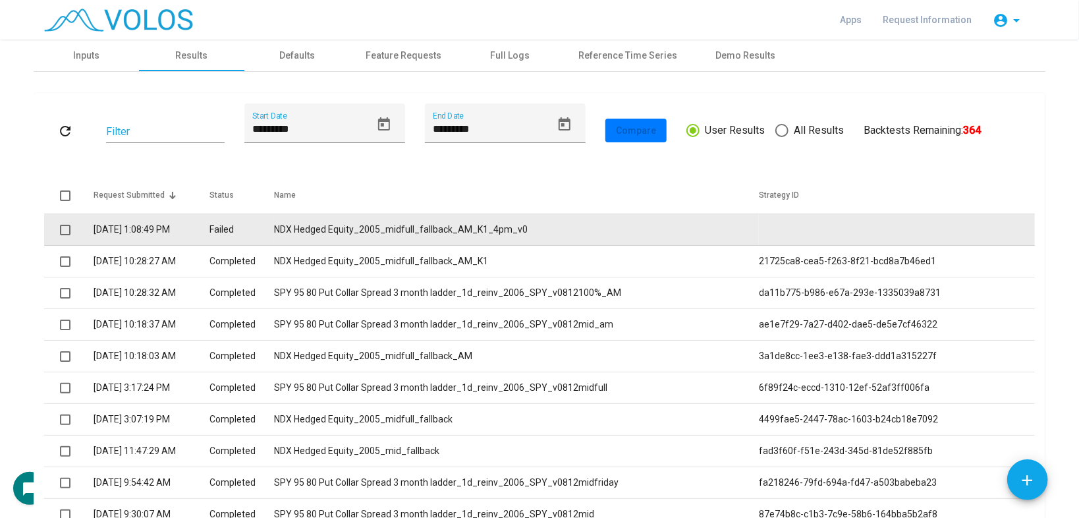
click at [569, 233] on td "NDX Hedged Equity_2005_midfull_fallback_AM_K1_4pm_v0" at bounding box center [516, 230] width 485 height 32
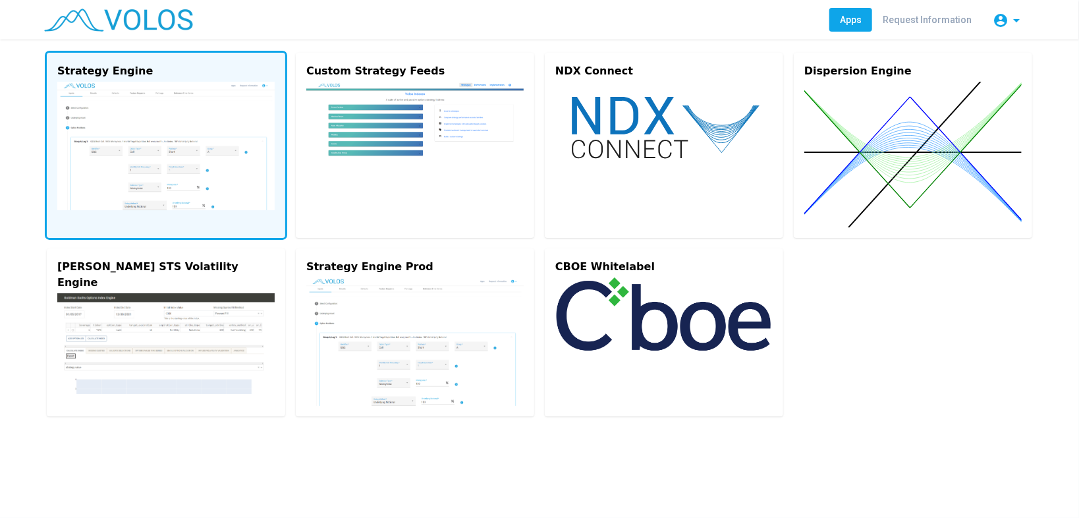
click at [98, 138] on img at bounding box center [165, 146] width 217 height 128
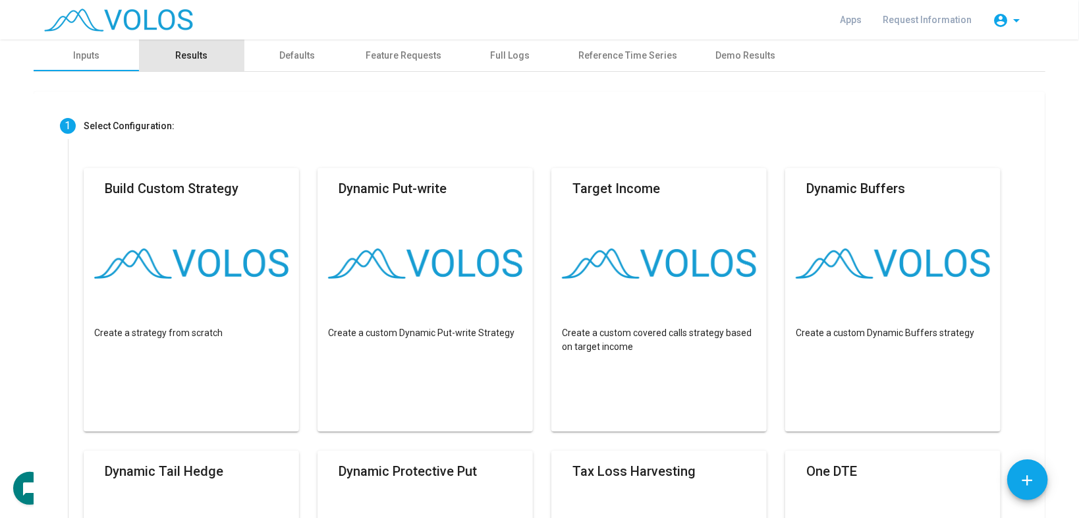
click at [186, 65] on div "Results" at bounding box center [191, 56] width 105 height 32
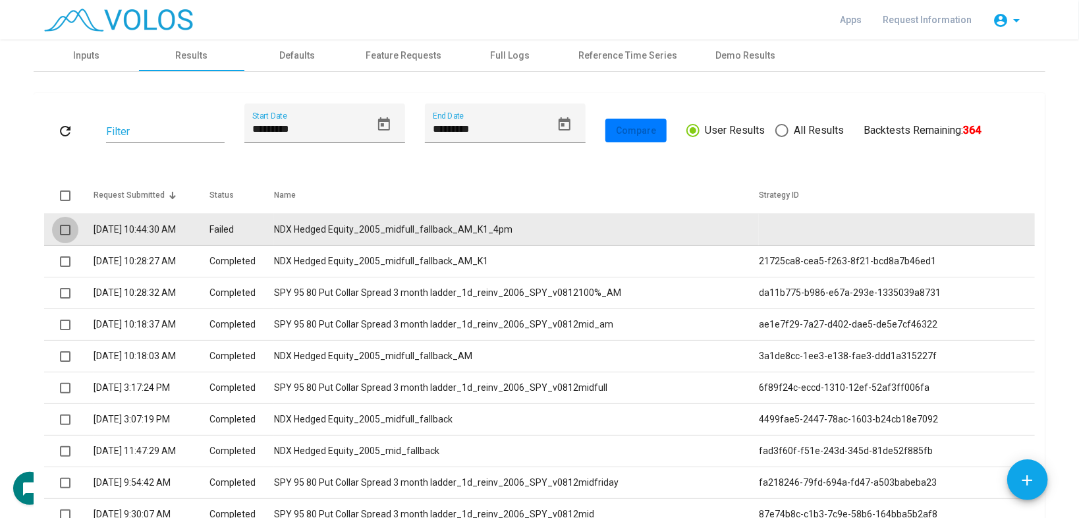
click at [60, 229] on span at bounding box center [65, 230] width 11 height 11
click at [368, 225] on td "NDX Hedged Equity_2005_midfull_fallback_AM_K1_4pm" at bounding box center [516, 230] width 485 height 32
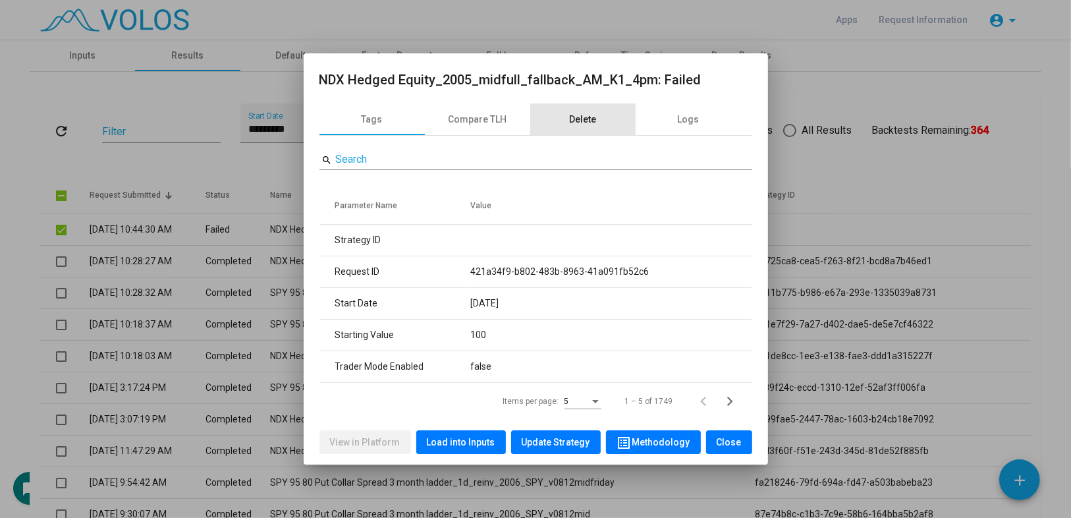
click at [586, 121] on div "Delete" at bounding box center [582, 120] width 27 height 14
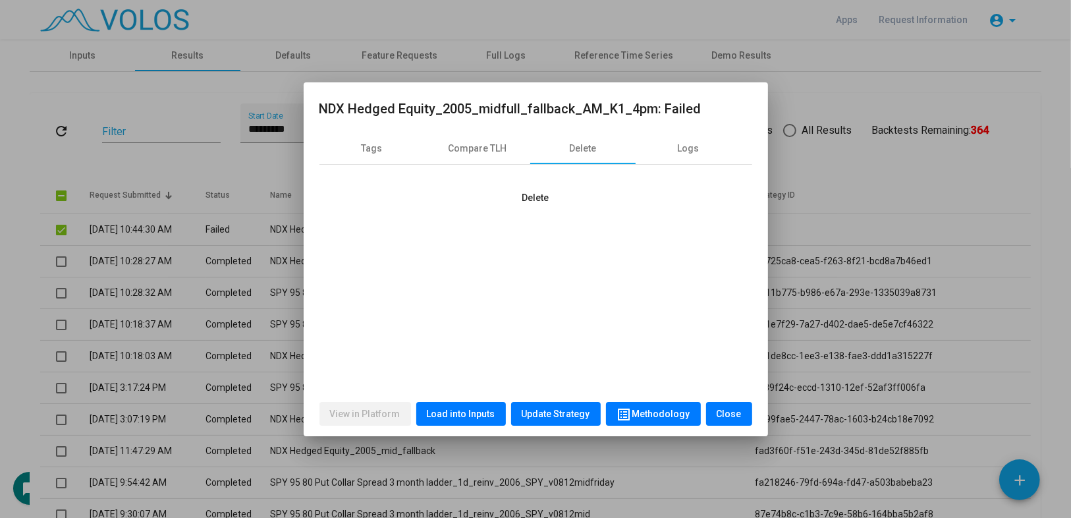
click at [527, 198] on span "Delete" at bounding box center [535, 197] width 27 height 11
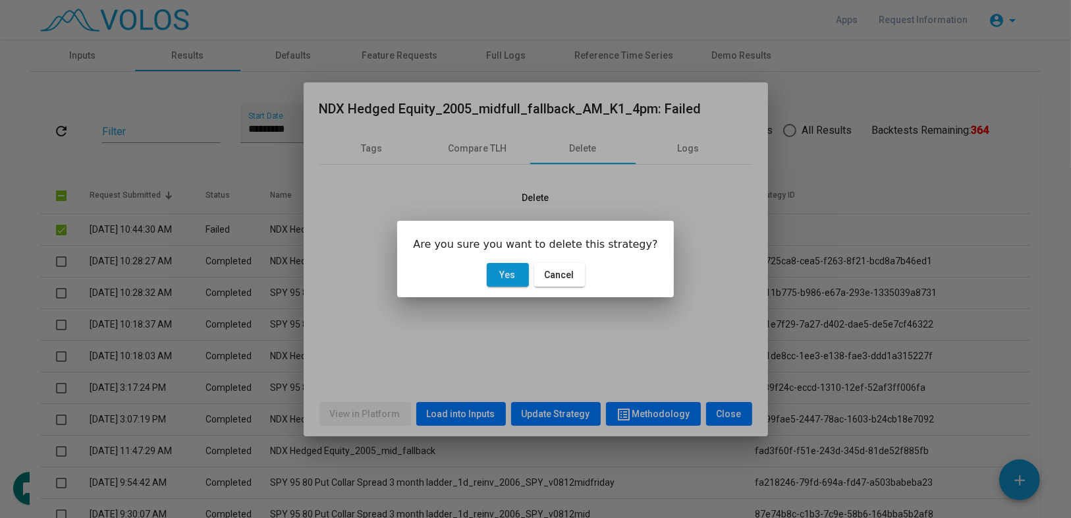
click at [507, 275] on span "Yes" at bounding box center [508, 274] width 16 height 11
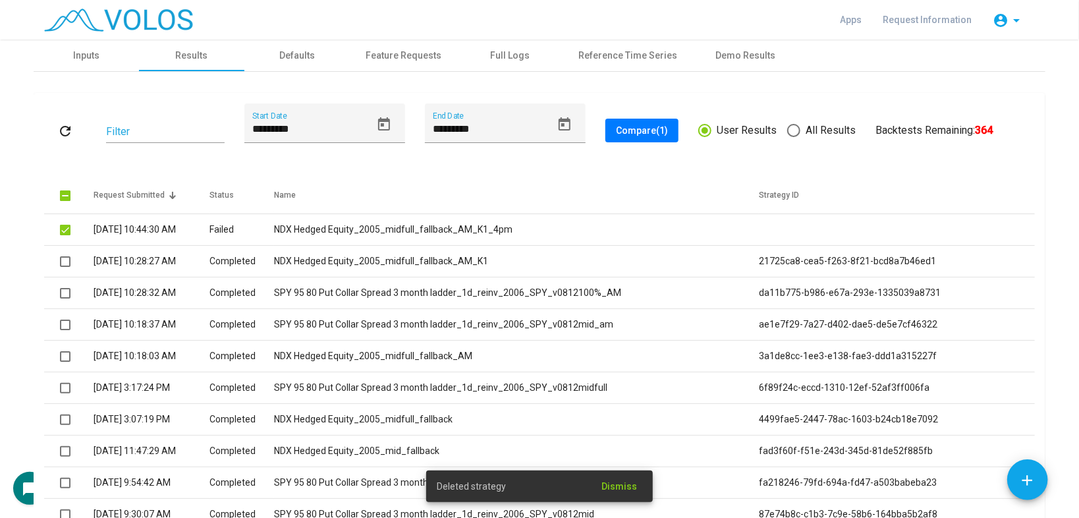
click at [70, 133] on button "refresh" at bounding box center [65, 131] width 42 height 24
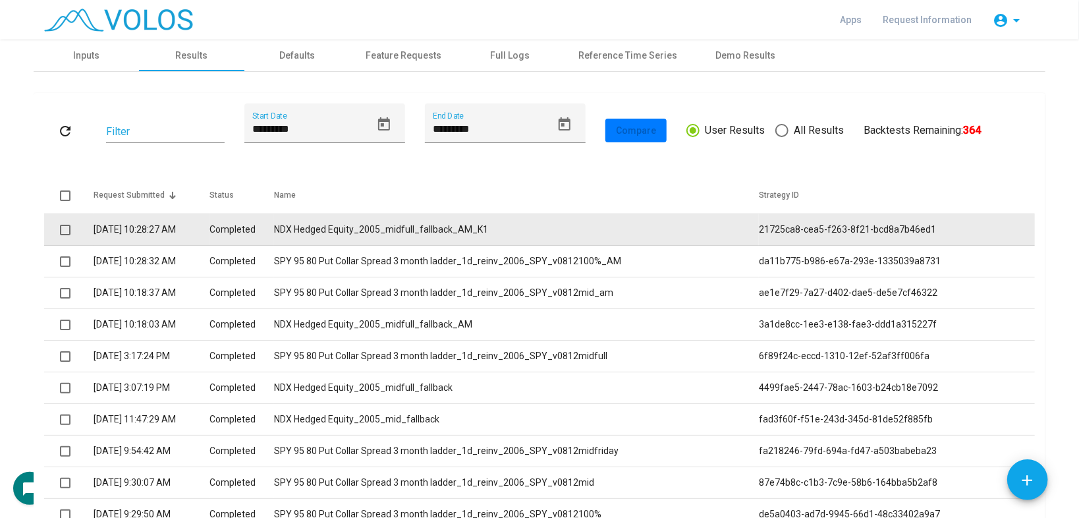
click at [395, 214] on td "NDX Hedged Equity_2005_midfull_fallback_AM_K1" at bounding box center [516, 230] width 485 height 32
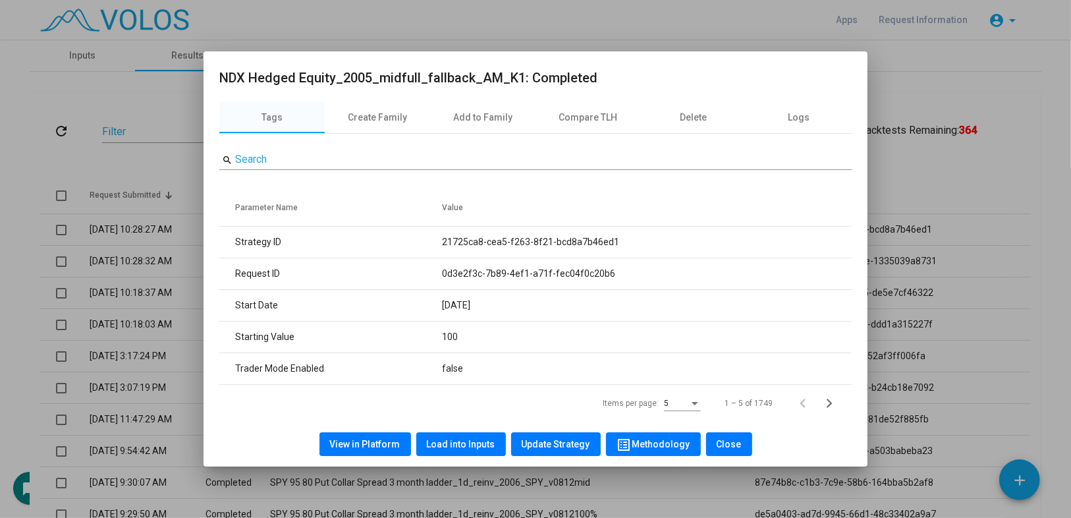
click at [470, 439] on span "Load into Inputs" at bounding box center [461, 444] width 69 height 11
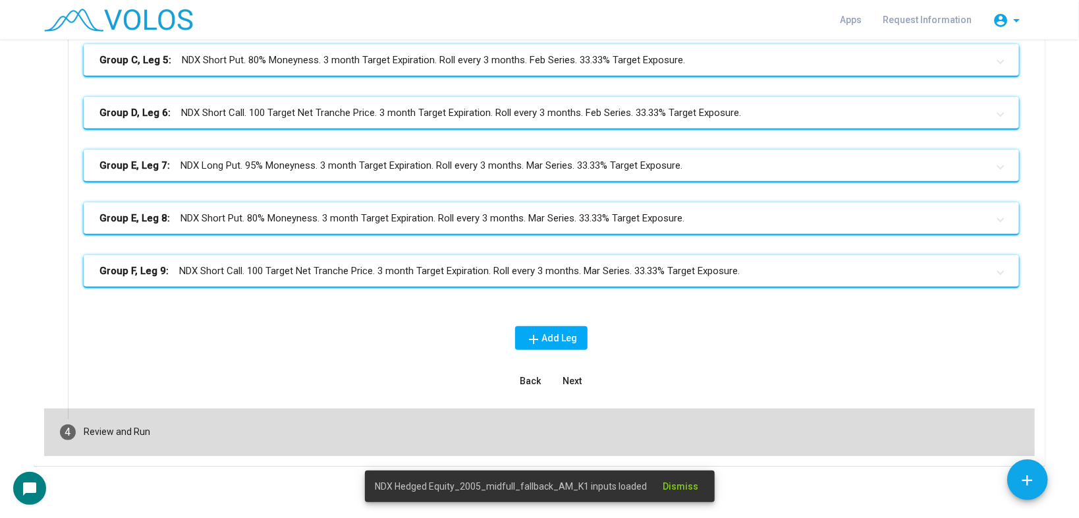
click at [395, 415] on mat-step-header "4 Review and Run" at bounding box center [539, 431] width 991 height 47
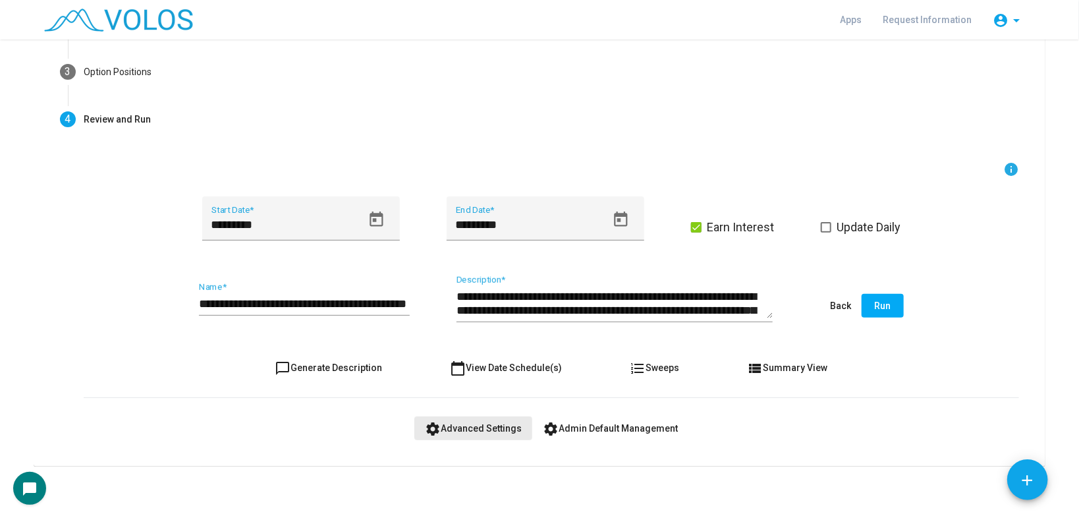
click at [487, 416] on button "settings Advanced Settings" at bounding box center [473, 428] width 118 height 24
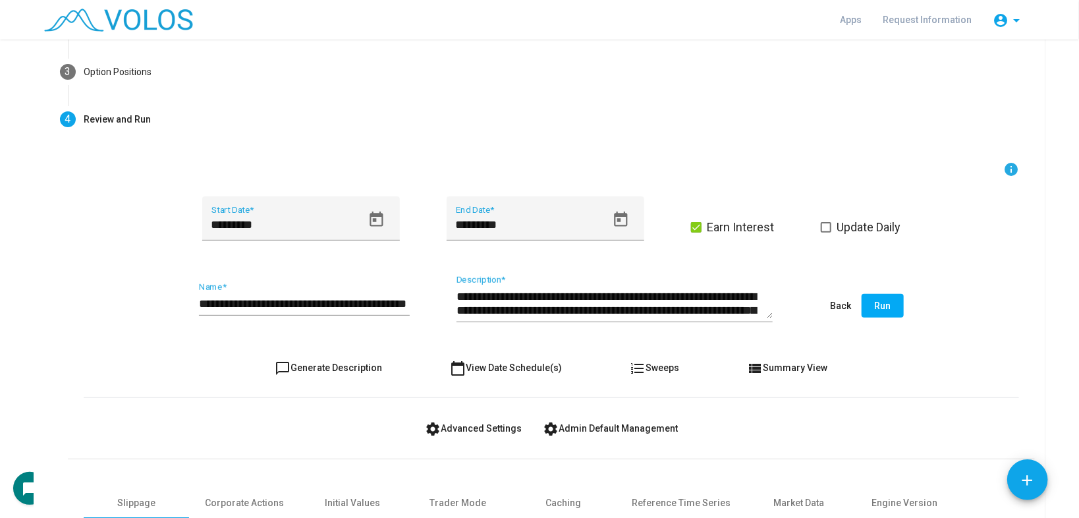
scroll to position [331, 0]
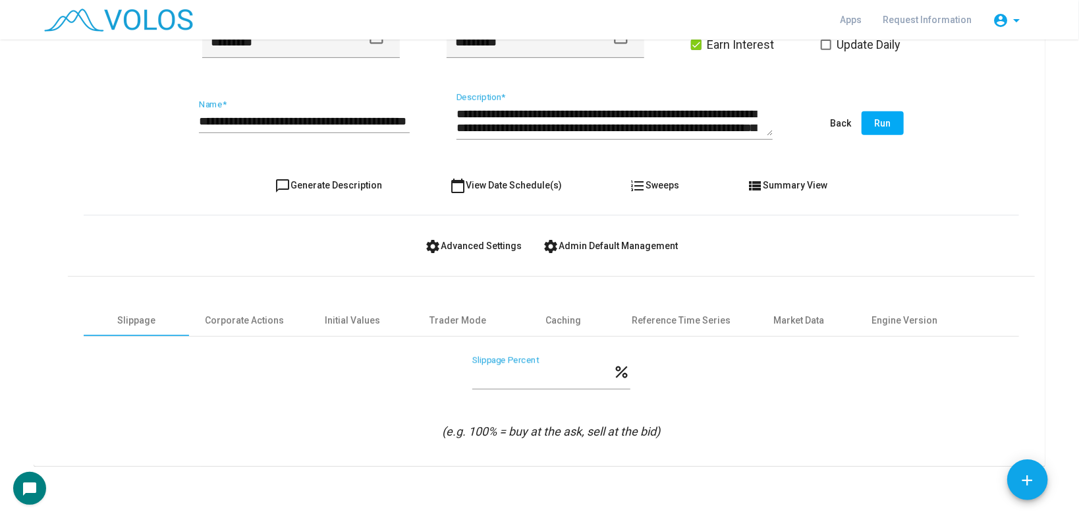
click at [574, 235] on button "settings Admin Default Management" at bounding box center [610, 246] width 156 height 24
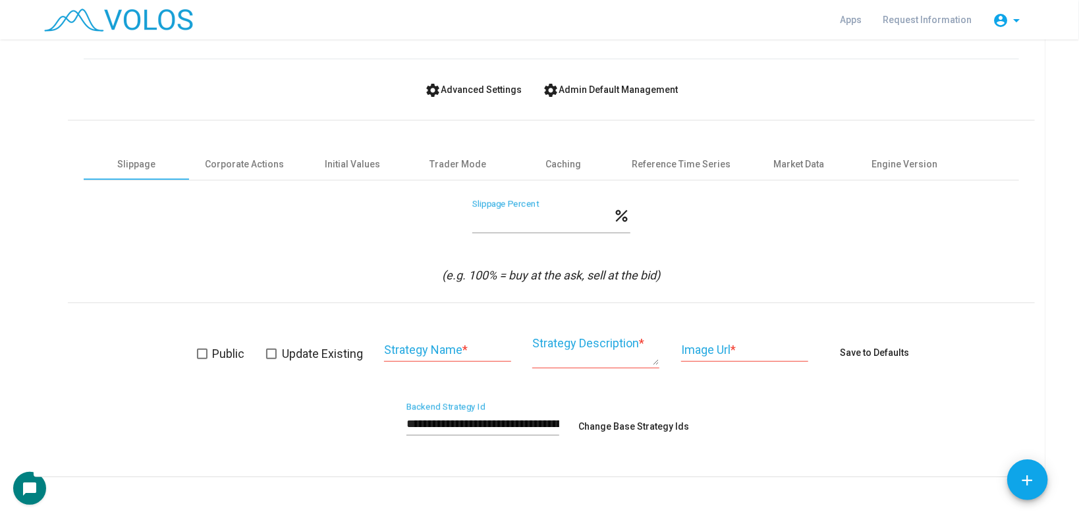
scroll to position [489, 0]
click at [264, 166] on div "Corporate Actions" at bounding box center [244, 162] width 79 height 14
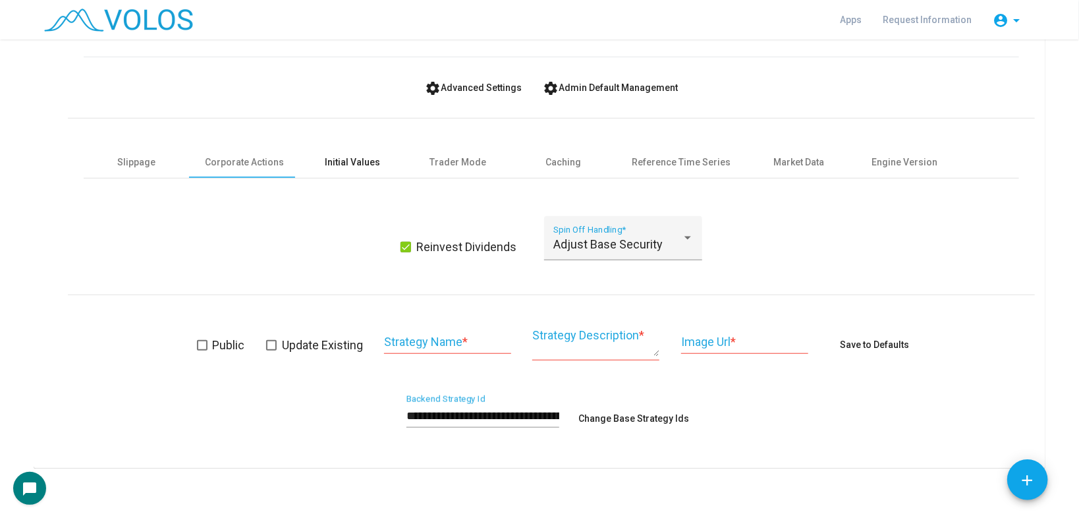
click at [333, 164] on div "Initial Values" at bounding box center [352, 162] width 55 height 14
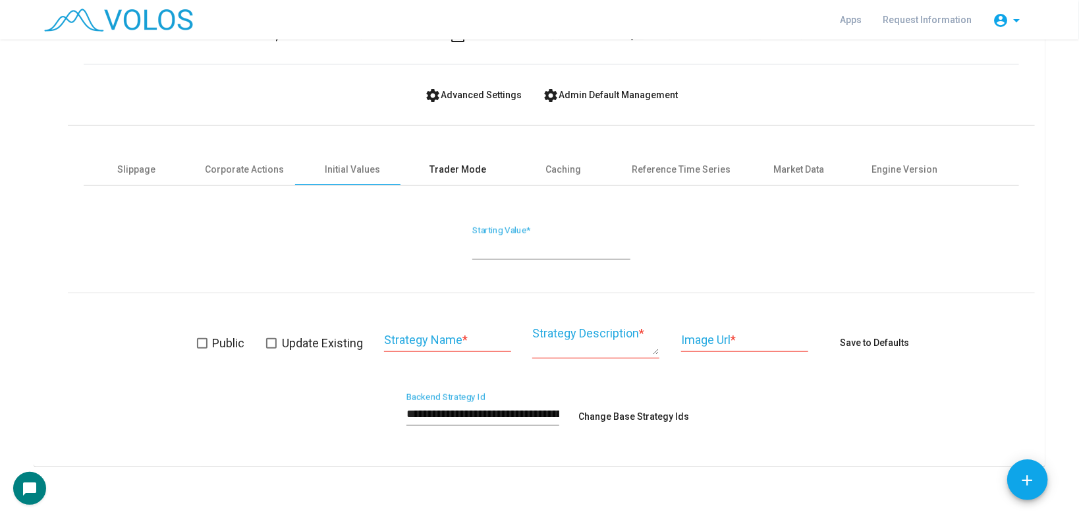
click at [433, 165] on div "Trader Mode" at bounding box center [458, 170] width 57 height 14
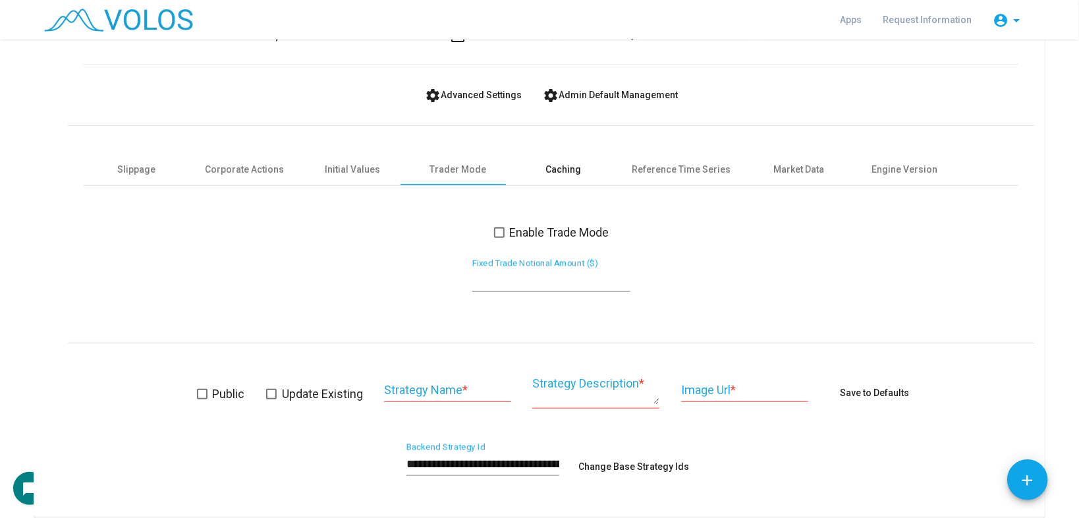
click at [551, 170] on div "Caching" at bounding box center [563, 170] width 36 height 14
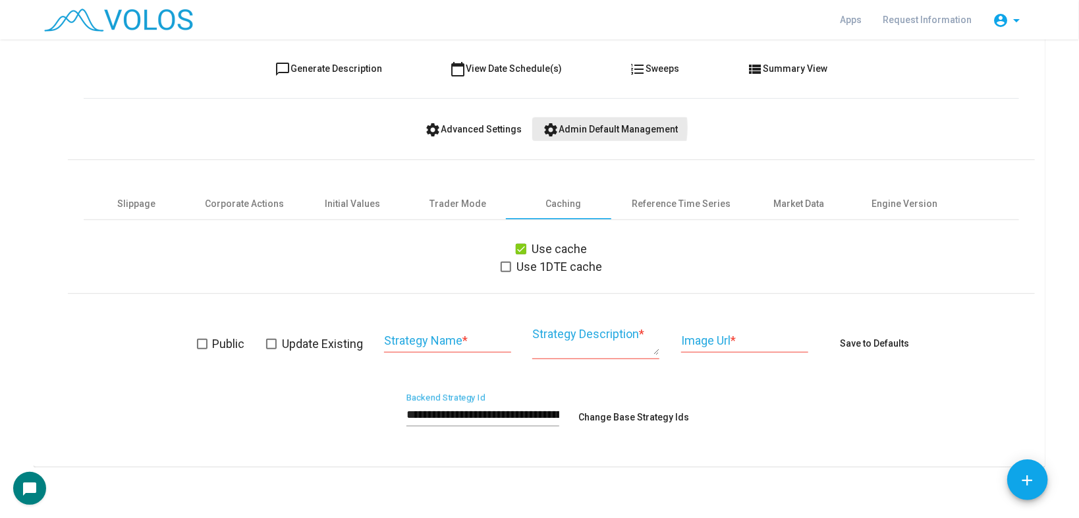
click at [589, 126] on span "settings Admin Default Management" at bounding box center [610, 129] width 135 height 11
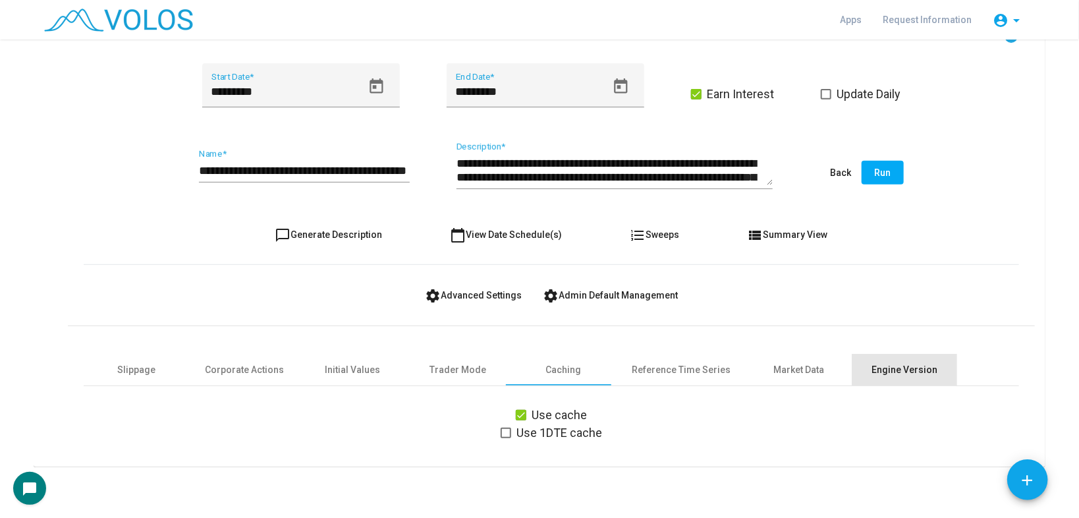
click at [914, 371] on div "Engine Version" at bounding box center [905, 370] width 66 height 14
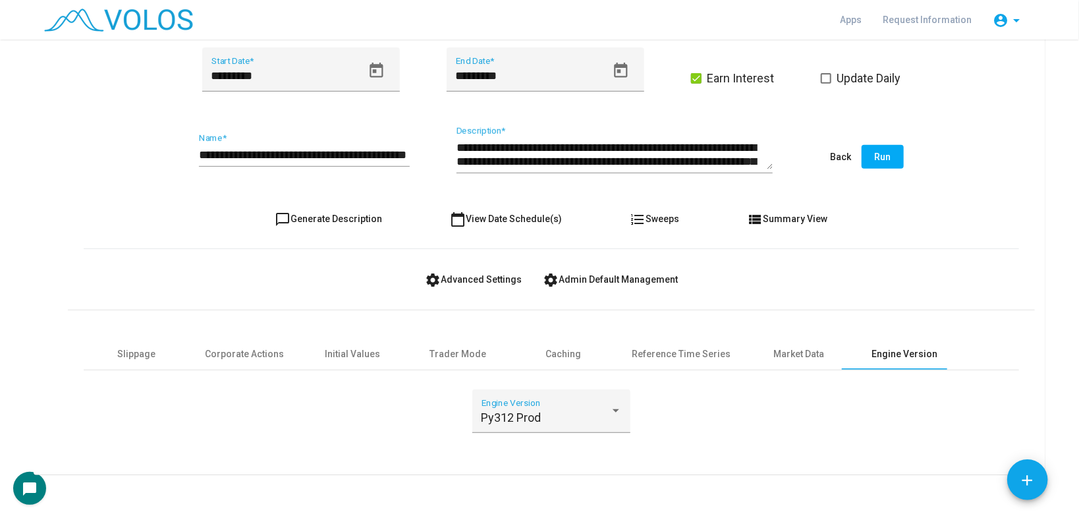
scroll to position [306, 0]
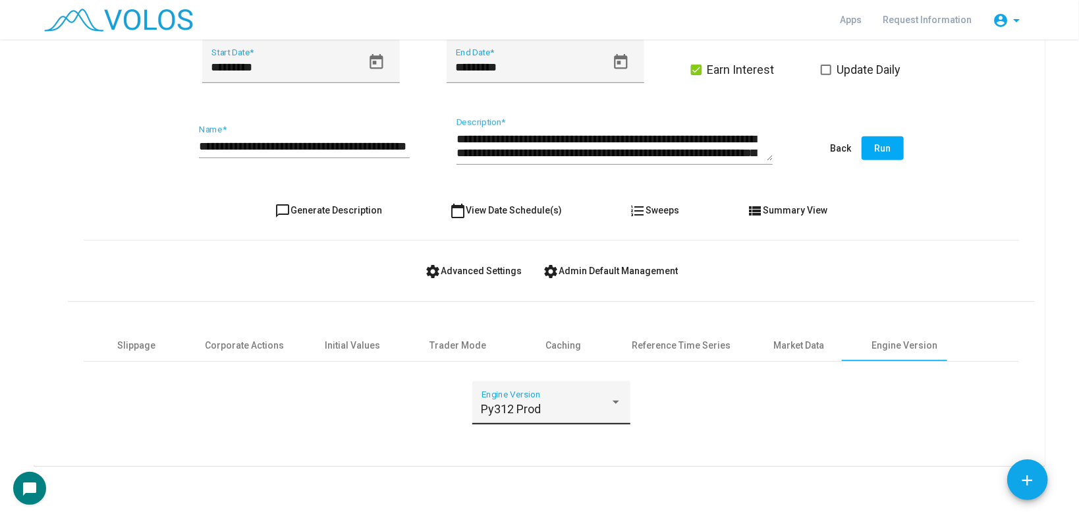
click at [513, 393] on div "Py312 Prod Engine Version" at bounding box center [552, 406] width 140 height 35
click at [520, 379] on span "Py312 Test" at bounding box center [548, 372] width 140 height 36
click at [882, 146] on span "Run" at bounding box center [883, 148] width 16 height 11
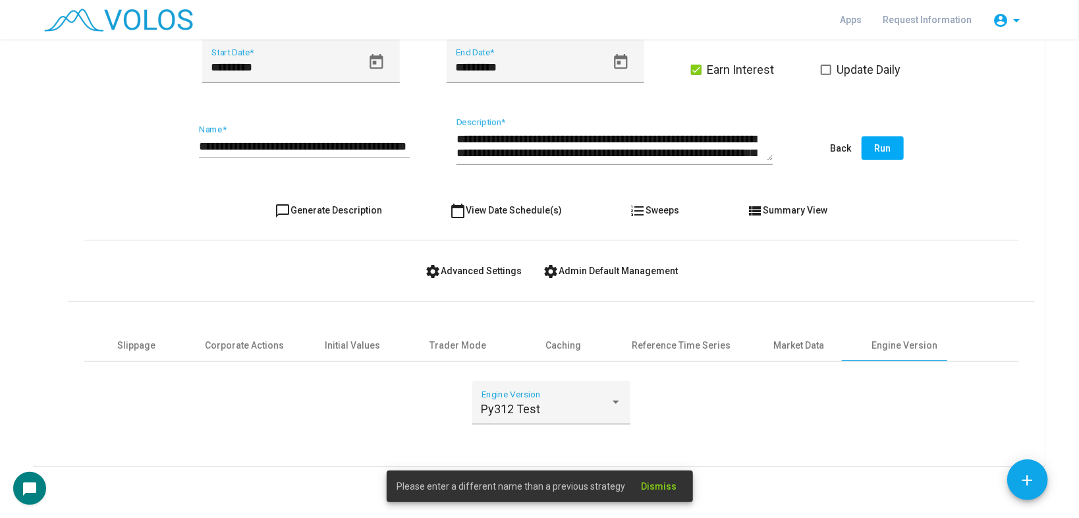
click at [419, 150] on div "**********" at bounding box center [551, 149] width 935 height 62
click at [399, 145] on input "**********" at bounding box center [304, 146] width 211 height 13
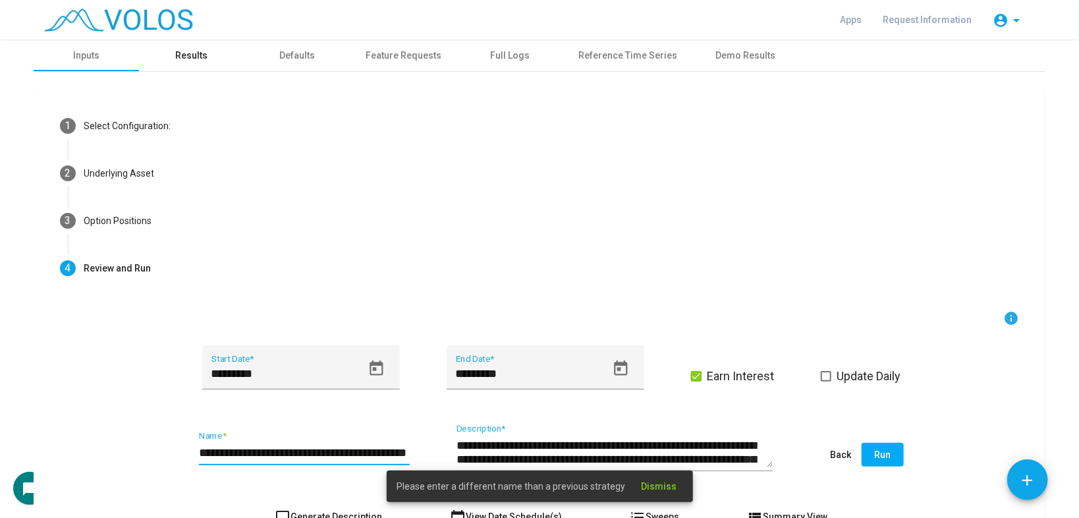
scroll to position [0, 0]
click at [167, 61] on div "Results" at bounding box center [191, 56] width 105 height 32
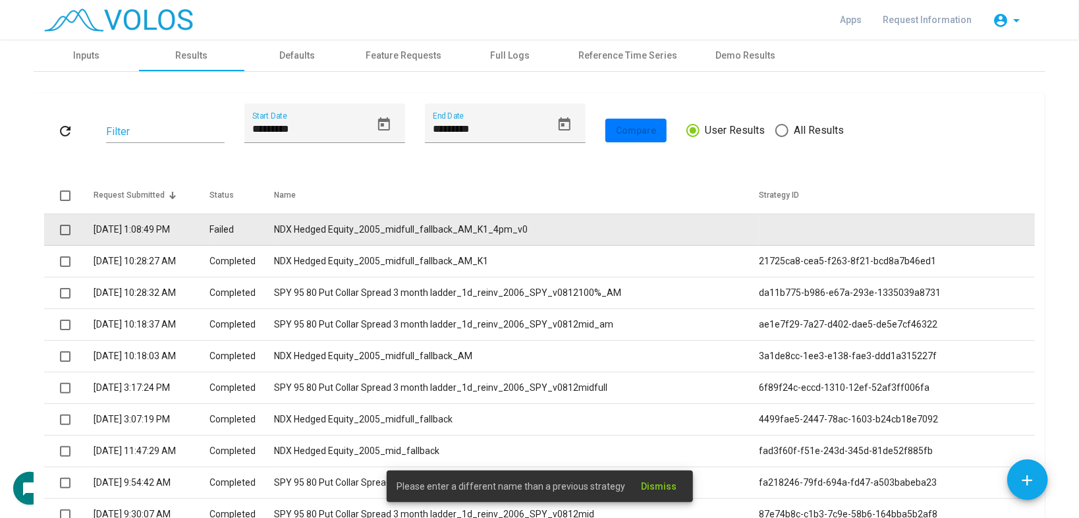
click at [521, 227] on td "NDX Hedged Equity_2005_midfull_fallback_AM_K1_4pm_v0" at bounding box center [516, 230] width 485 height 32
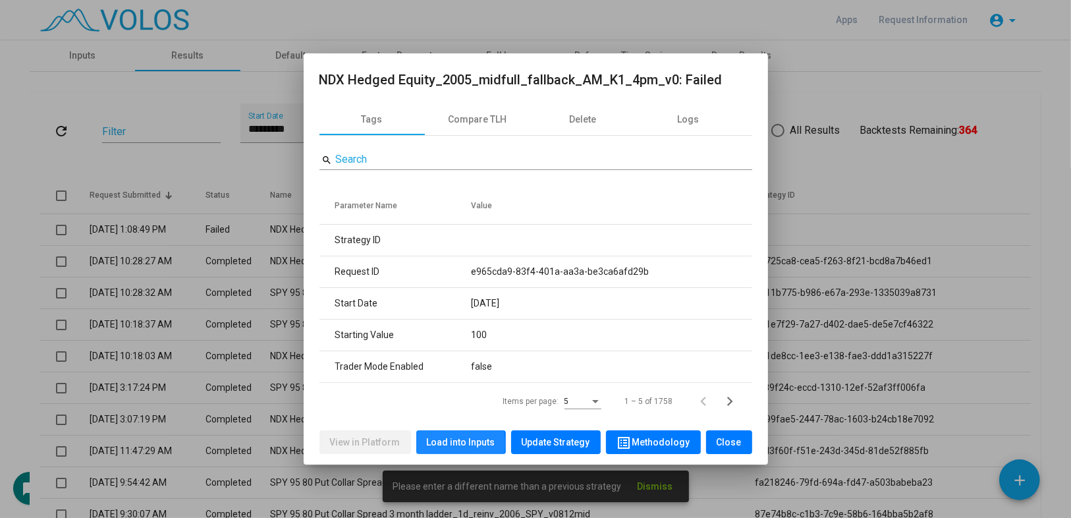
click at [459, 443] on span "Load into Inputs" at bounding box center [461, 442] width 69 height 11
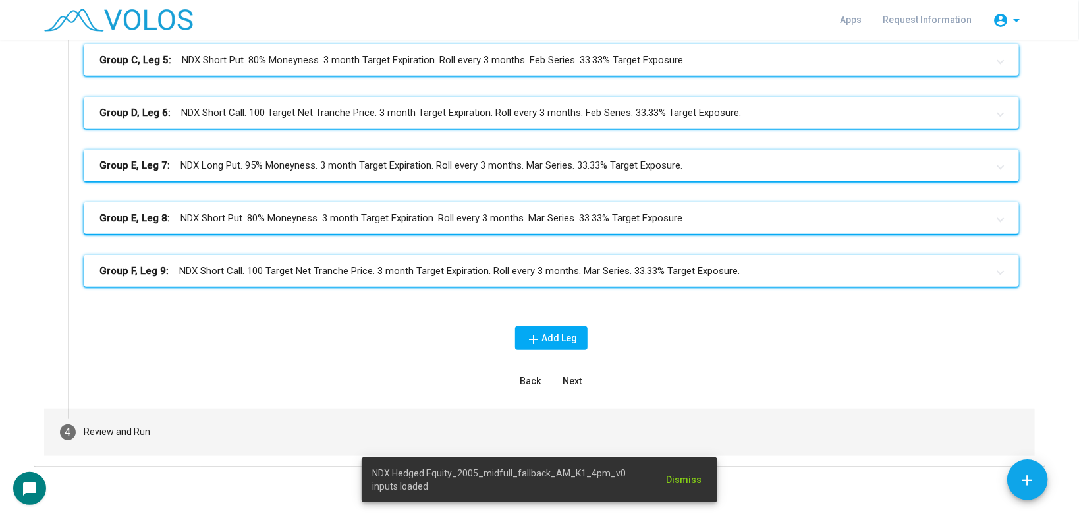
click at [364, 409] on mat-step-header "4 Review and Run" at bounding box center [539, 431] width 991 height 47
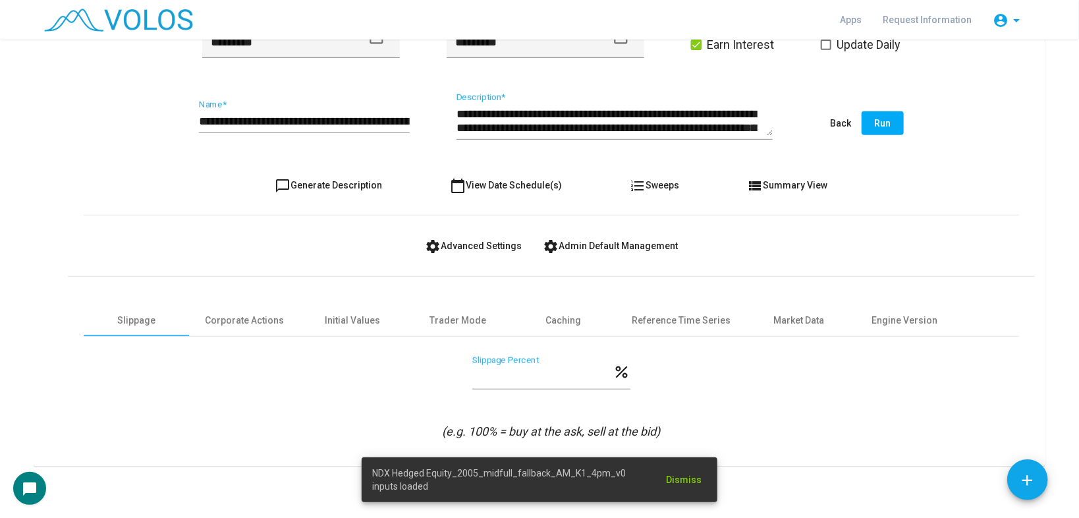
scroll to position [331, 0]
click at [381, 120] on input "**********" at bounding box center [304, 121] width 211 height 13
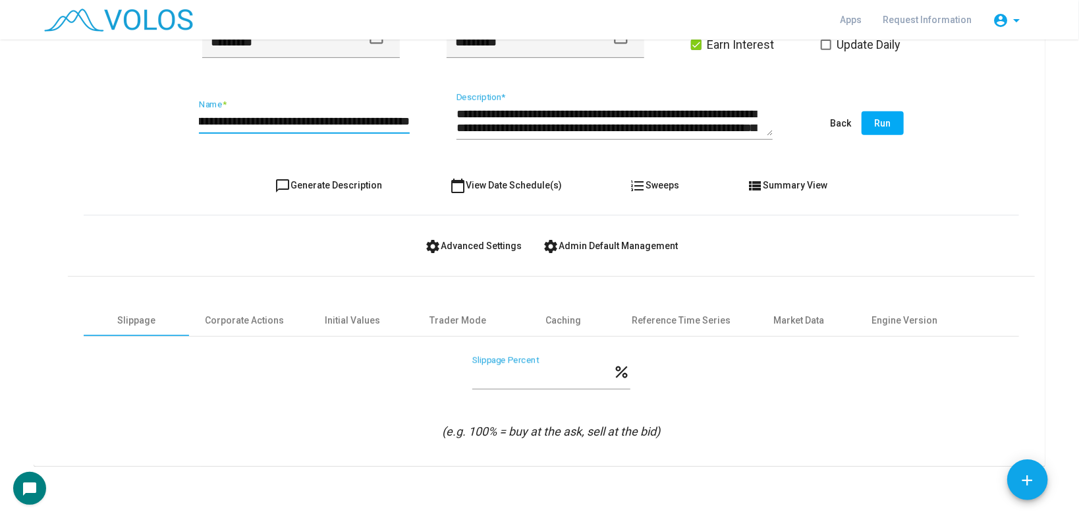
scroll to position [0, 101]
type input "**********"
click at [879, 314] on div "Engine Version" at bounding box center [905, 321] width 66 height 14
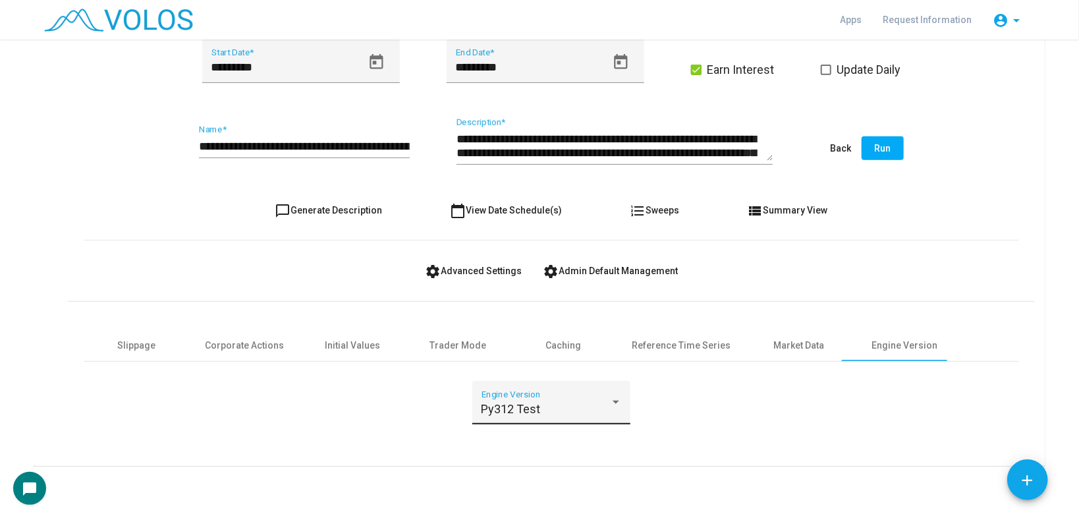
click at [566, 403] on div "Py312 Test" at bounding box center [546, 409] width 128 height 13
click at [532, 403] on span "Py312 Test" at bounding box center [548, 408] width 140 height 36
click at [875, 436] on div "Py312 Test Engine Version" at bounding box center [551, 411] width 935 height 60
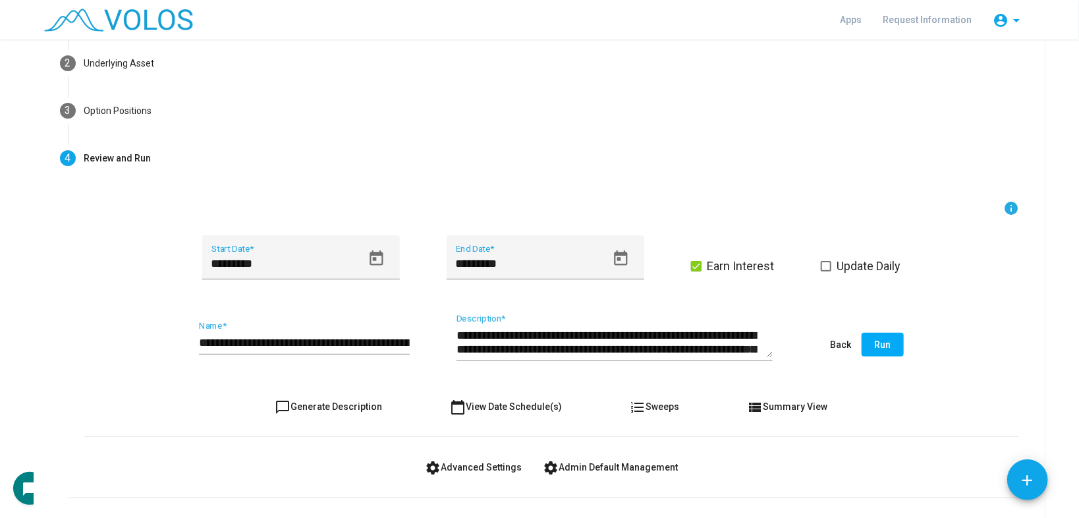
scroll to position [43, 0]
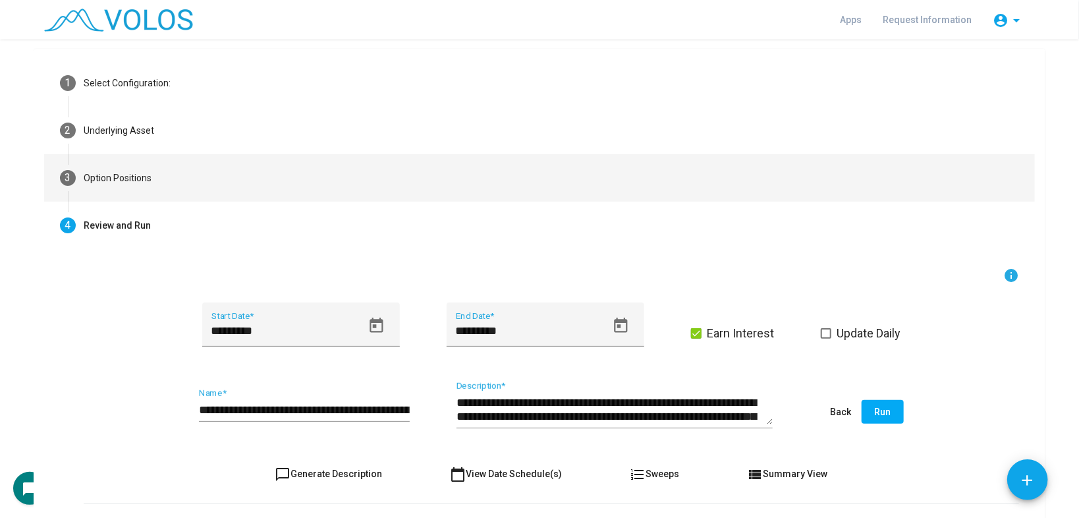
click at [463, 190] on mat-step-header "3 Option Positions" at bounding box center [539, 177] width 991 height 47
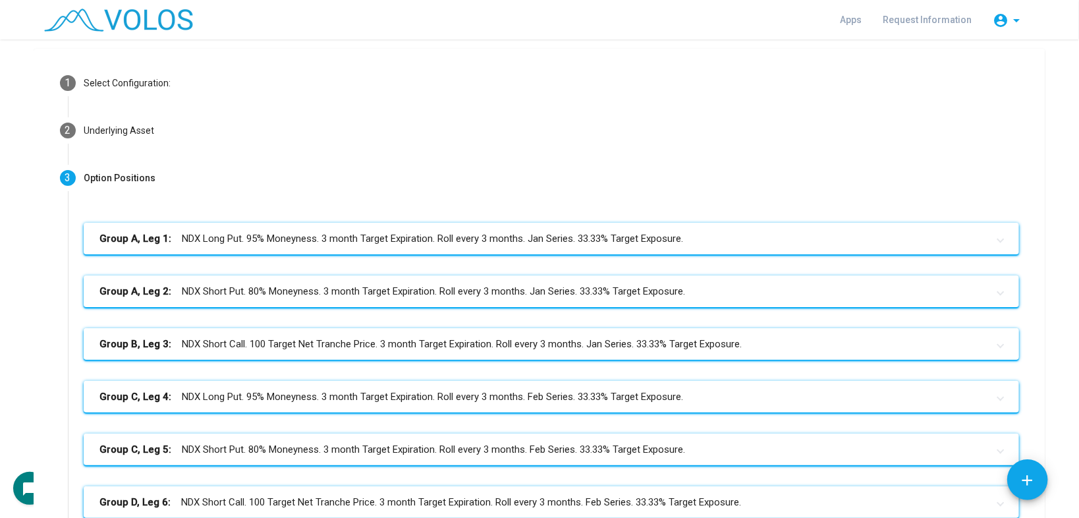
click at [464, 347] on mat-panel-title "Group B, Leg 3: NDX Short Call. 100 Target Net Tranche Price. 3 month Target Ex…" at bounding box center [543, 344] width 888 height 15
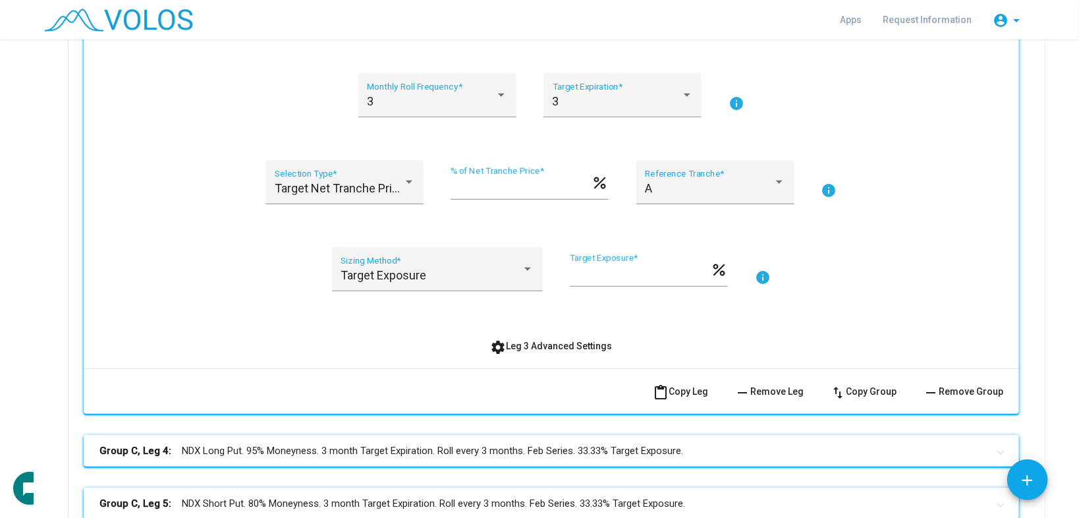
scroll to position [570, 0]
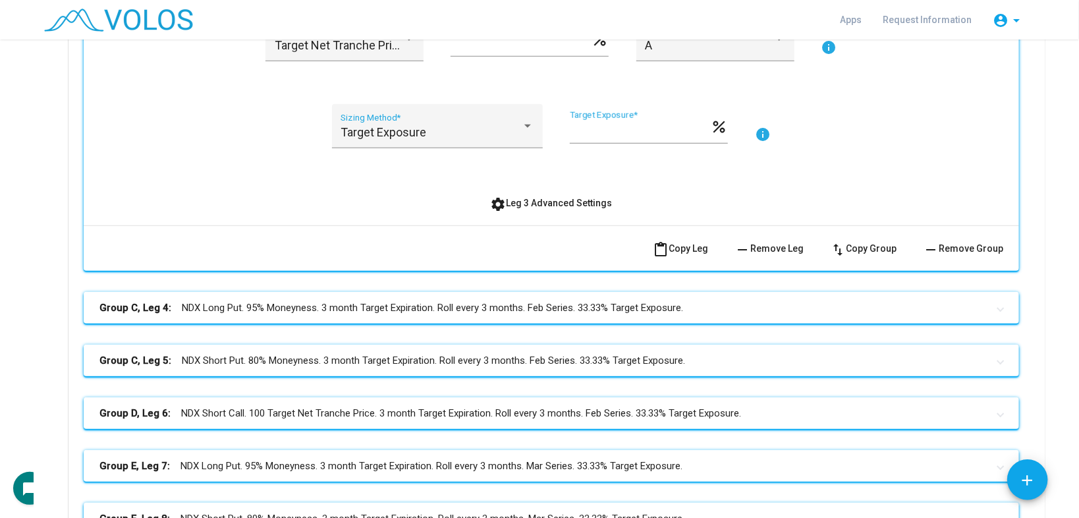
click at [522, 202] on span "settings Leg 3 Advanced Settings" at bounding box center [552, 203] width 122 height 11
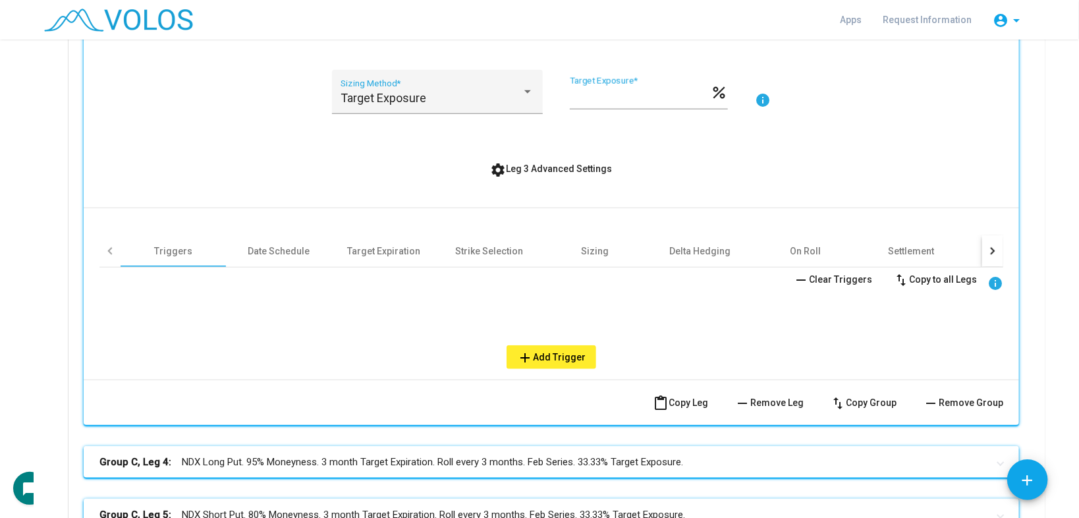
scroll to position [623, 0]
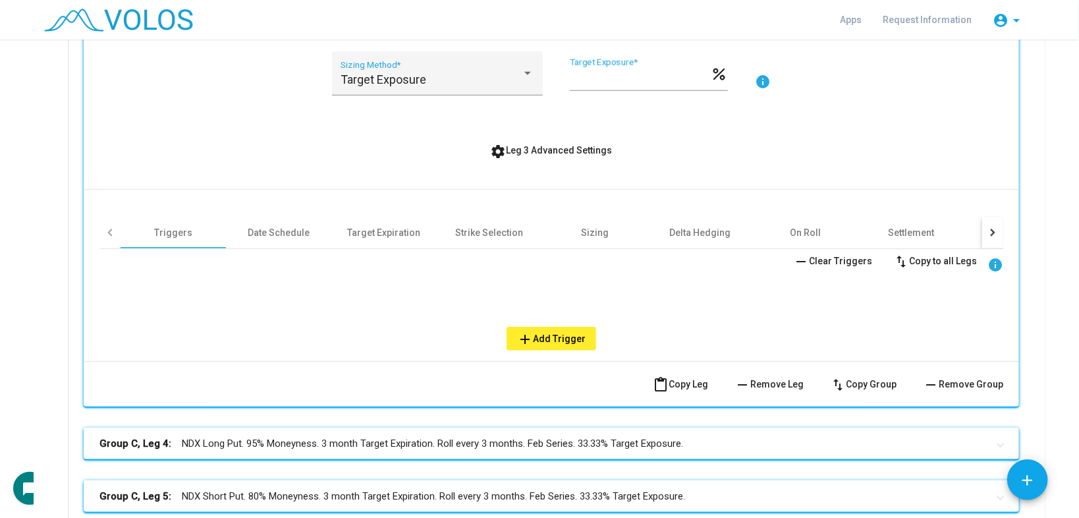
click at [503, 210] on div "Triggers Date Schedule Target Expiration Strike Selection Sizing Delta Hedging …" at bounding box center [551, 270] width 904 height 161
click at [502, 228] on div "Strike Selection" at bounding box center [490, 232] width 68 height 13
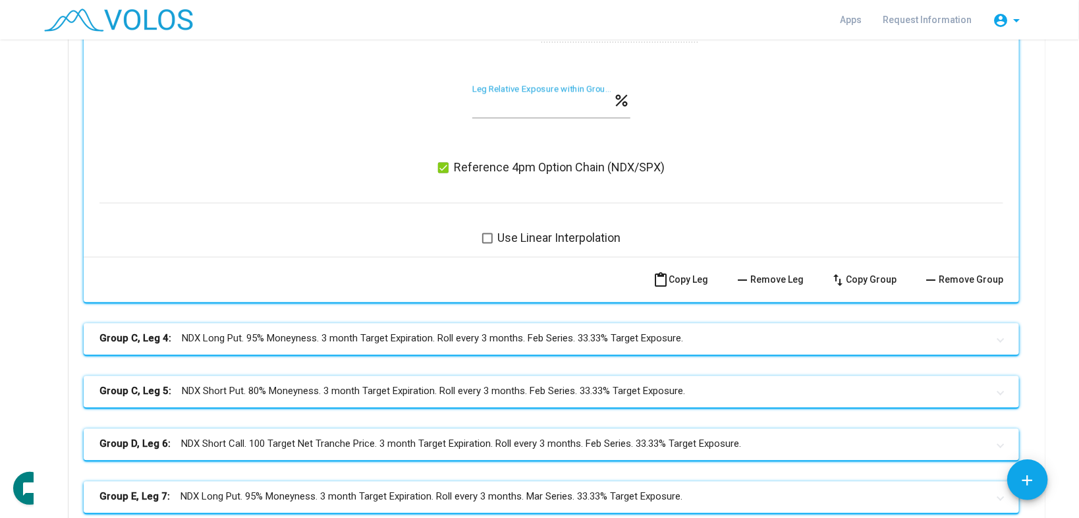
scroll to position [1752, 0]
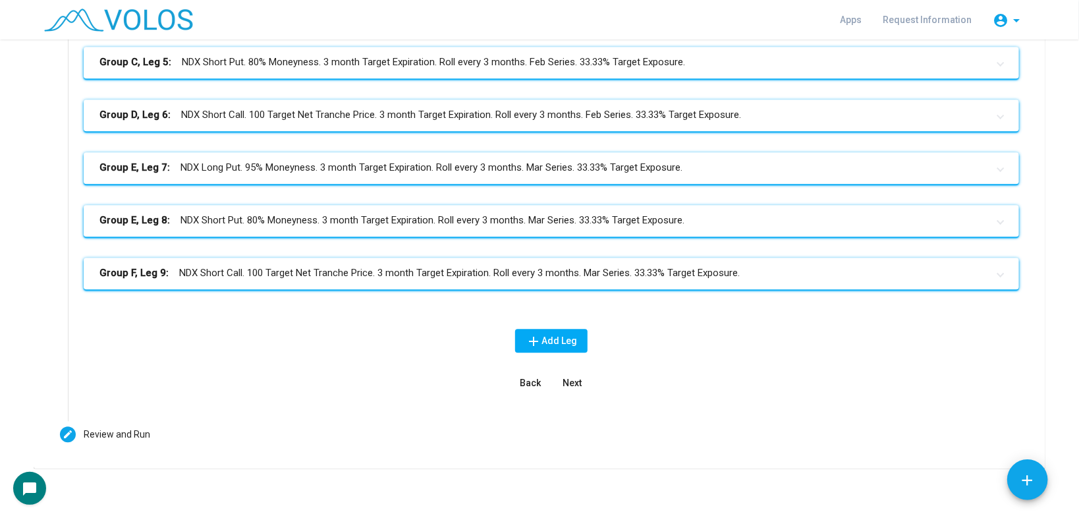
click at [490, 267] on mat-panel-title "Group F, Leg 9: NDX Short Call. 100 Target Net Tranche Price. 3 month Target Ex…" at bounding box center [543, 272] width 888 height 15
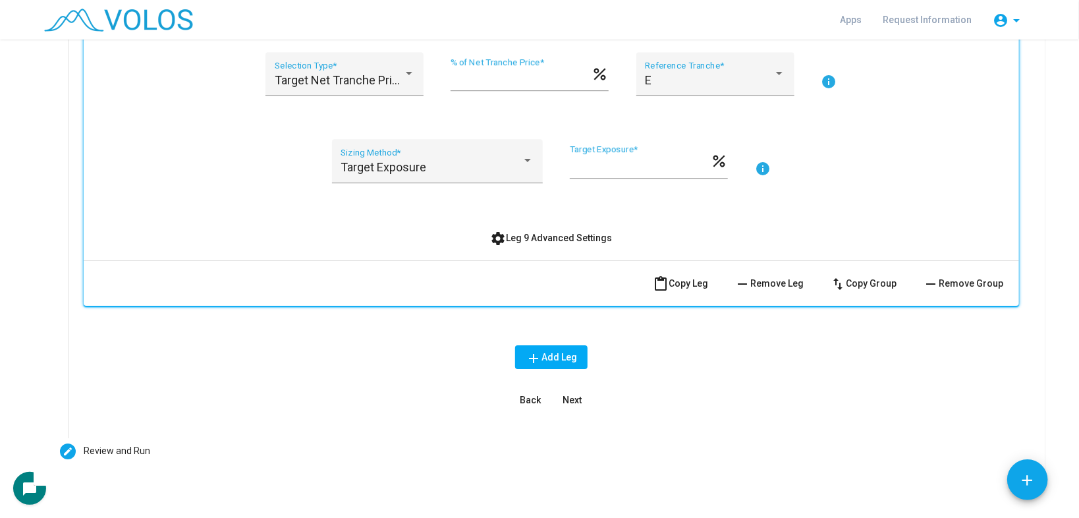
scroll to position [2173, 0]
click at [536, 233] on span "settings Leg 9 Advanced Settings" at bounding box center [552, 238] width 122 height 11
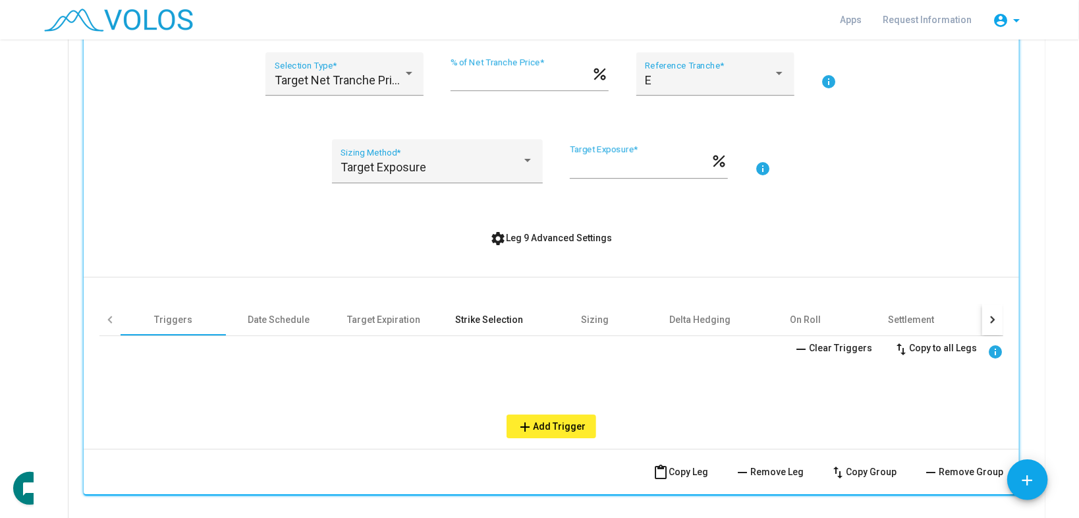
click at [484, 318] on div "Strike Selection" at bounding box center [490, 319] width 68 height 13
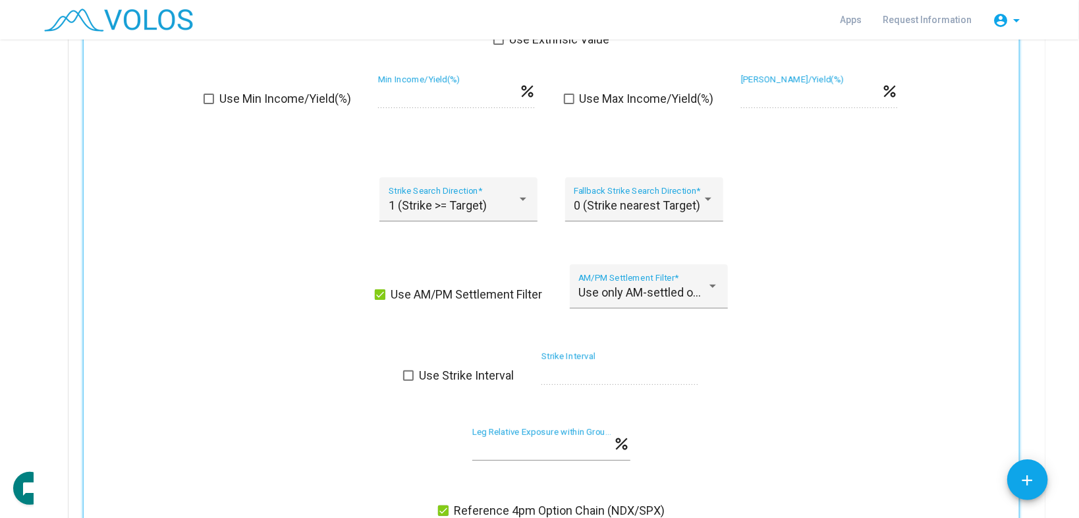
scroll to position [2753, 0]
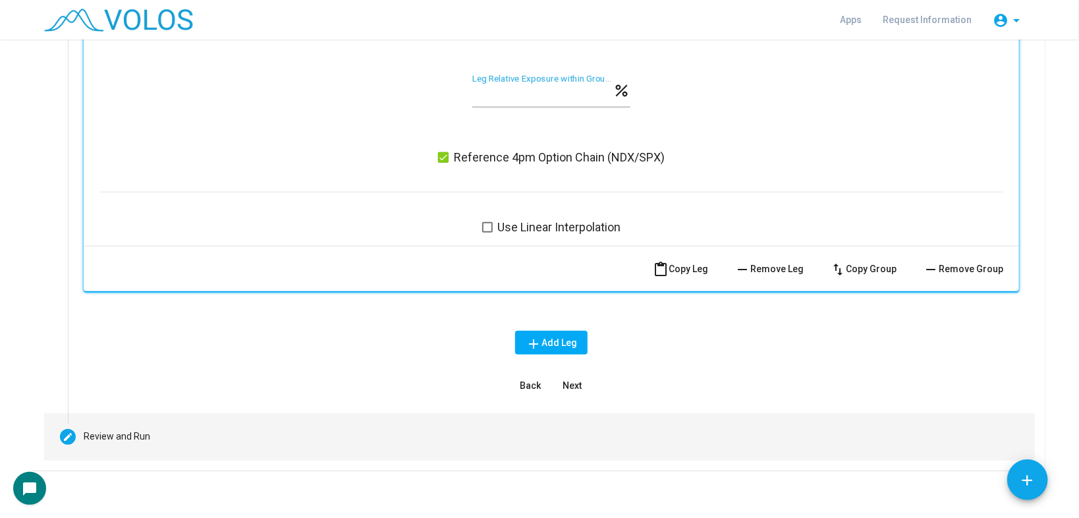
click at [341, 433] on mat-step-header "Editable create Review and Run" at bounding box center [539, 436] width 991 height 47
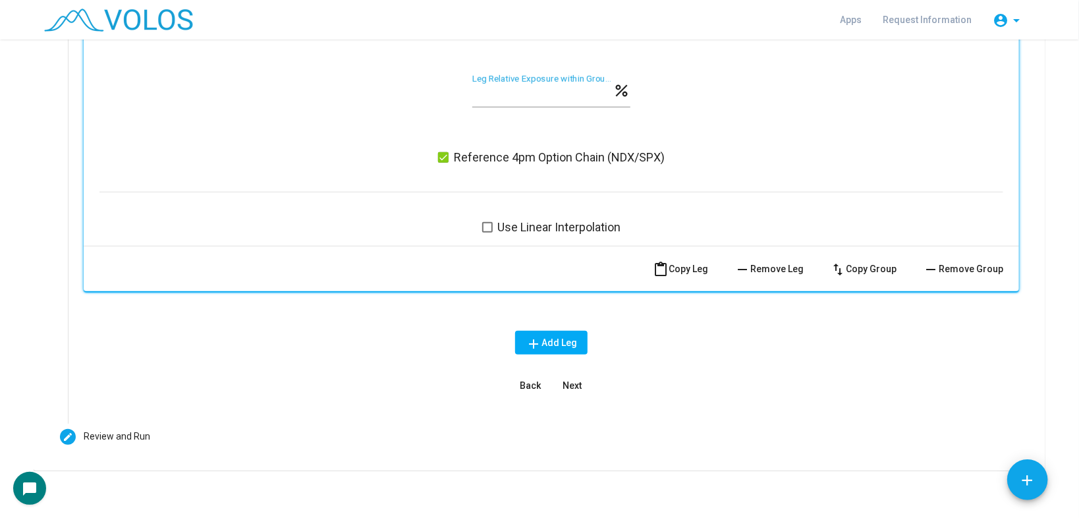
scroll to position [306, 0]
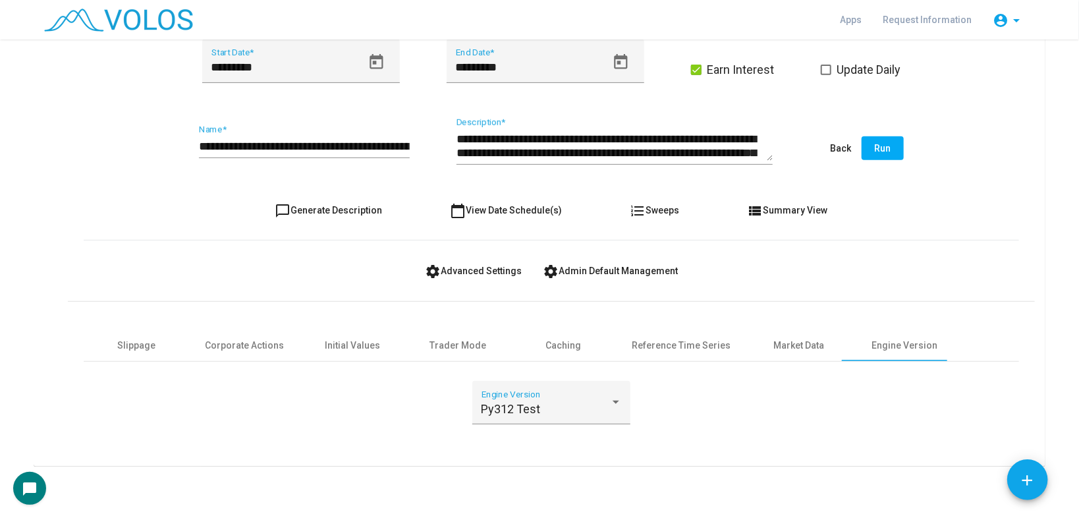
click at [879, 147] on span "Run" at bounding box center [883, 148] width 16 height 11
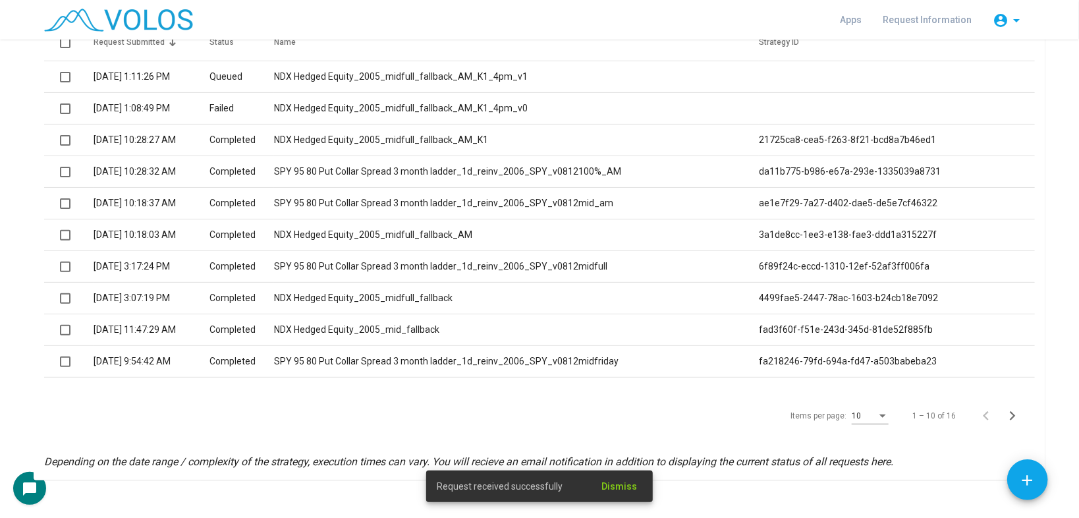
scroll to position [167, 0]
